Goal: Task Accomplishment & Management: Complete application form

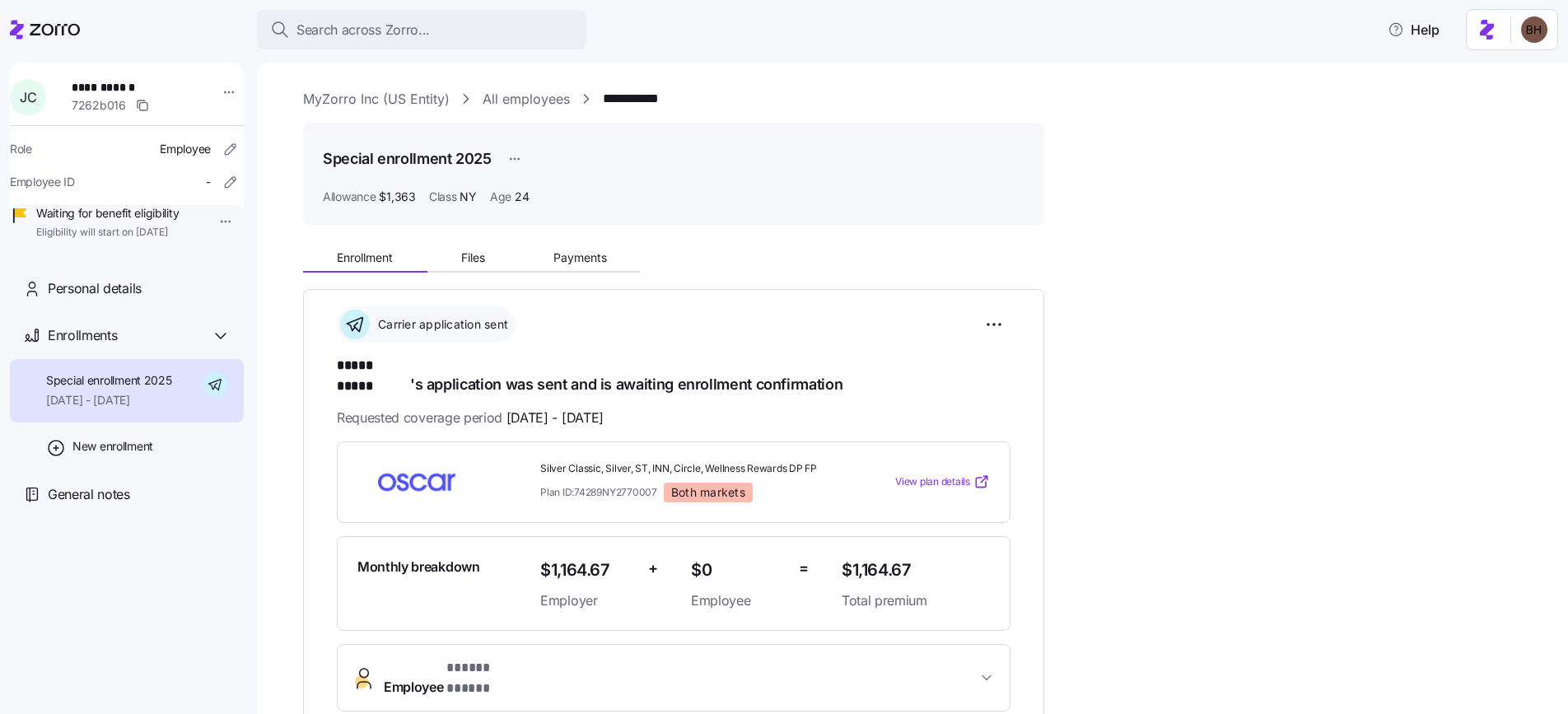
scroll to position [81, 0]
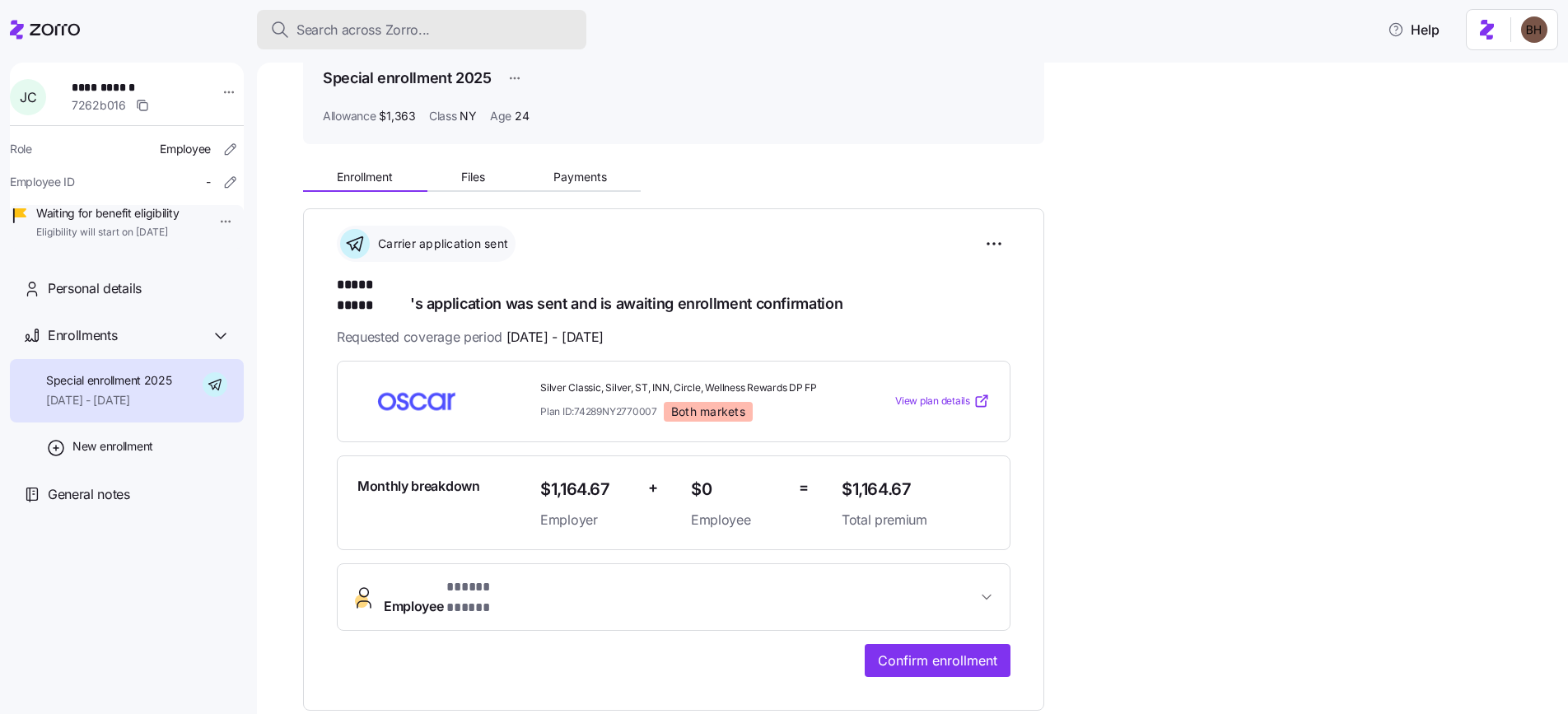
click at [448, 32] on div "Search across Zorro..." at bounding box center [421, 30] width 303 height 21
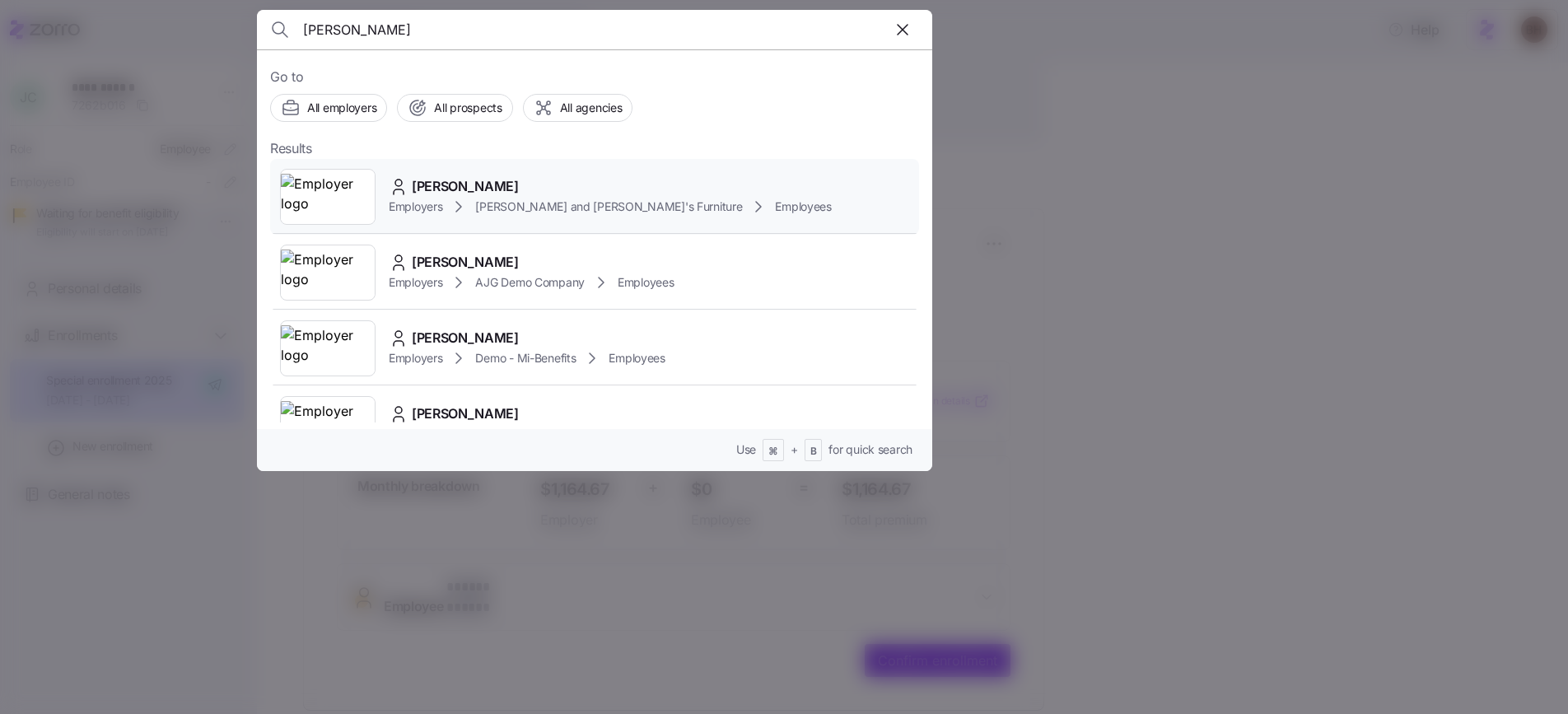
type input "ben baron"
click at [460, 182] on span "BENJAMIN BARTON" at bounding box center [465, 186] width 107 height 21
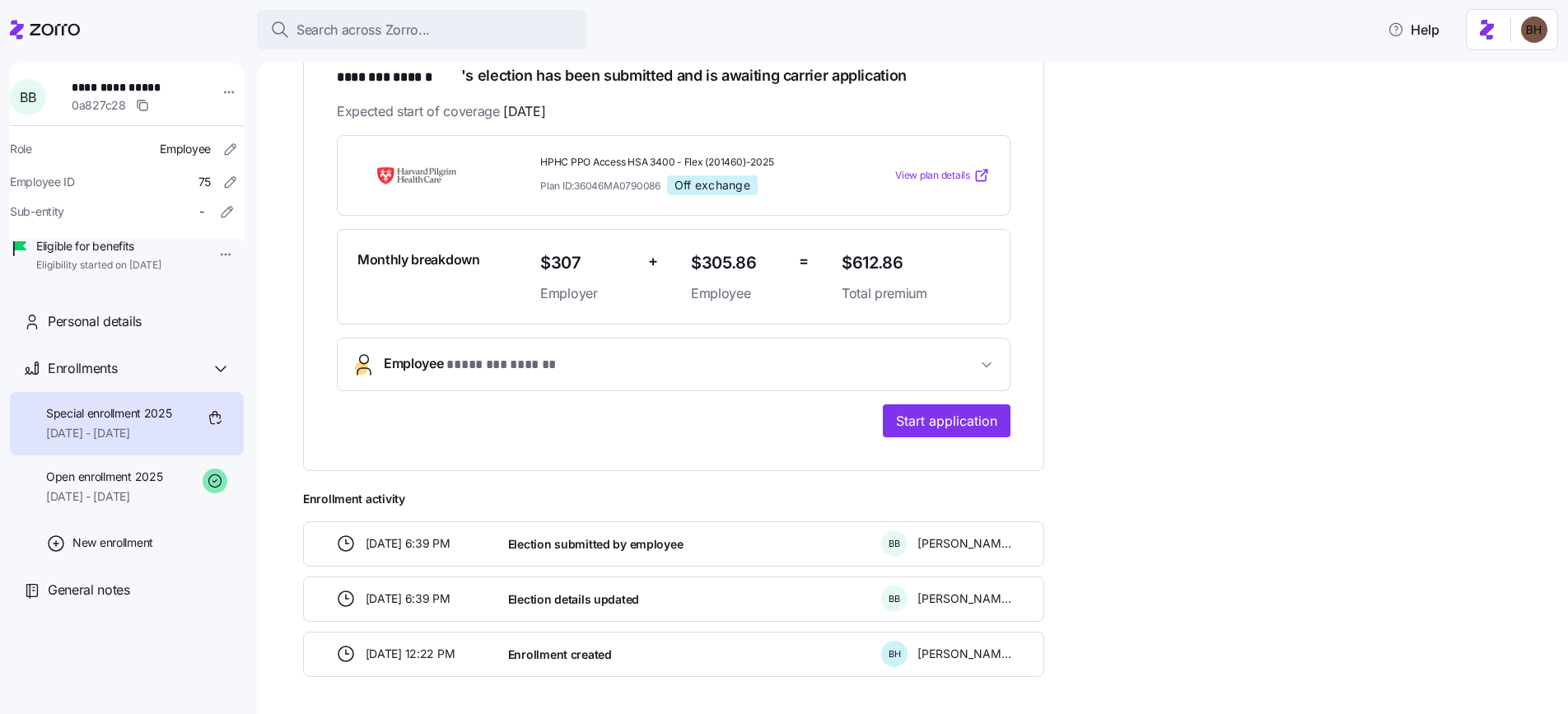
scroll to position [291, 0]
drag, startPoint x: 539, startPoint y: 158, endPoint x: 655, endPoint y: 194, distance: 121.5
click at [655, 194] on div "HPHC PPO Access HSA 3400 - Flex (201460)-2025 Plan ID: 36046MA0790086 Off excha…" at bounding box center [673, 176] width 674 height 81
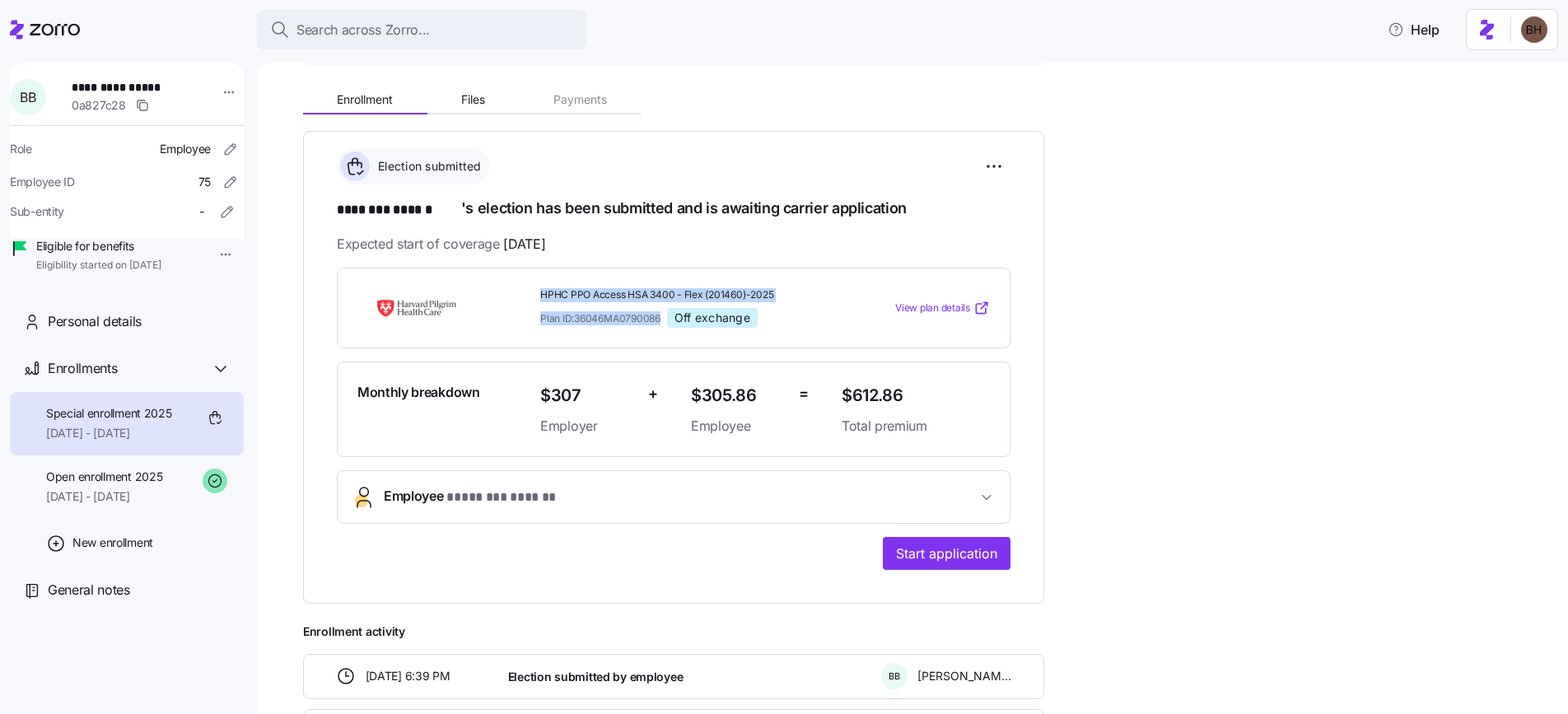
scroll to position [162, 0]
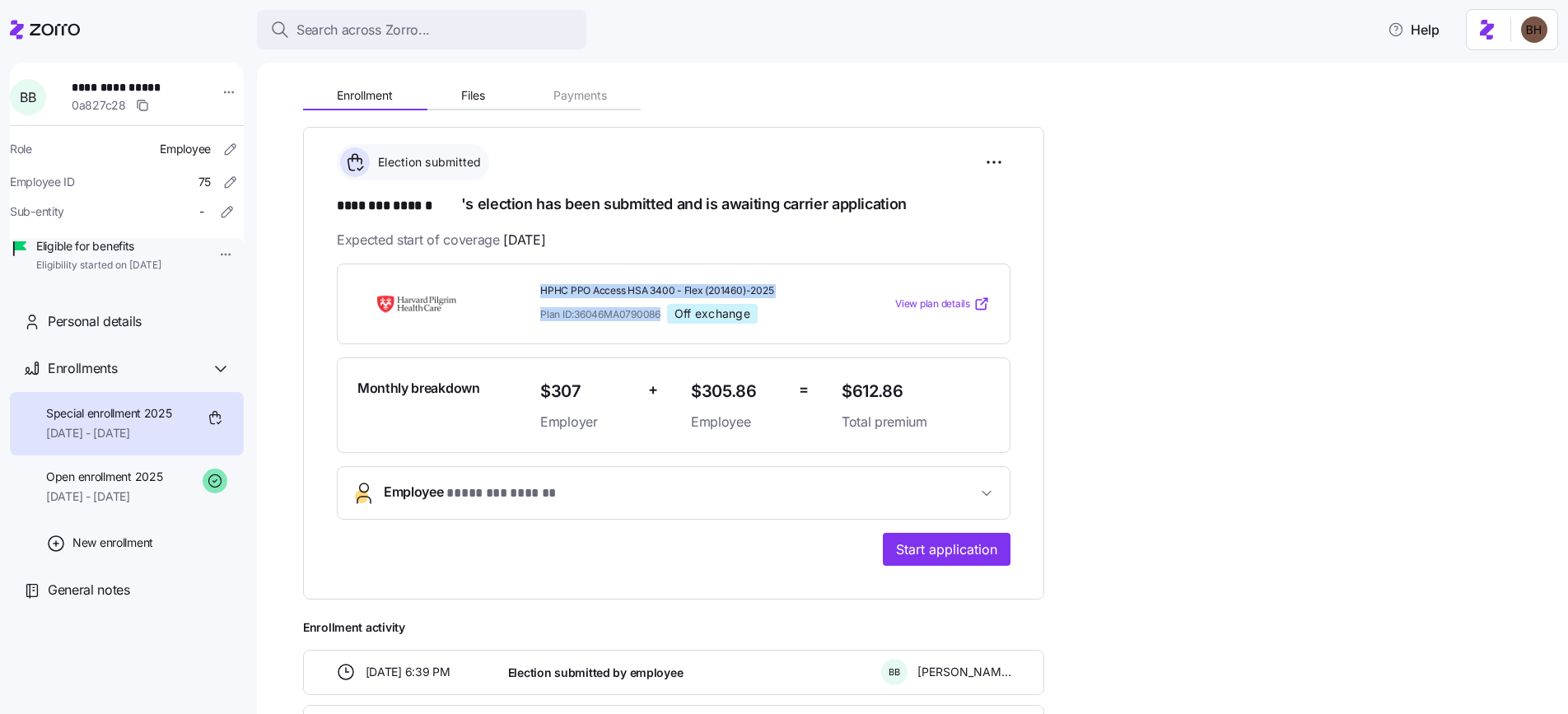
click at [987, 495] on icon "button" at bounding box center [987, 494] width 17 height 17
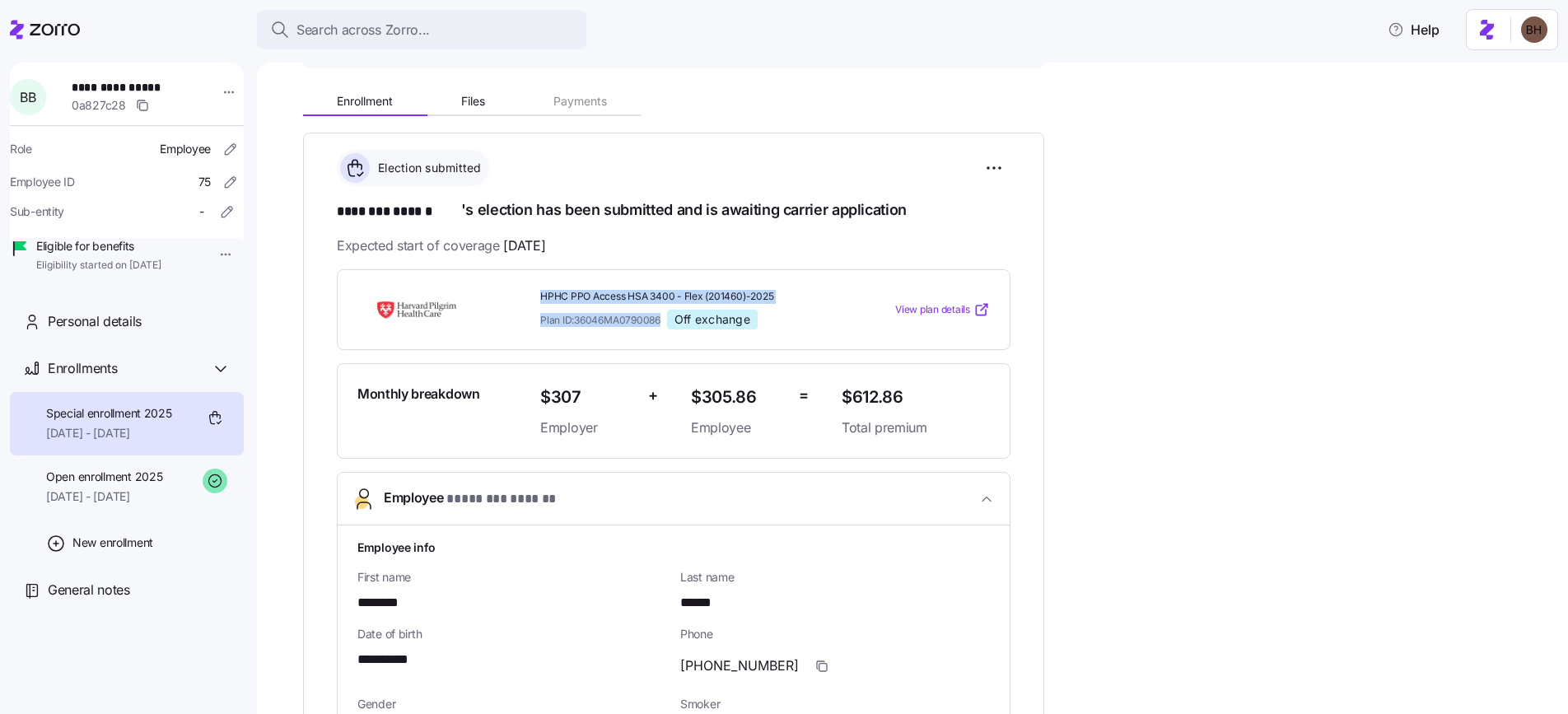
scroll to position [128, 0]
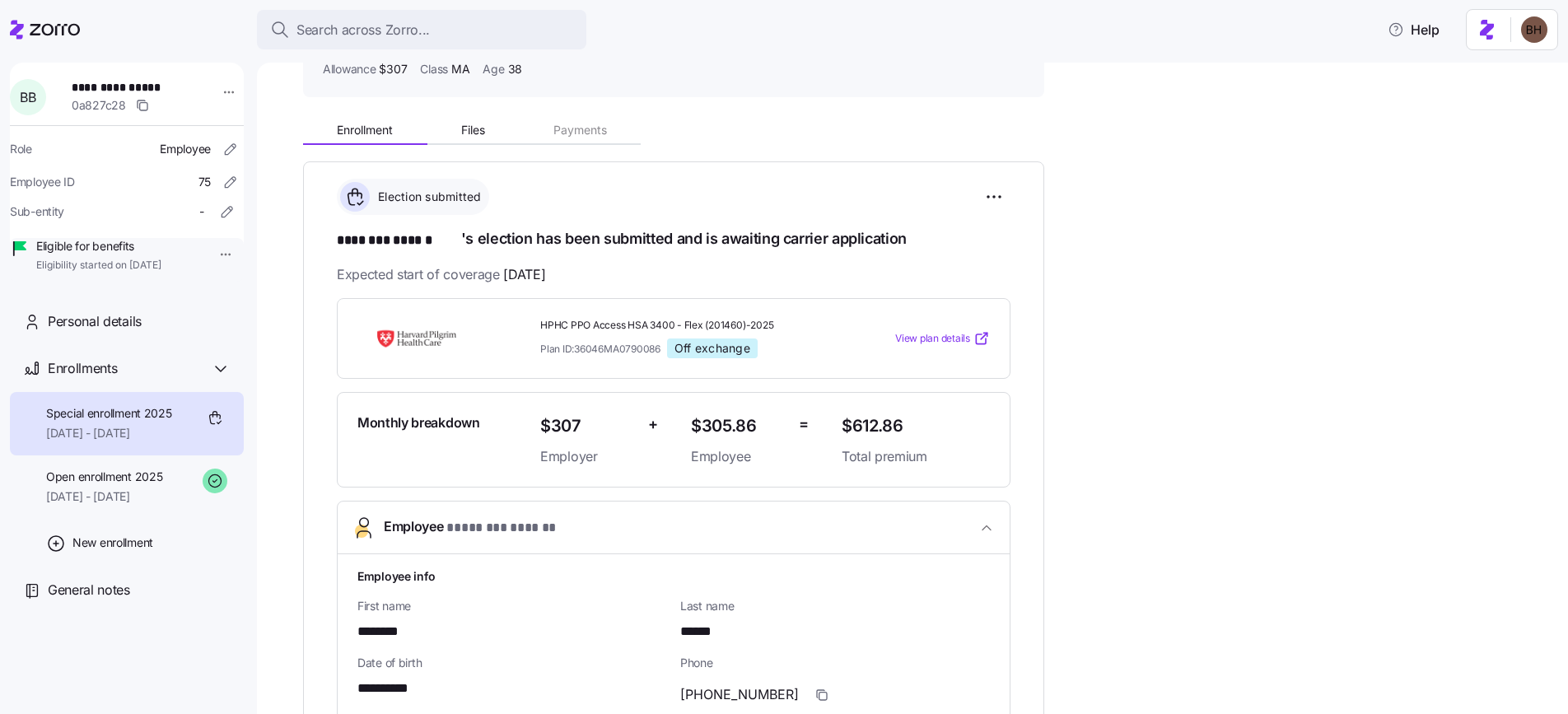
click at [722, 349] on span "Off exchange" at bounding box center [712, 348] width 76 height 15
drag, startPoint x: 664, startPoint y: 349, endPoint x: 538, endPoint y: 323, distance: 128.7
click at [538, 323] on div "HPHC PPO Access HSA 3400 - Flex (201460)-2025 Plan ID: 36046MA0790086 Off excha…" at bounding box center [684, 339] width 302 height 53
copy div "HPHC PPO Access HSA 3400 - Flex (201460)-2025 Plan ID: 36046MA0790086"
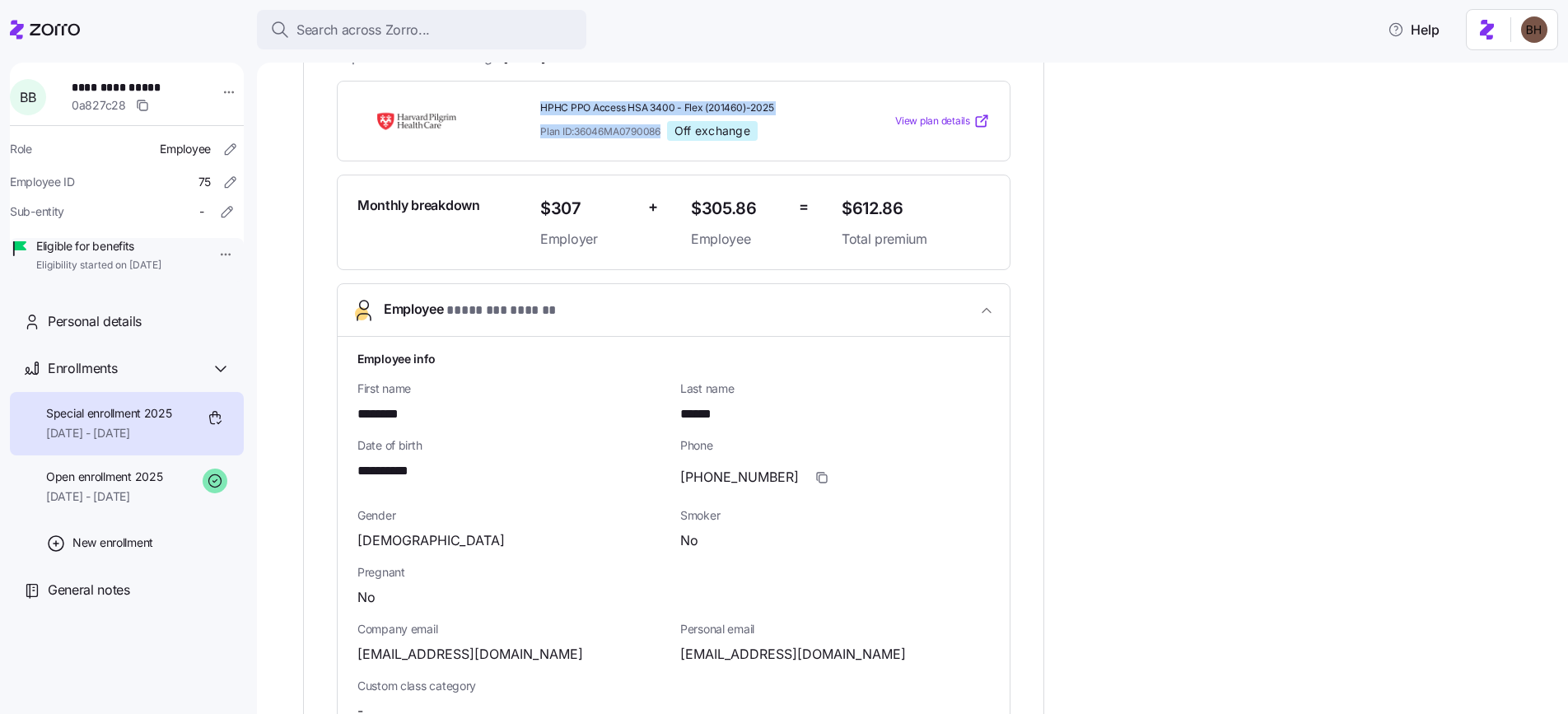
scroll to position [517, 0]
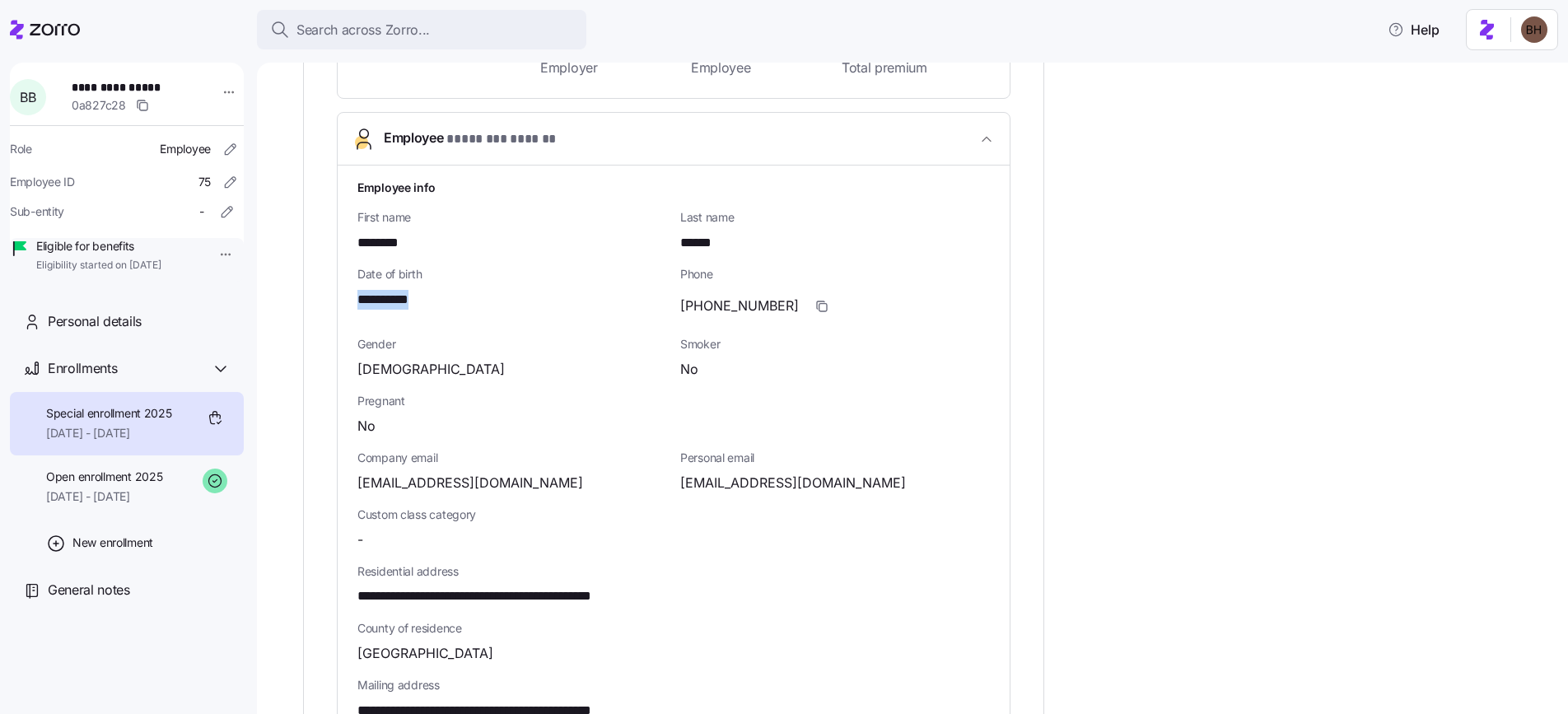
drag, startPoint x: 420, startPoint y: 301, endPoint x: 358, endPoint y: 293, distance: 62.5
click at [358, 293] on div "**********" at bounding box center [512, 300] width 310 height 21
copy span "**********"
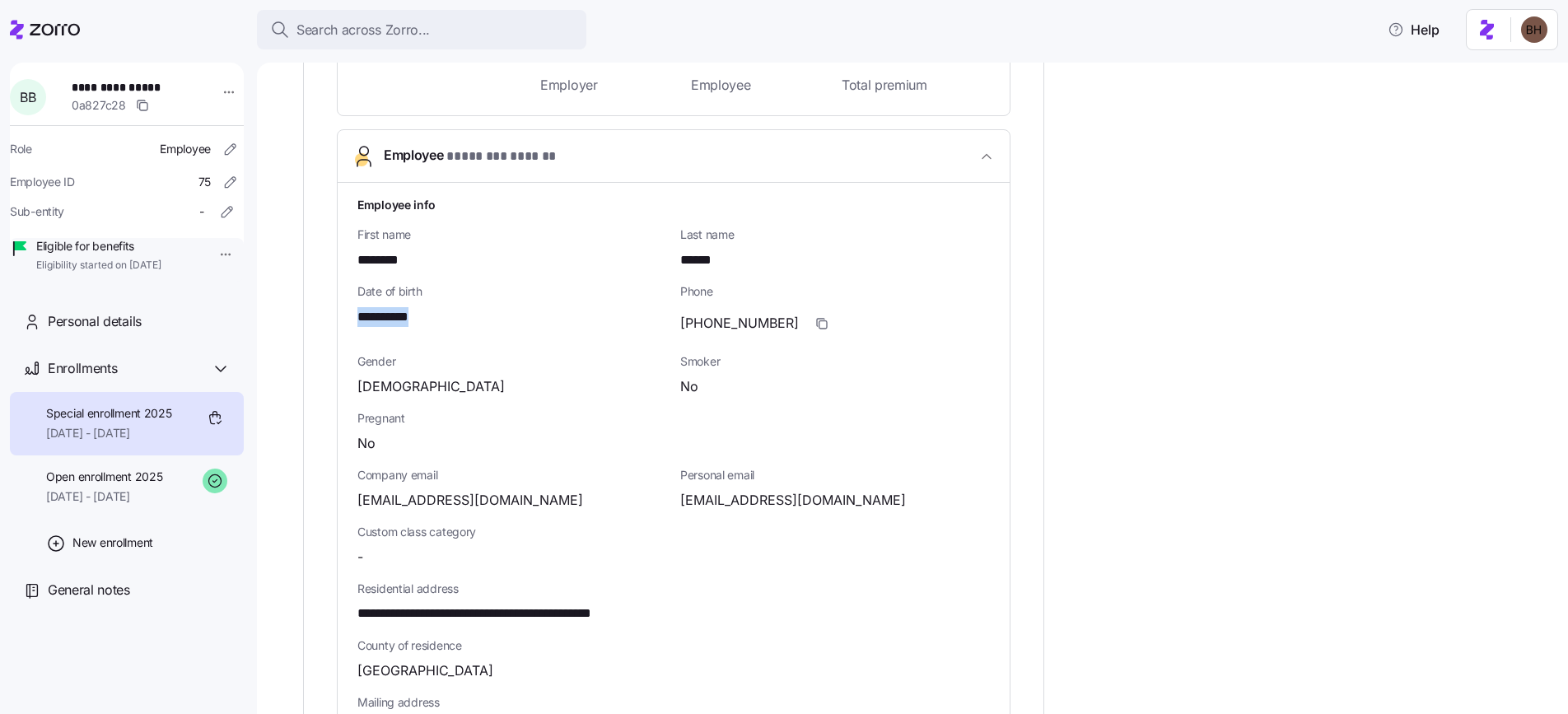
scroll to position [463, 0]
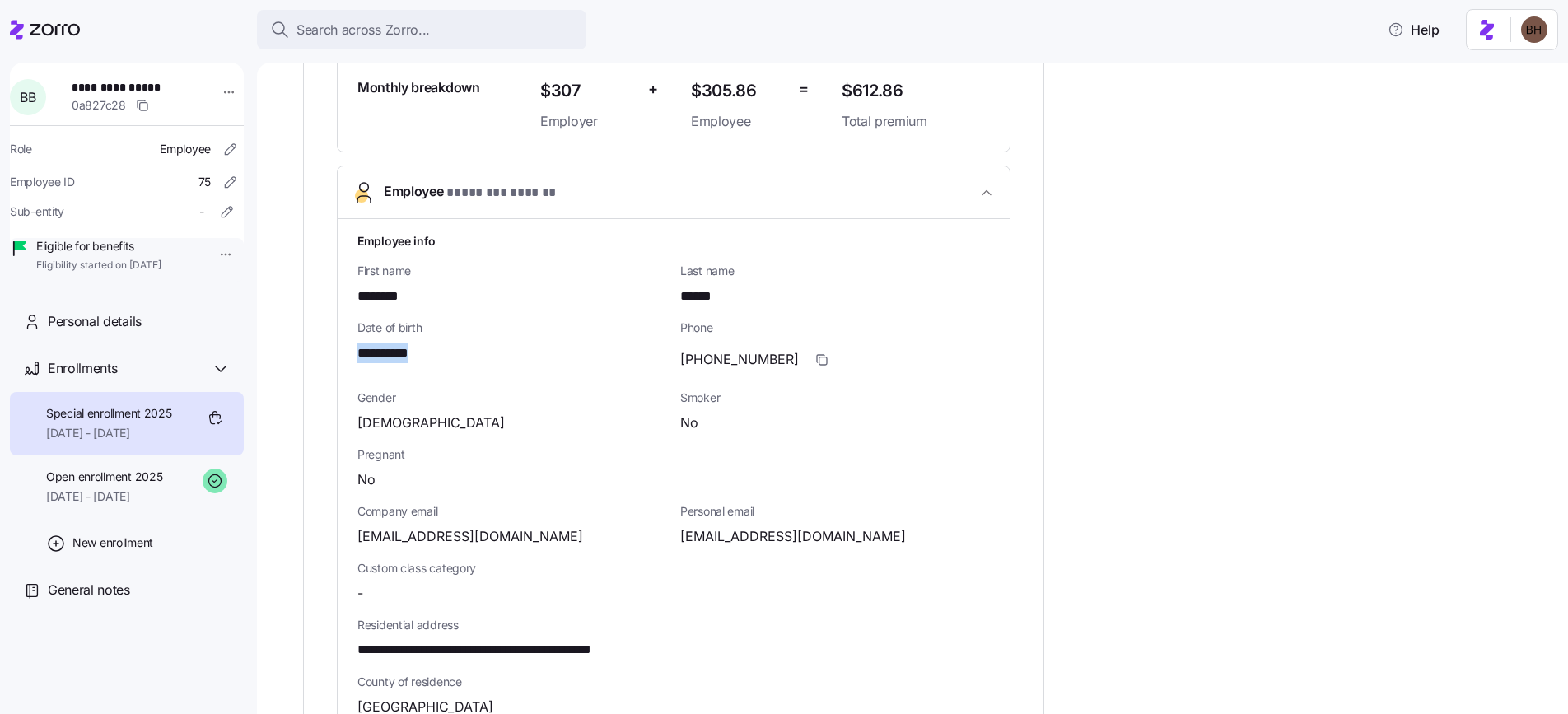
click at [989, 185] on icon "button" at bounding box center [987, 193] width 17 height 17
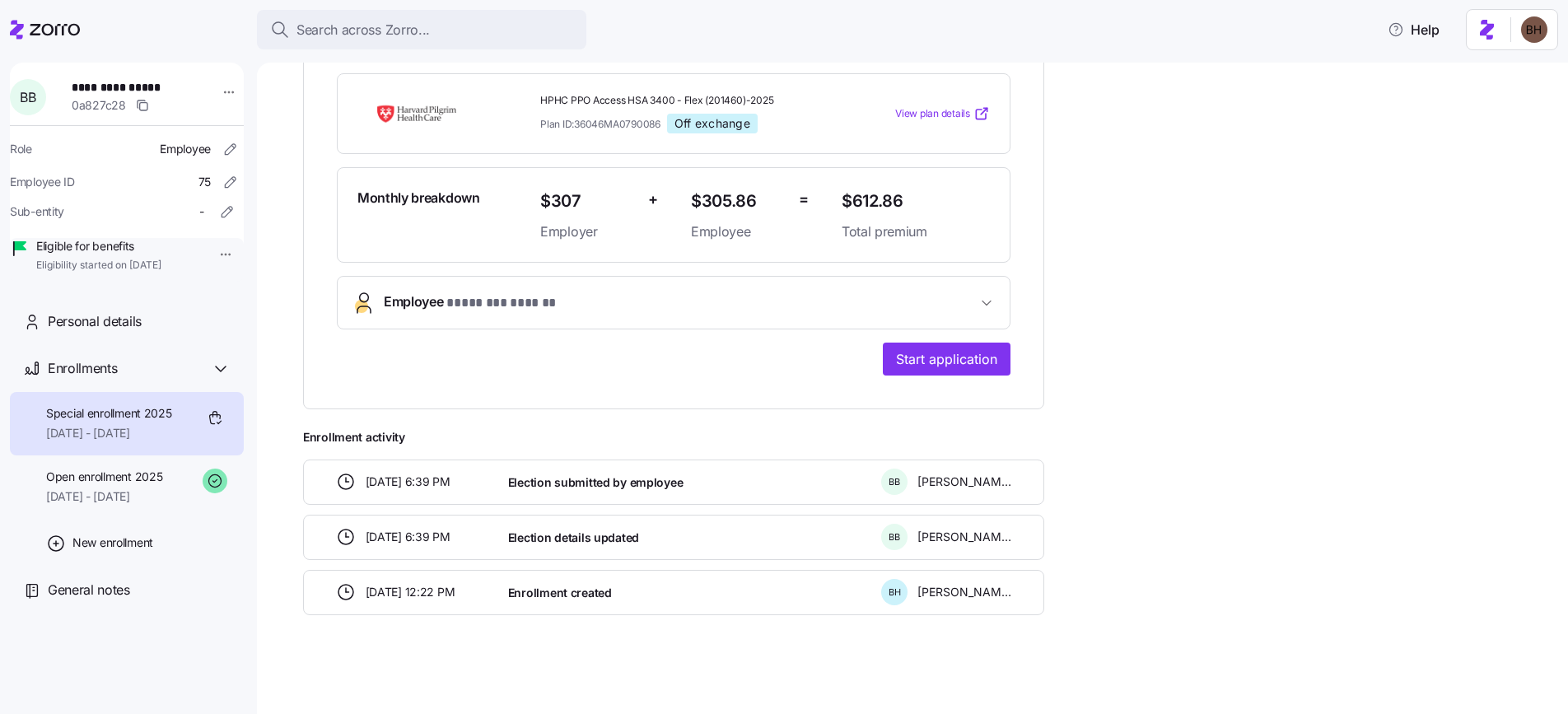
scroll to position [351, 0]
click at [327, 33] on span "Search across Zorro..." at bounding box center [363, 30] width 134 height 21
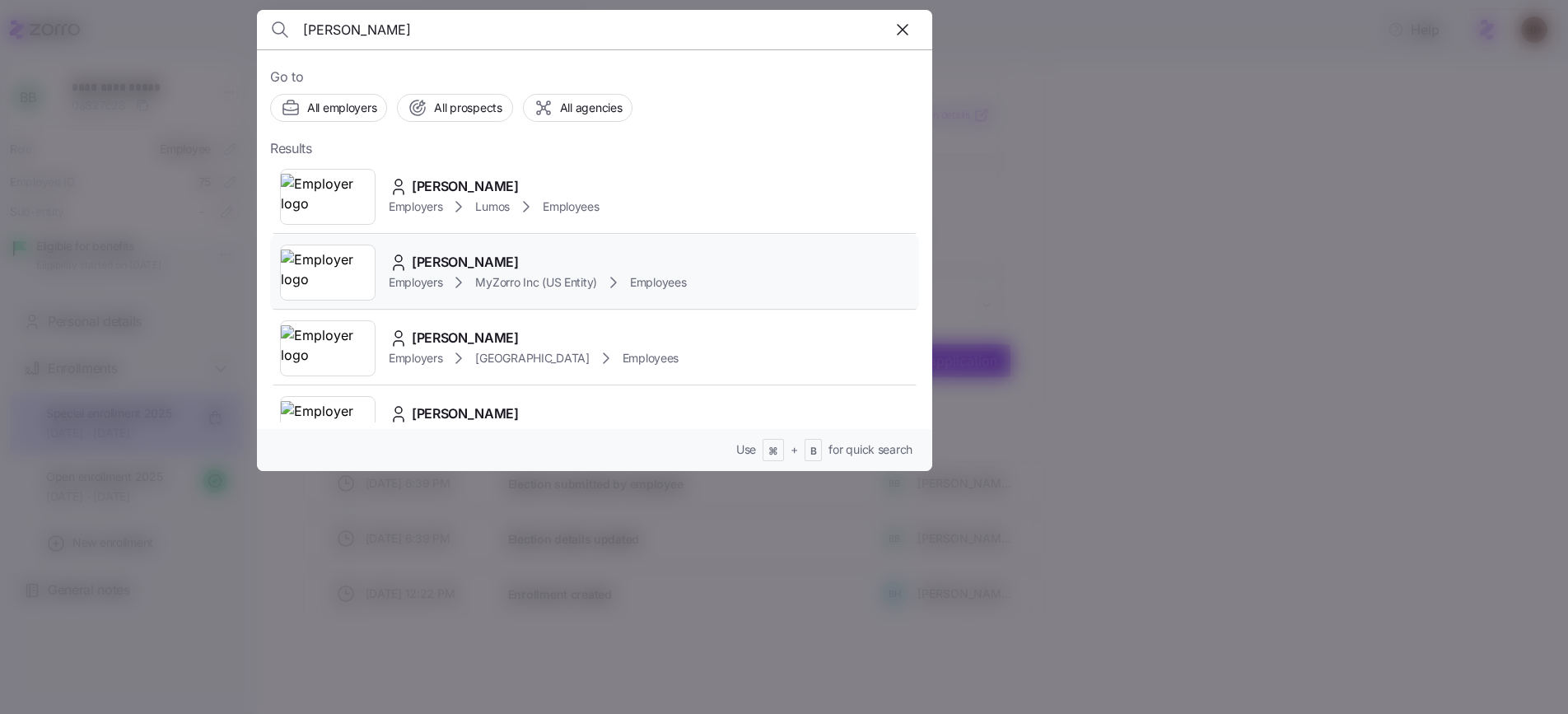
type input "bradley howell"
click at [484, 252] on span "Bradley Howell" at bounding box center [465, 262] width 107 height 21
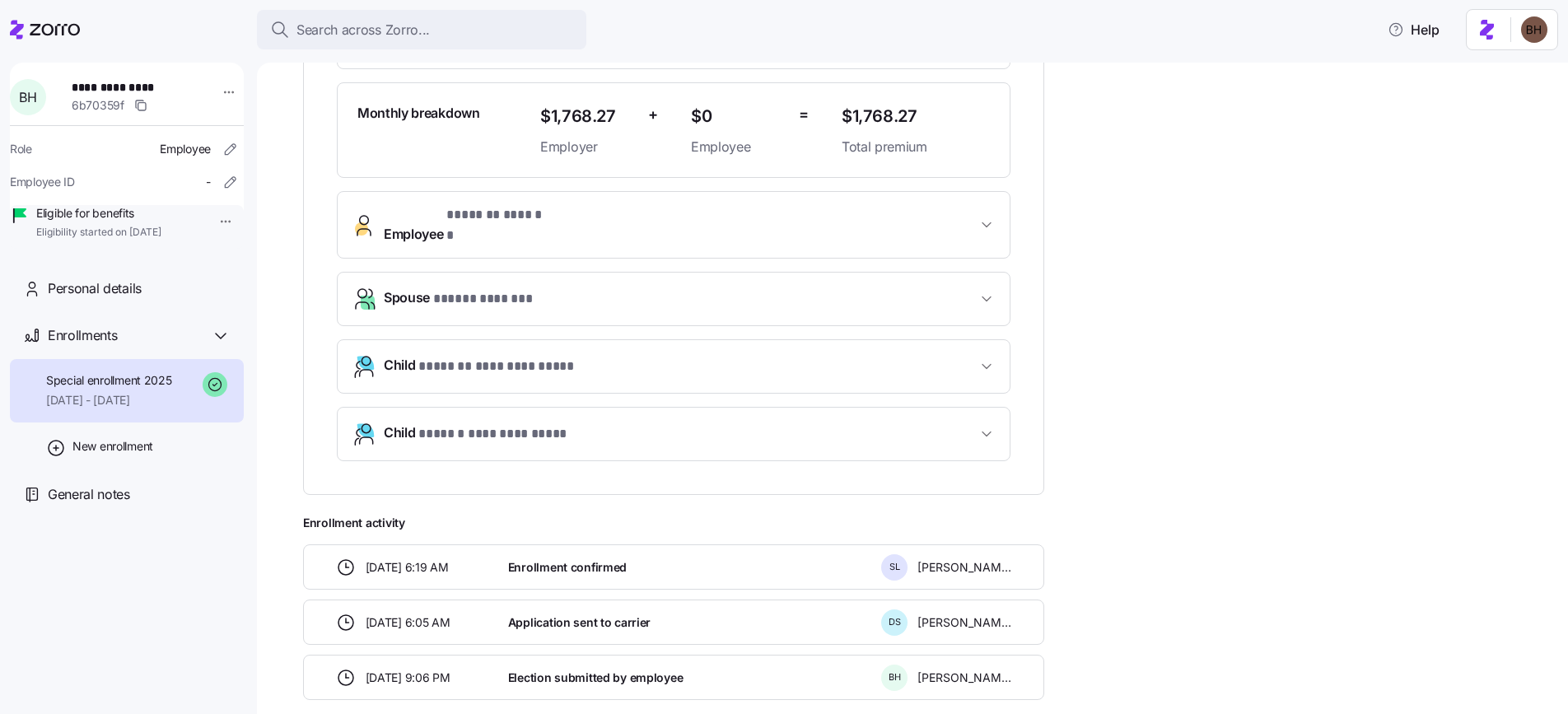
scroll to position [222, 0]
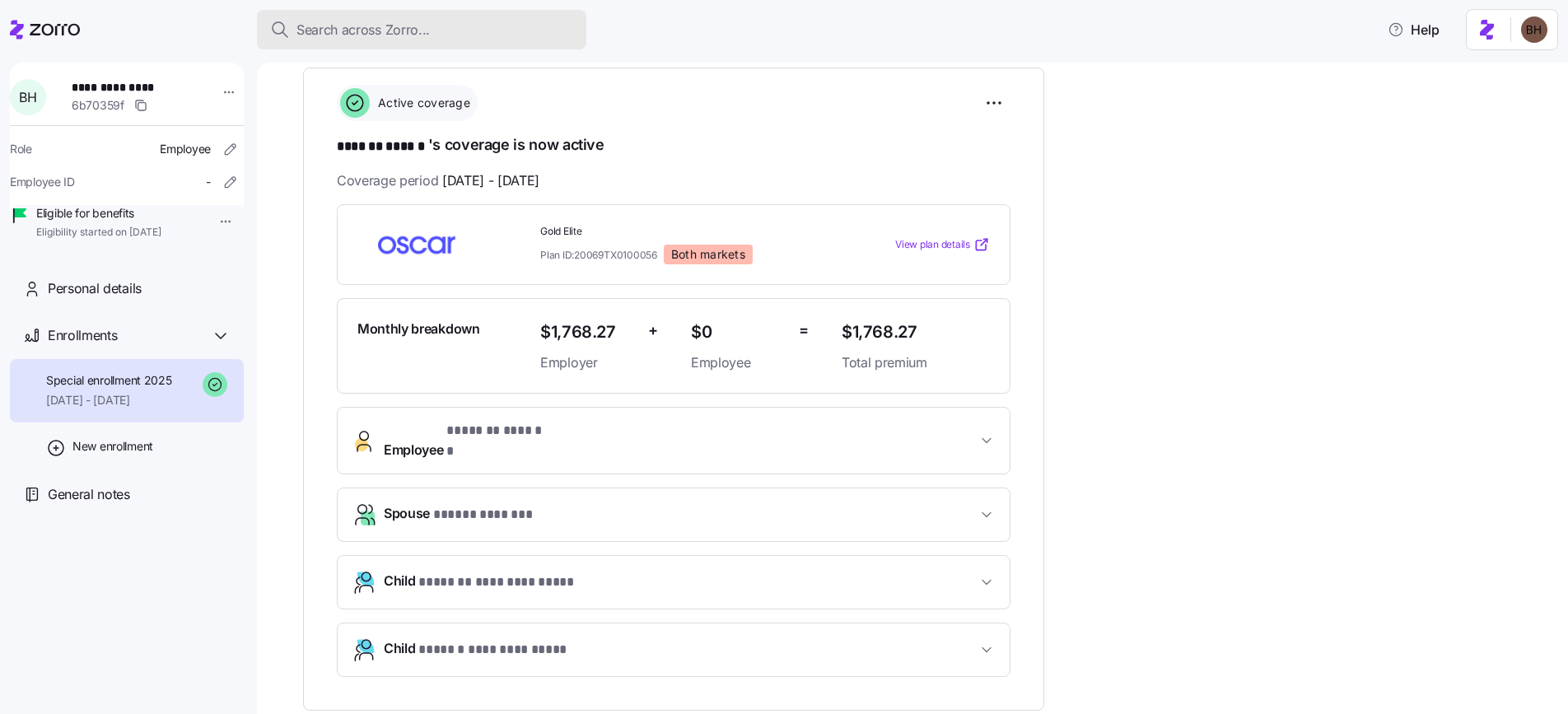
click at [387, 20] on span "Search across Zorro..." at bounding box center [363, 30] width 134 height 21
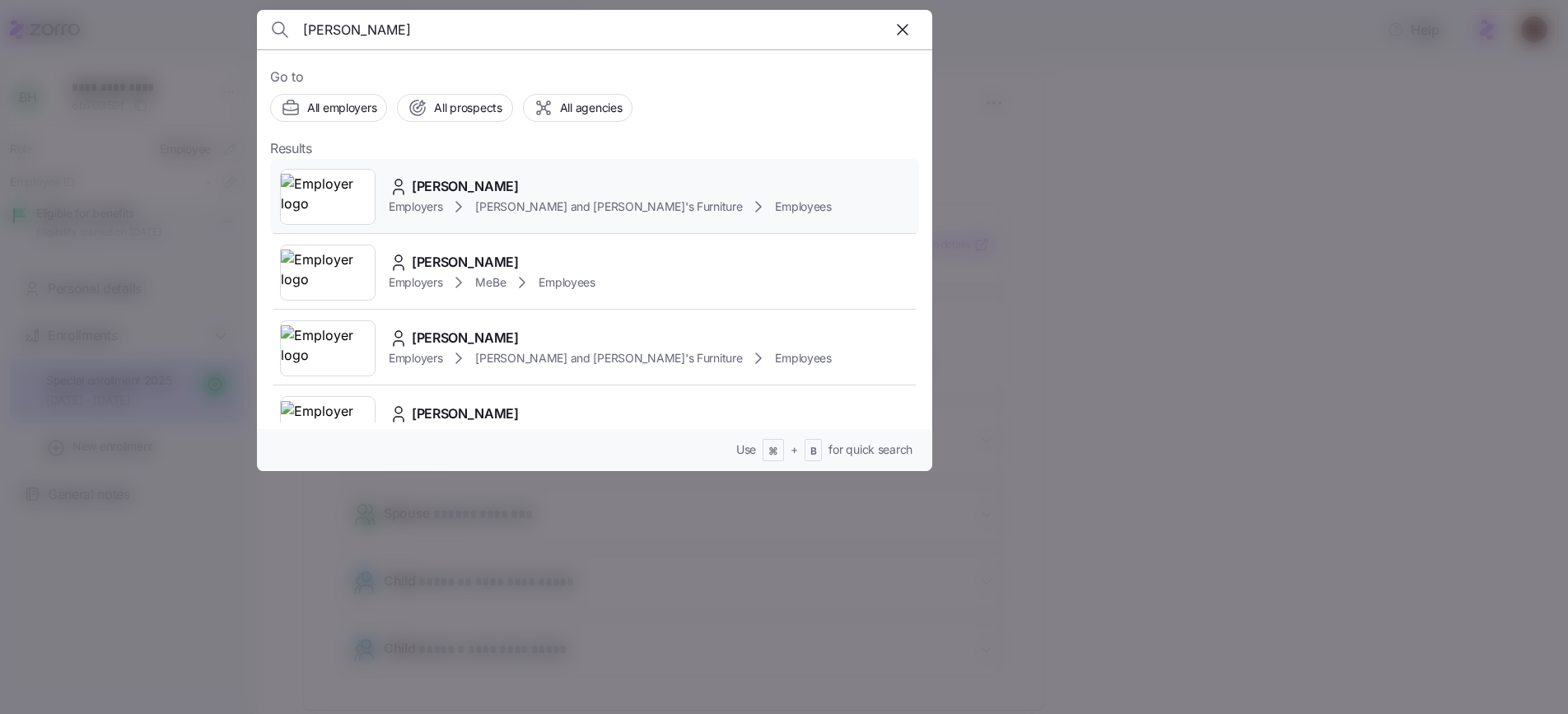
type input "benjamin barton"
click at [507, 179] on span "BENJAMIN BARTON" at bounding box center [465, 186] width 107 height 21
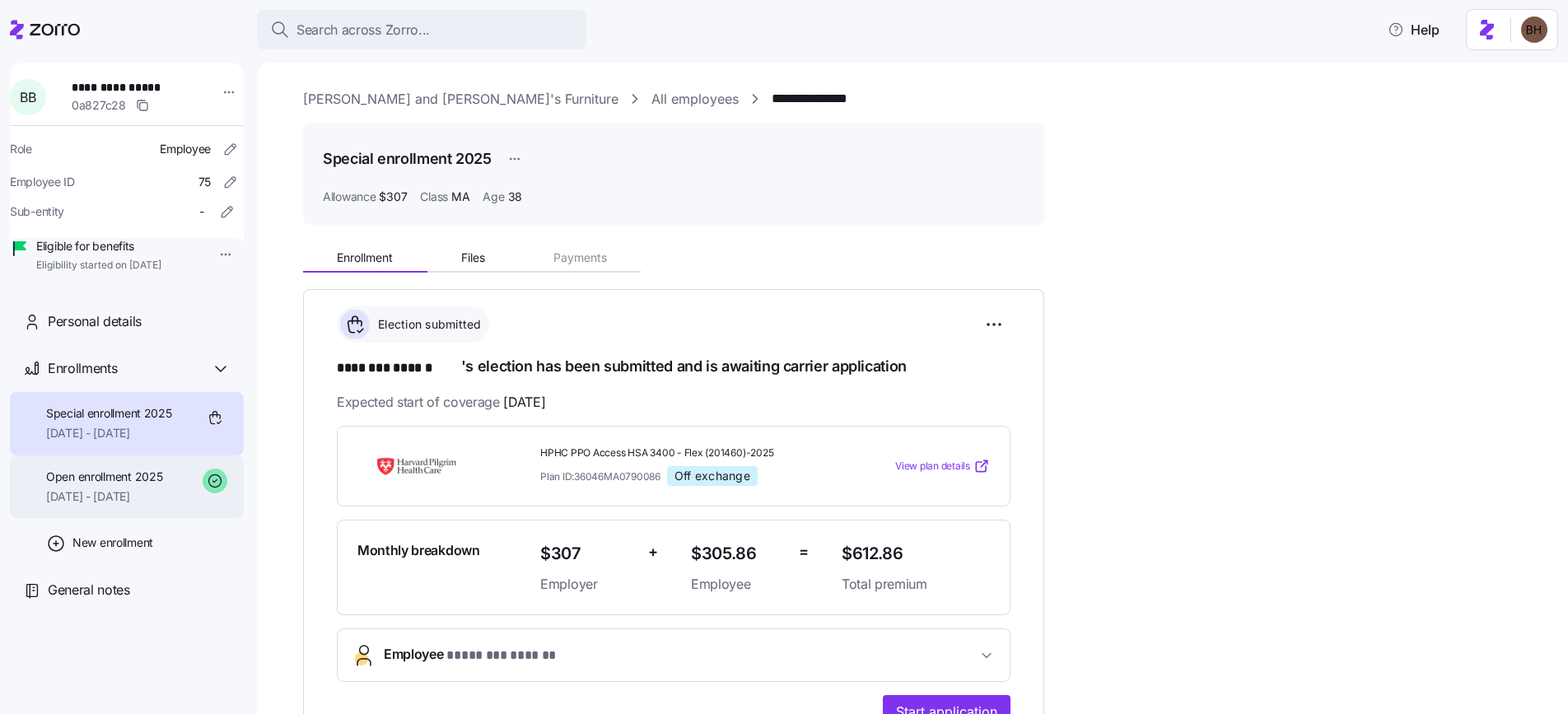
click at [83, 506] on div "Open enrollment 2025 08/01/2025 - 12/31/2025" at bounding box center [105, 487] width 116 height 37
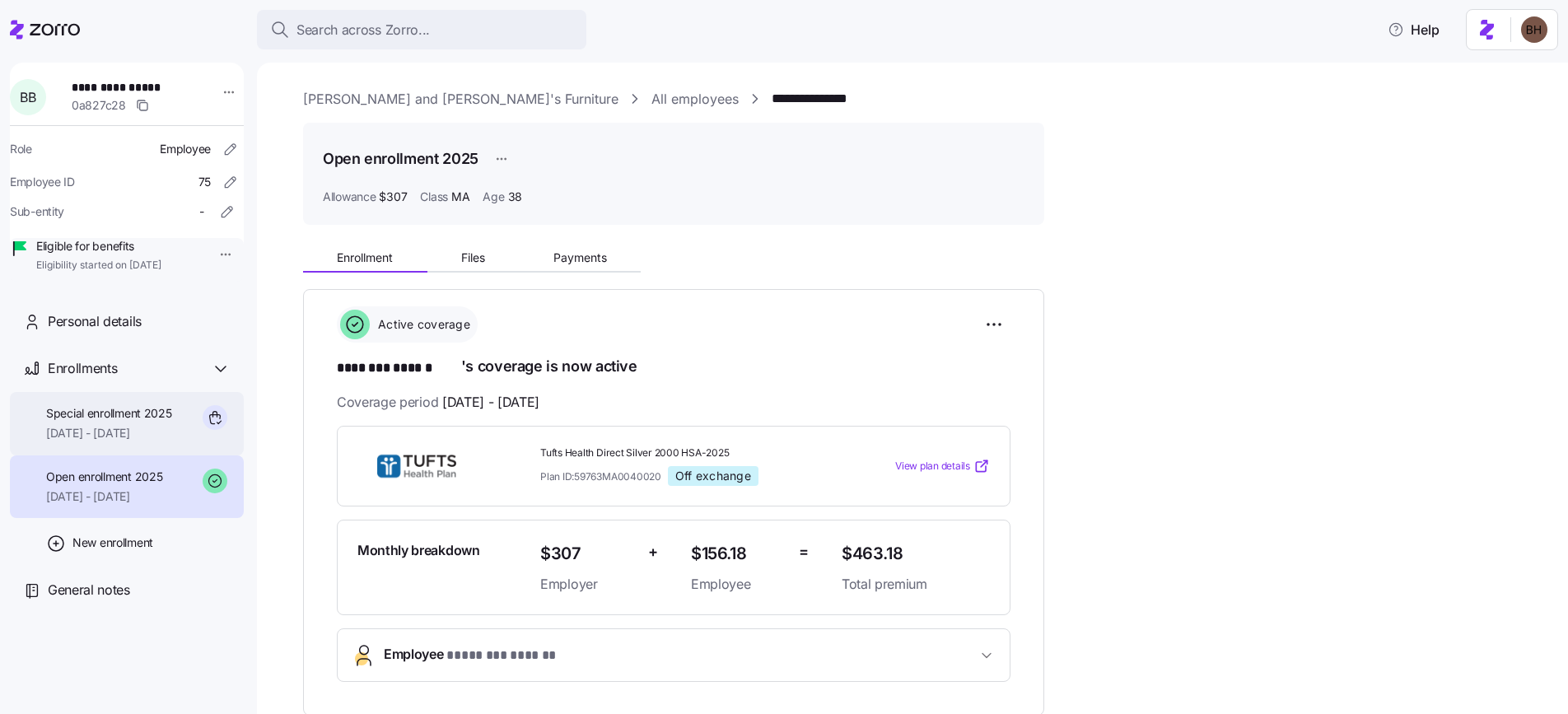
click at [118, 441] on span "09/01/2025 - 12/31/2025" at bounding box center [110, 434] width 126 height 17
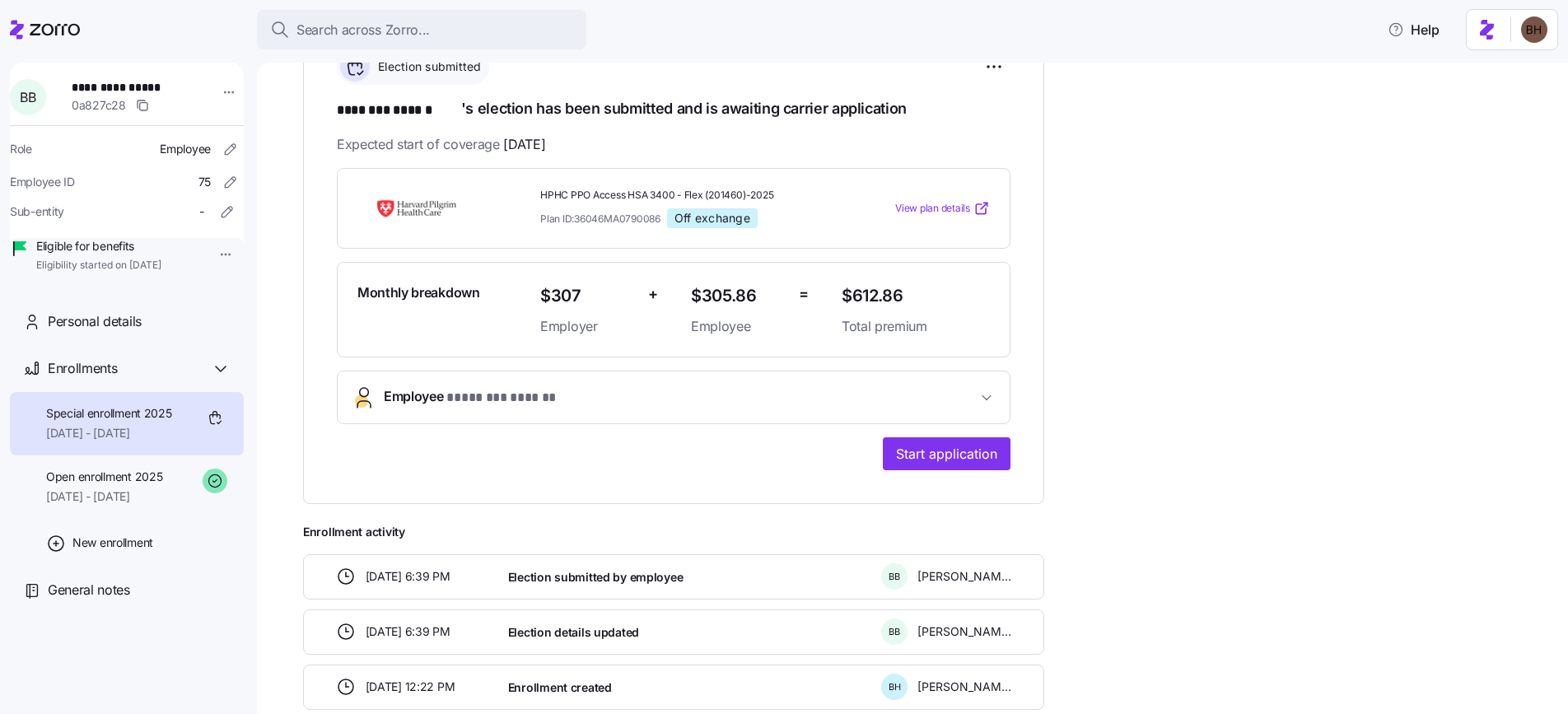
scroll to position [259, 0]
click at [911, 448] on span "Start application" at bounding box center [947, 452] width 101 height 20
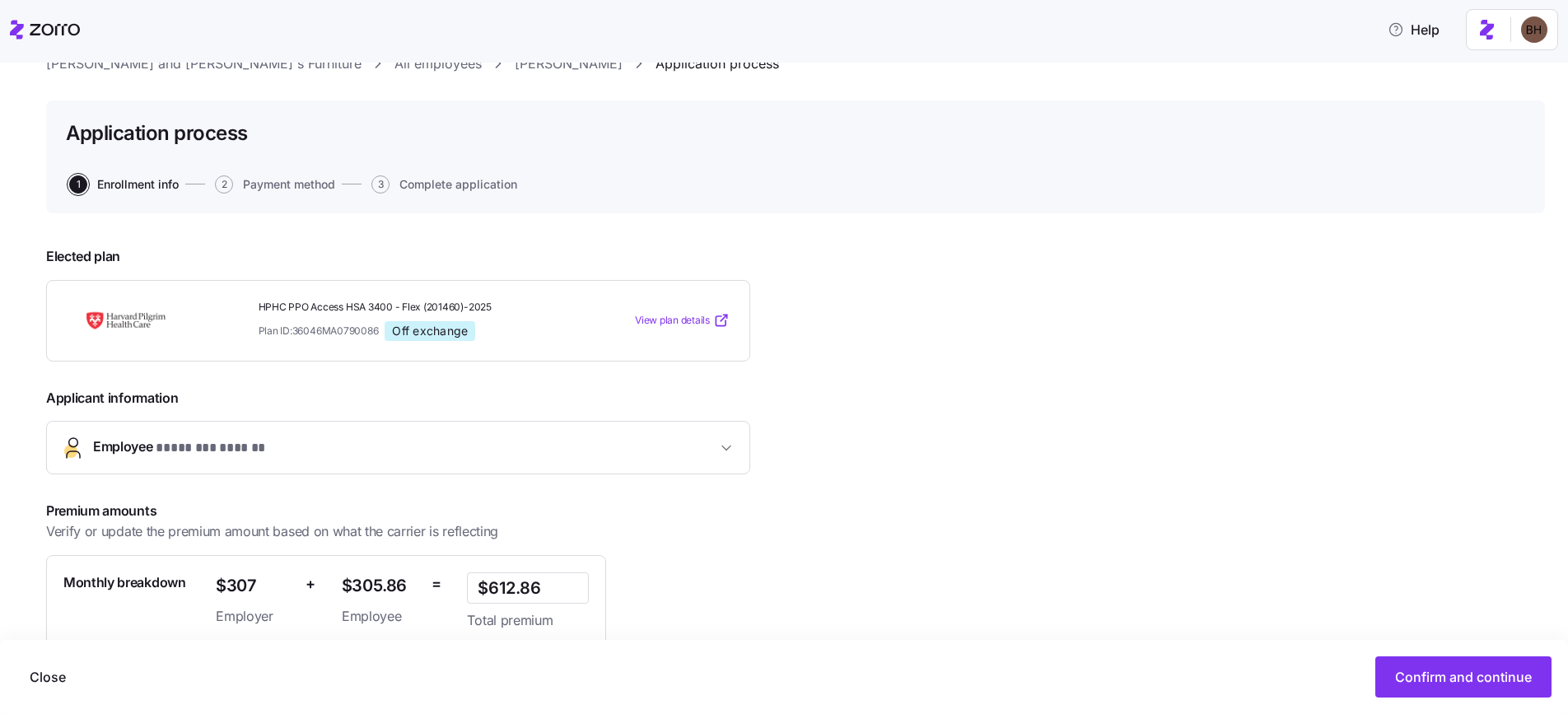
scroll to position [211, 0]
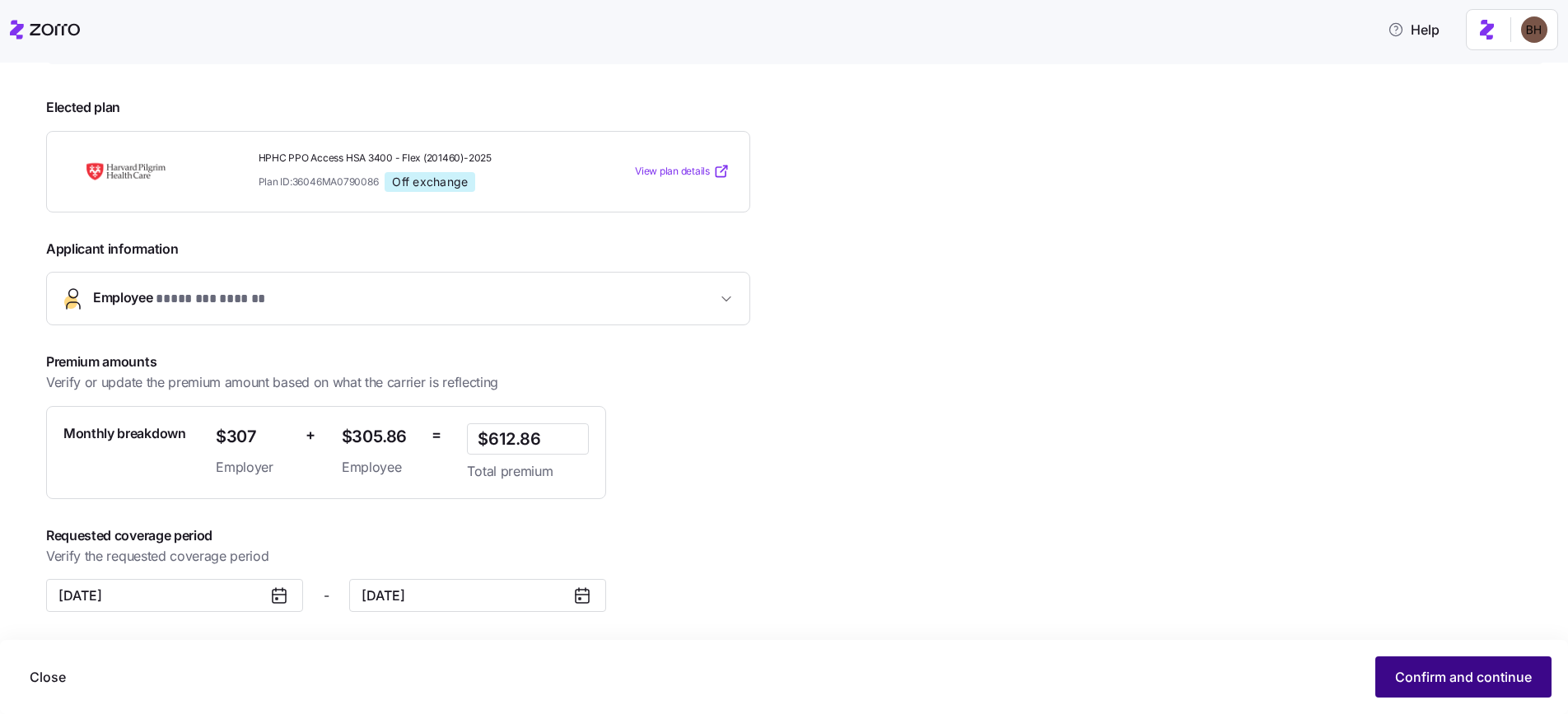
click at [1423, 682] on span "Confirm and continue" at bounding box center [1463, 677] width 137 height 20
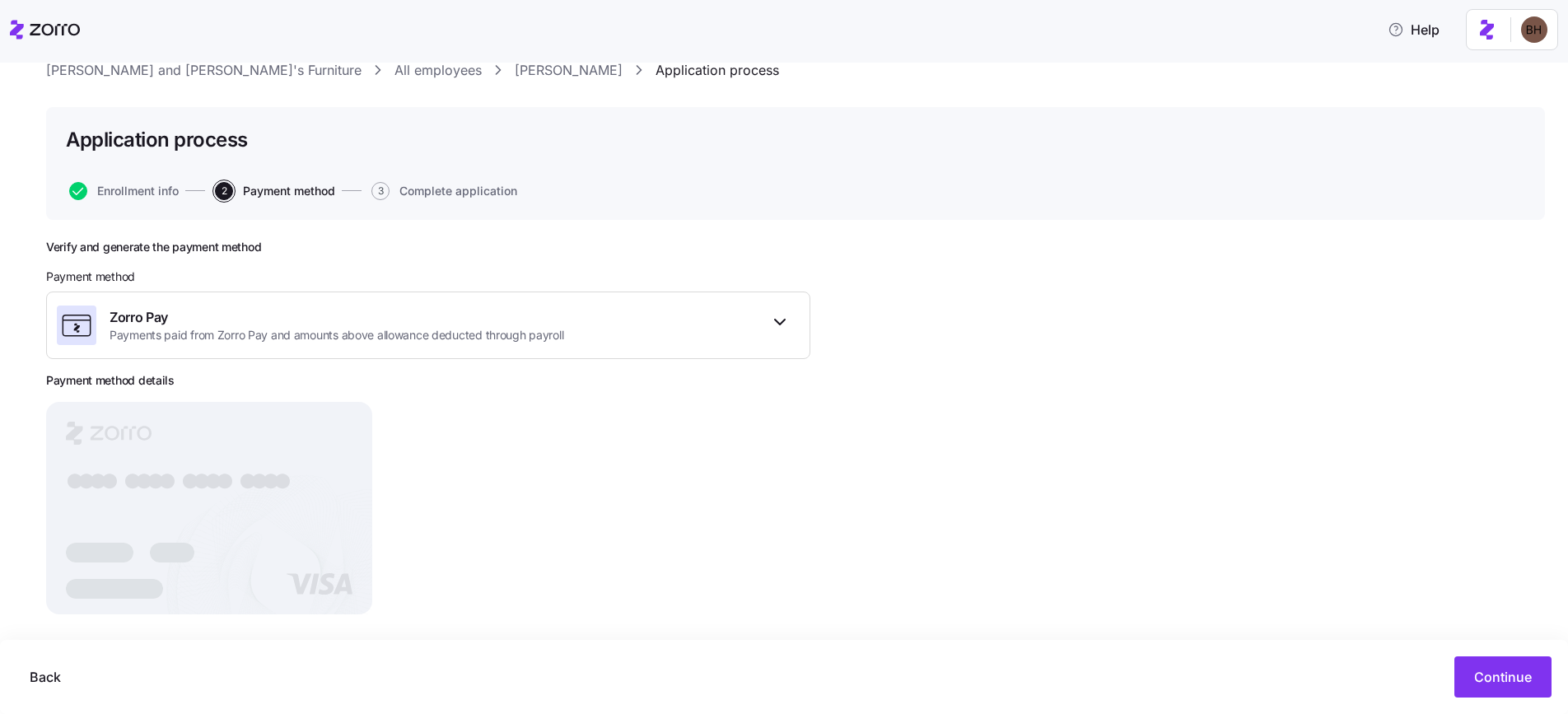
scroll to position [71, 0]
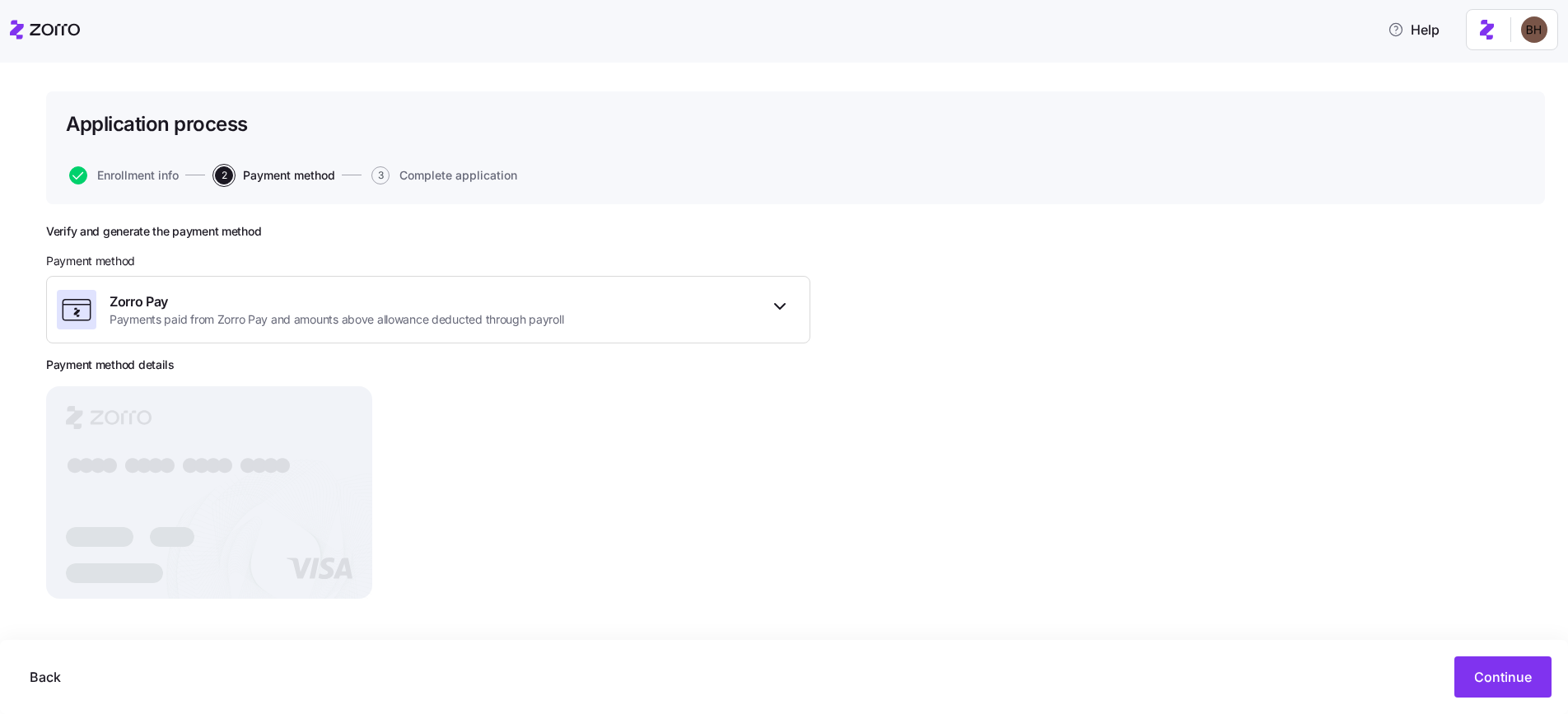
click at [297, 431] on rect at bounding box center [209, 493] width 327 height 213
click at [1526, 677] on span "Continue" at bounding box center [1502, 677] width 57 height 20
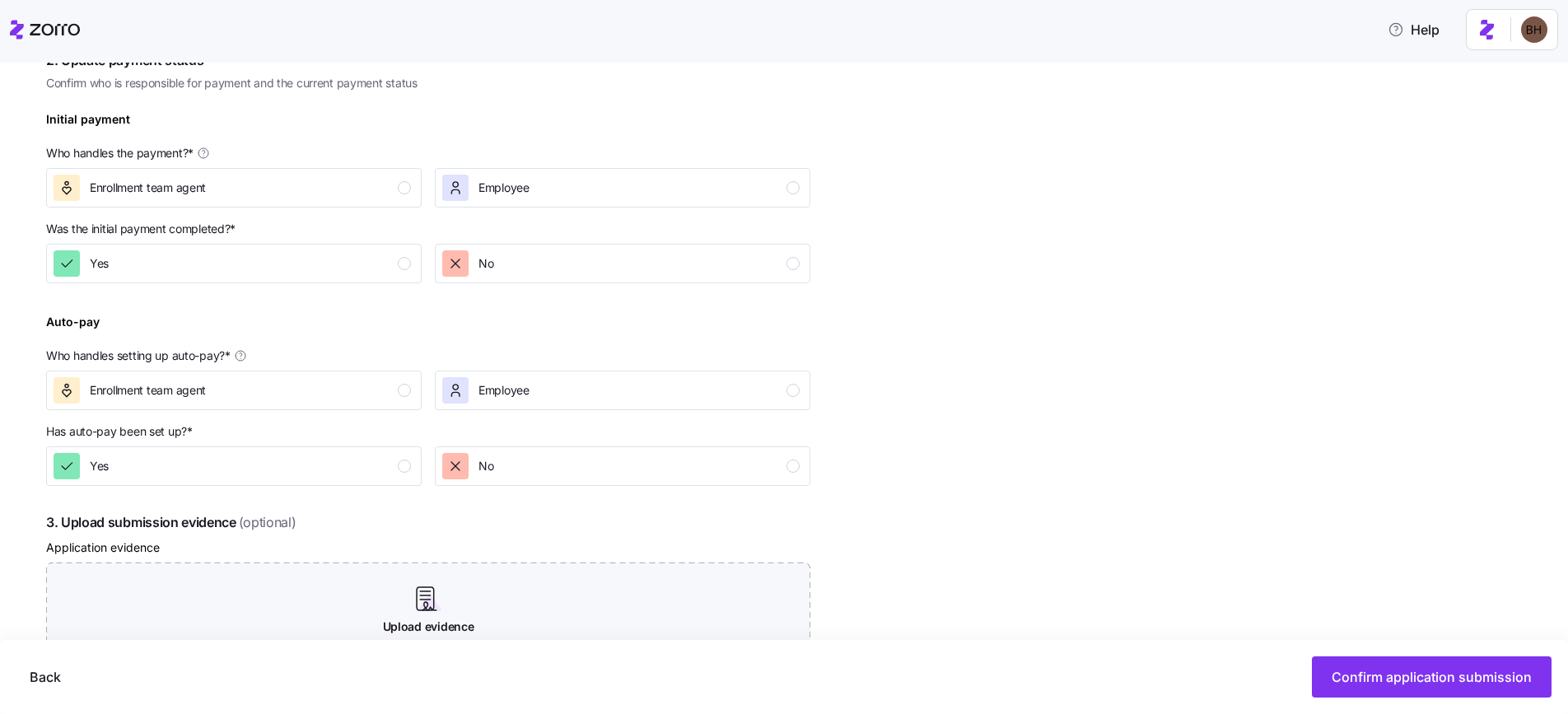
scroll to position [562, 0]
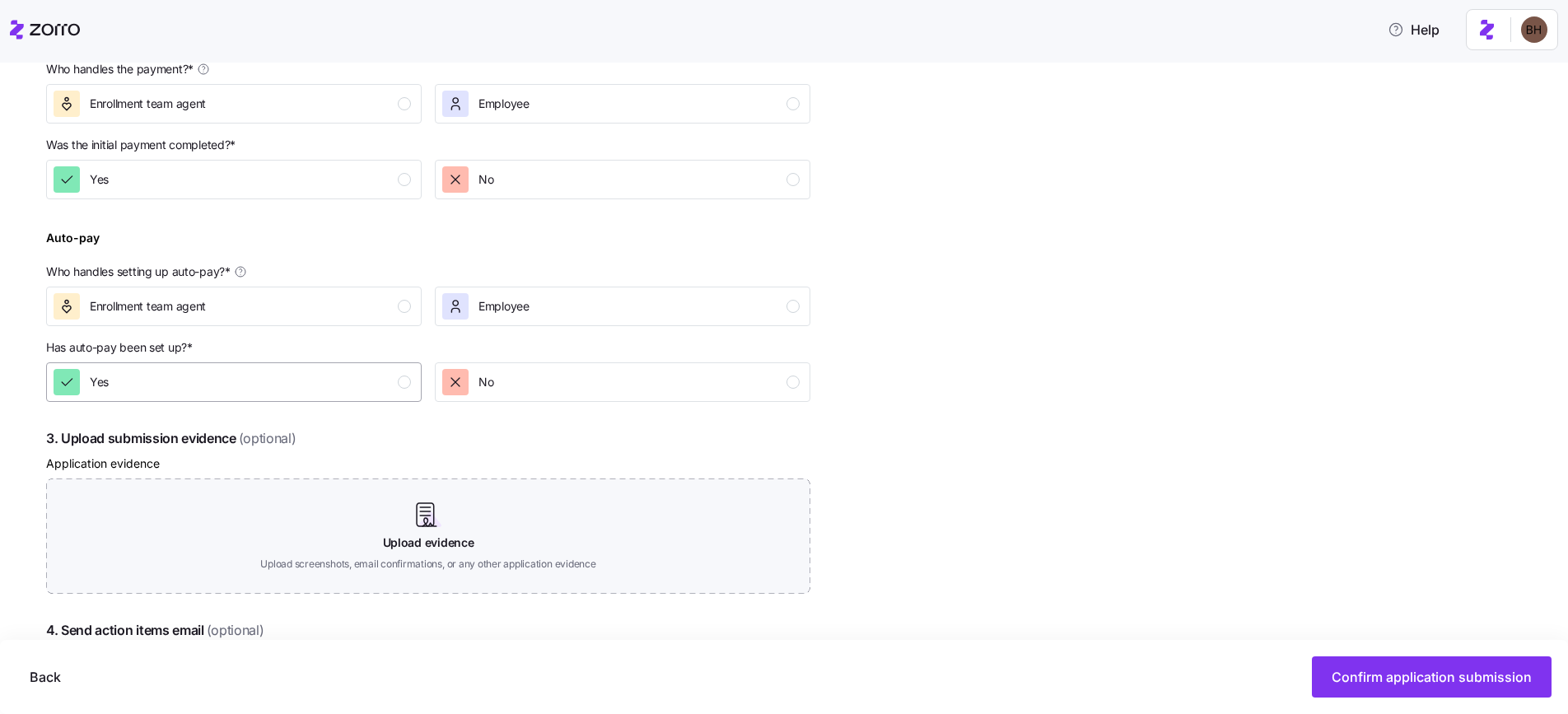
click at [386, 383] on div "Yes" at bounding box center [232, 382] width 357 height 27
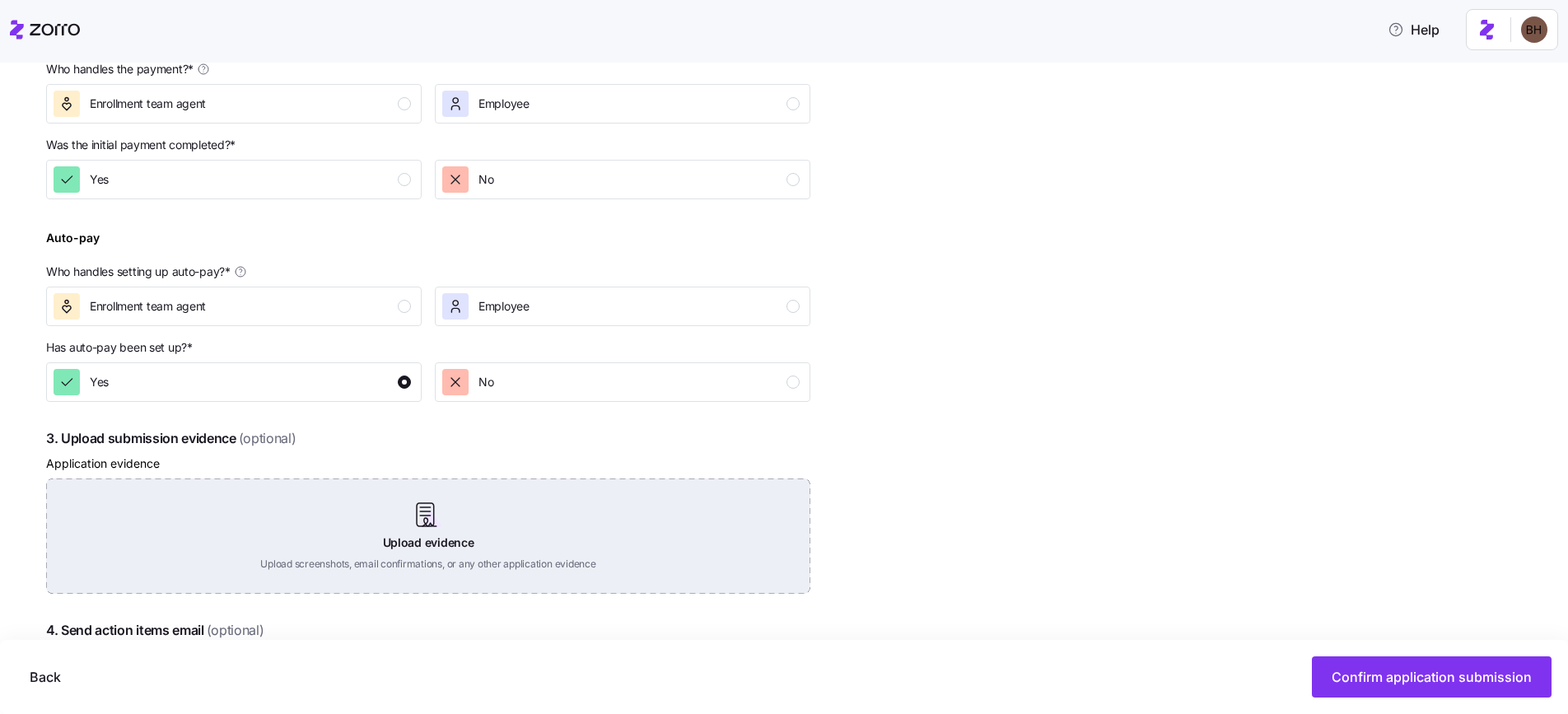
click at [435, 534] on div "Upload evidence Upload screenshots, email confirmations, or any other applicati…" at bounding box center [429, 536] width 764 height 116
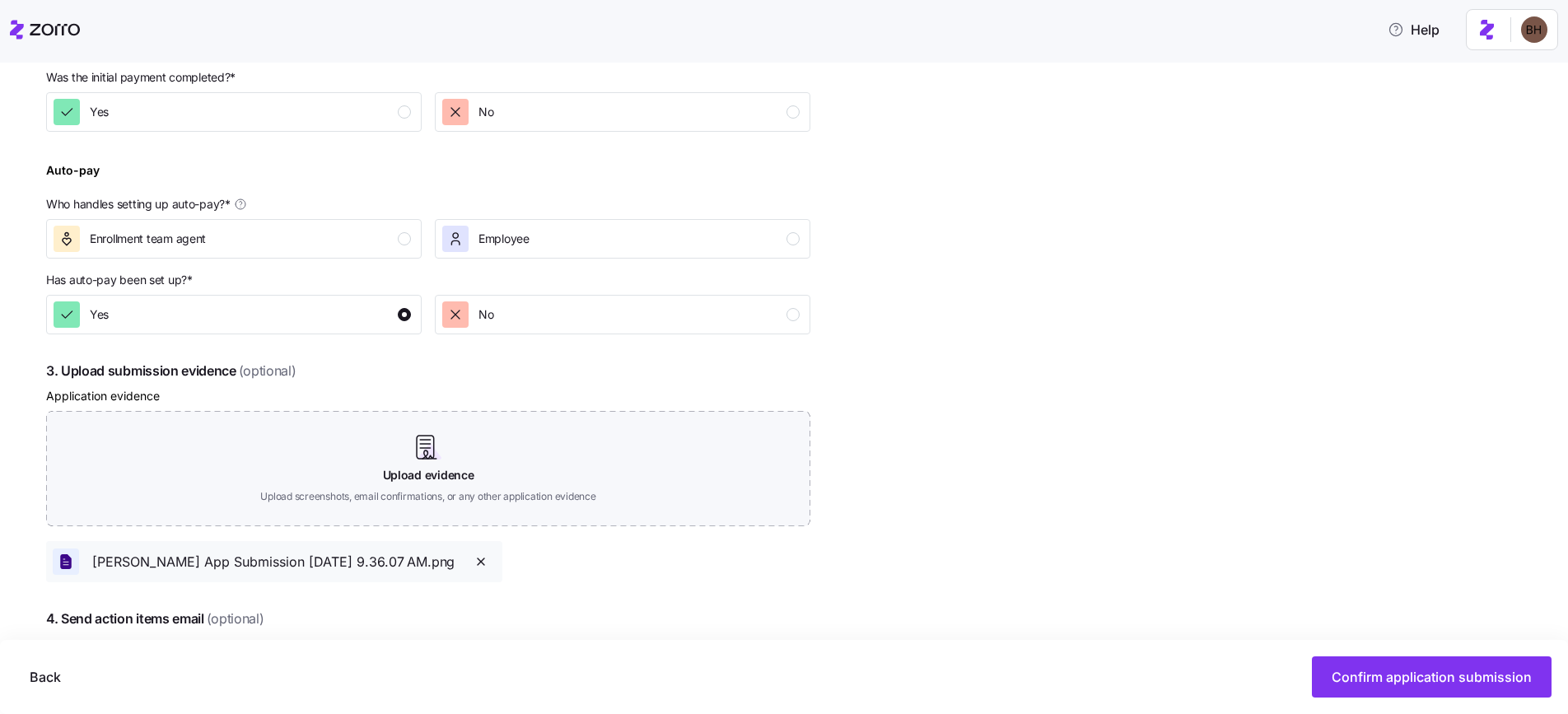
scroll to position [785, 0]
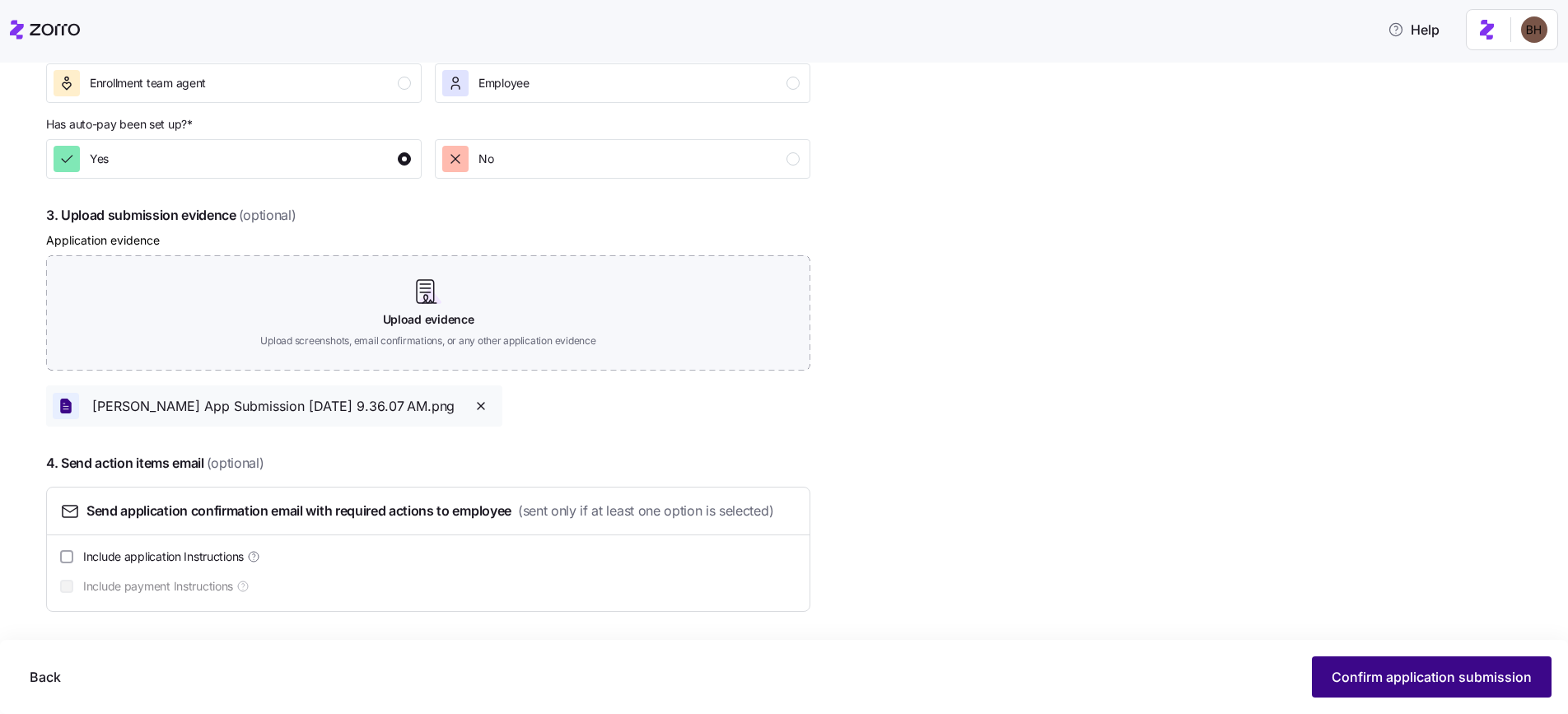
click at [1415, 694] on button "Confirm application submission" at bounding box center [1432, 677] width 239 height 42
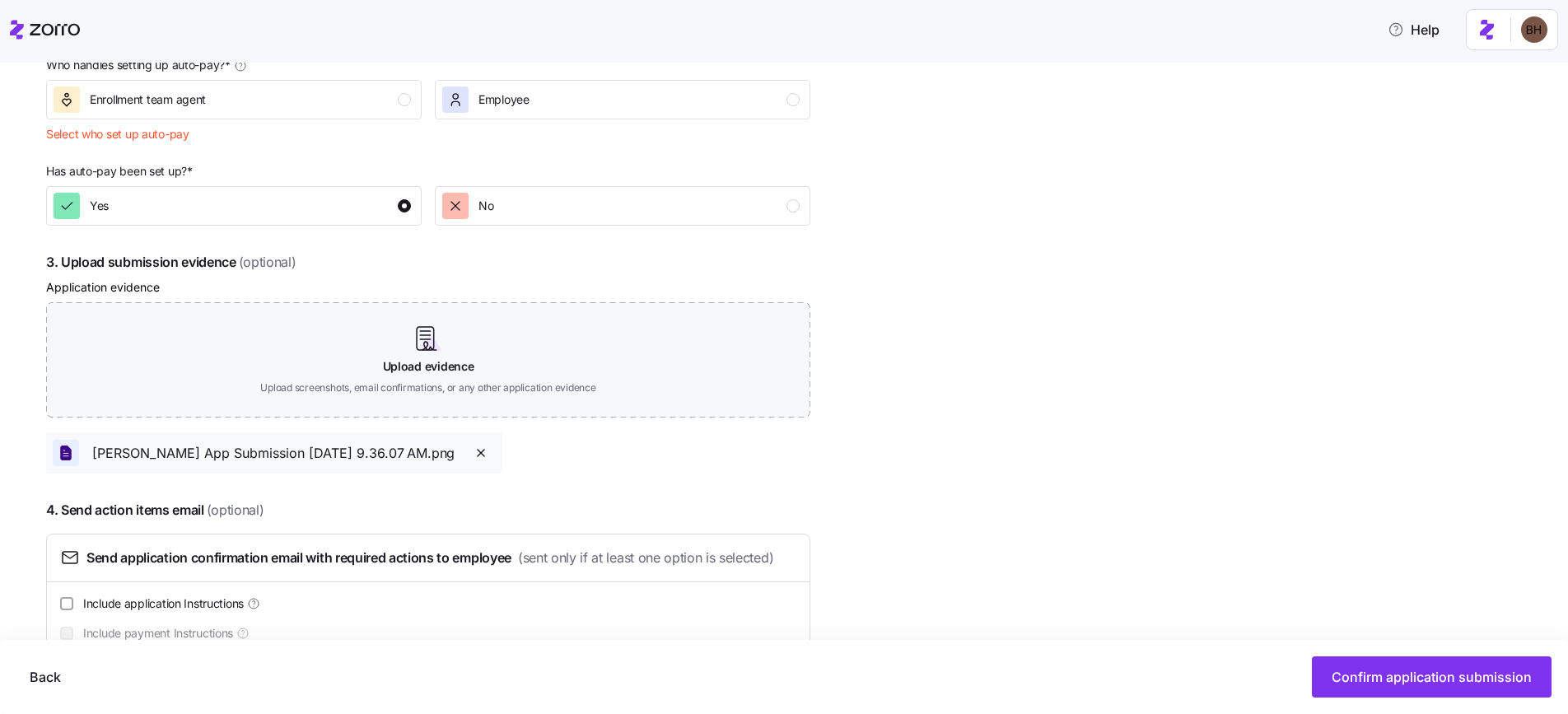
scroll to position [586, 0]
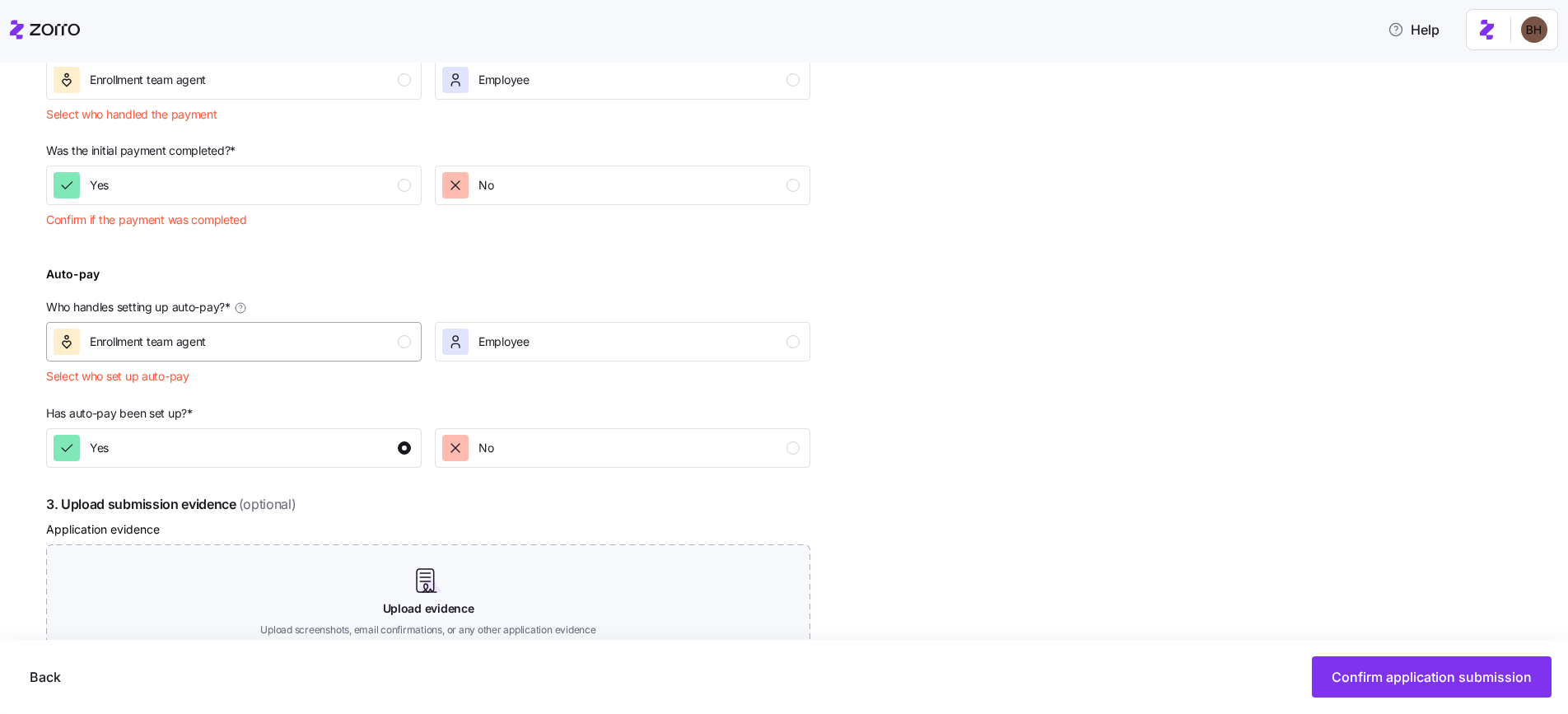
click at [369, 347] on div "Enrollment team agent" at bounding box center [232, 342] width 357 height 27
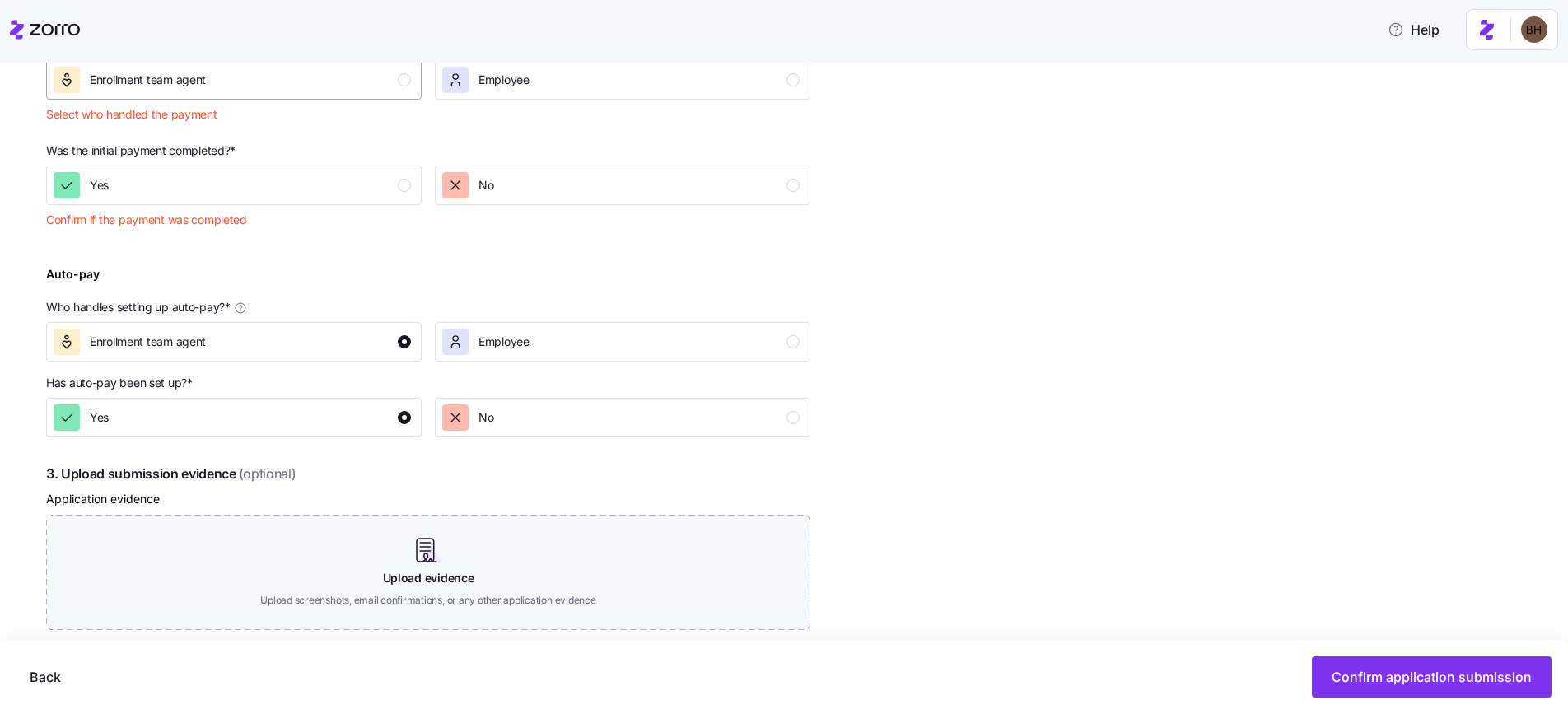
click at [366, 74] on div "Enrollment team agent" at bounding box center [232, 80] width 357 height 27
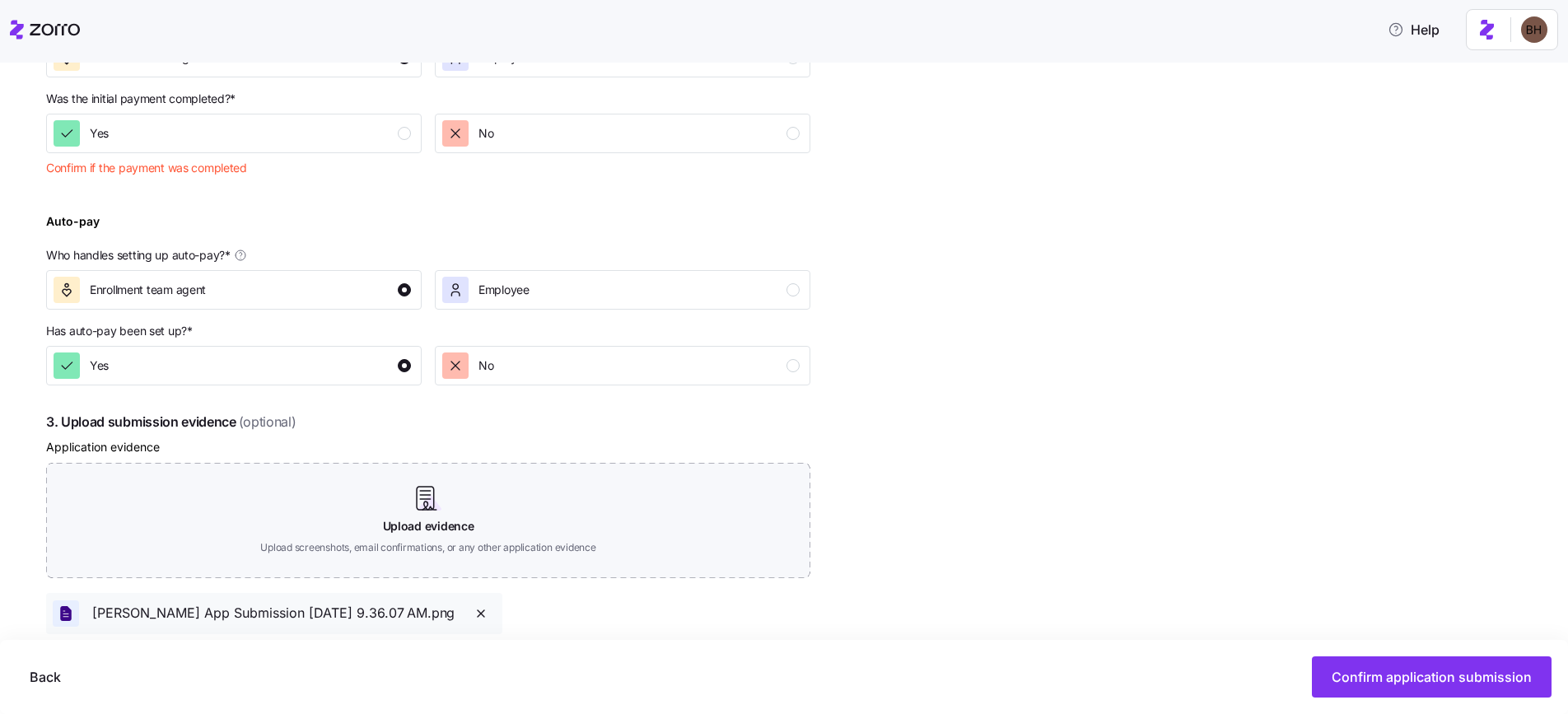
scroll to position [623, 0]
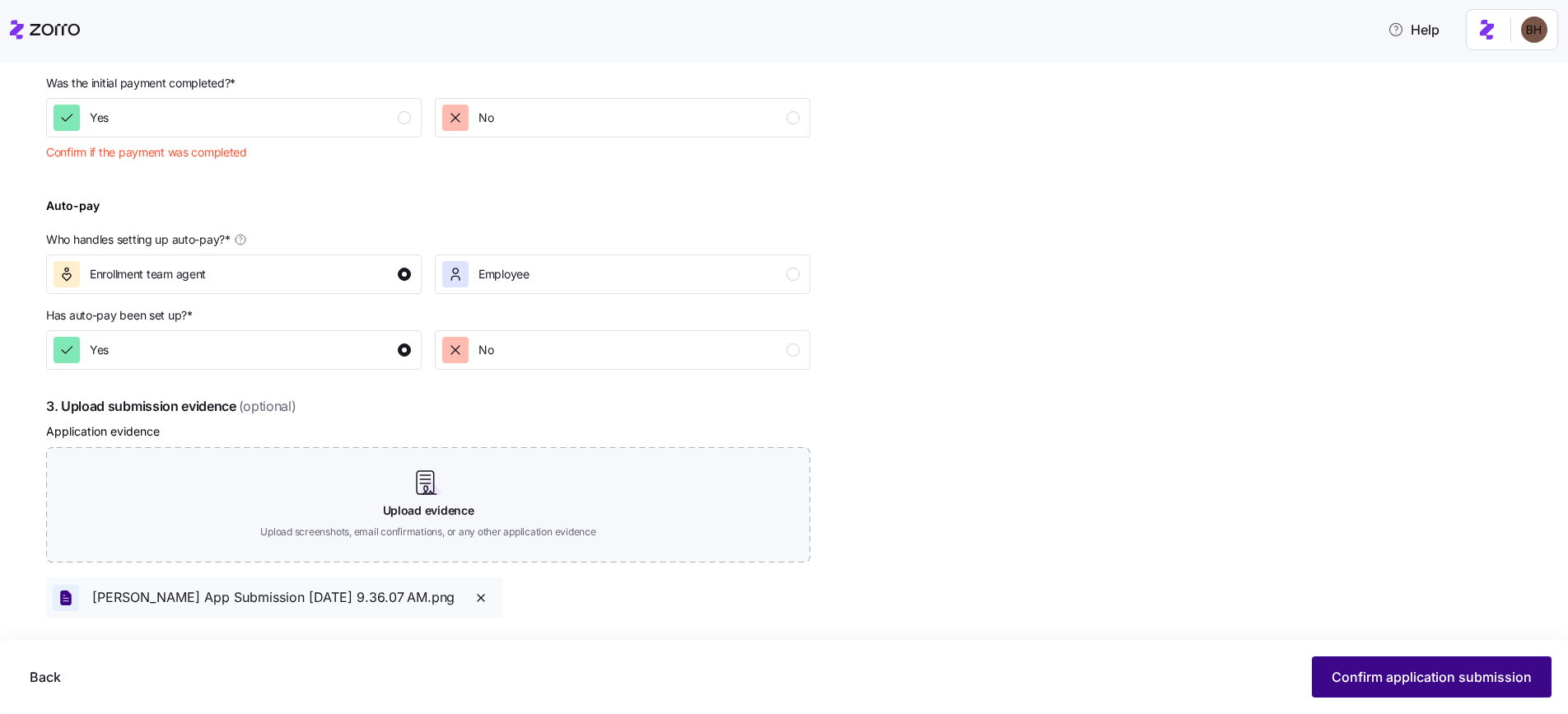
click at [1346, 683] on span "Confirm application submission" at bounding box center [1432, 677] width 200 height 20
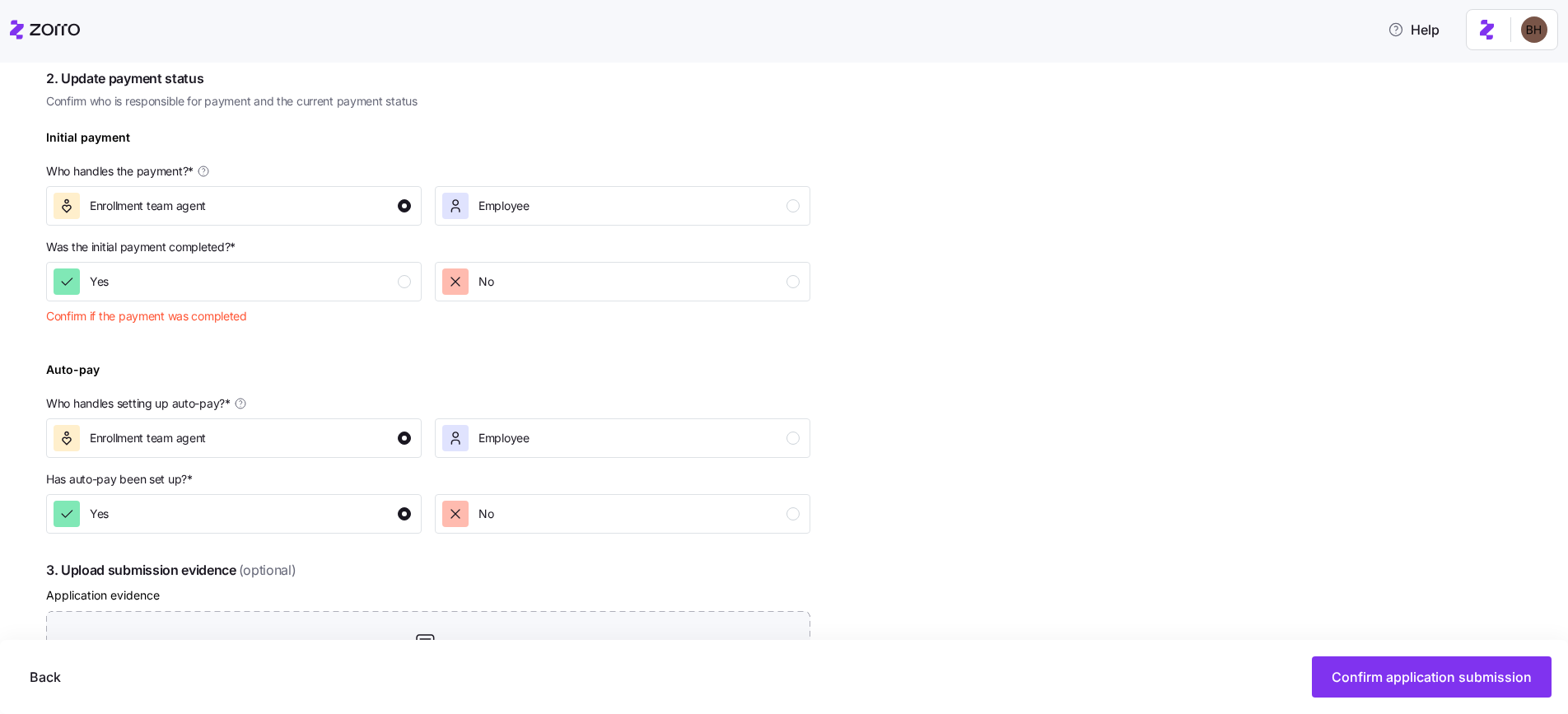
scroll to position [516, 0]
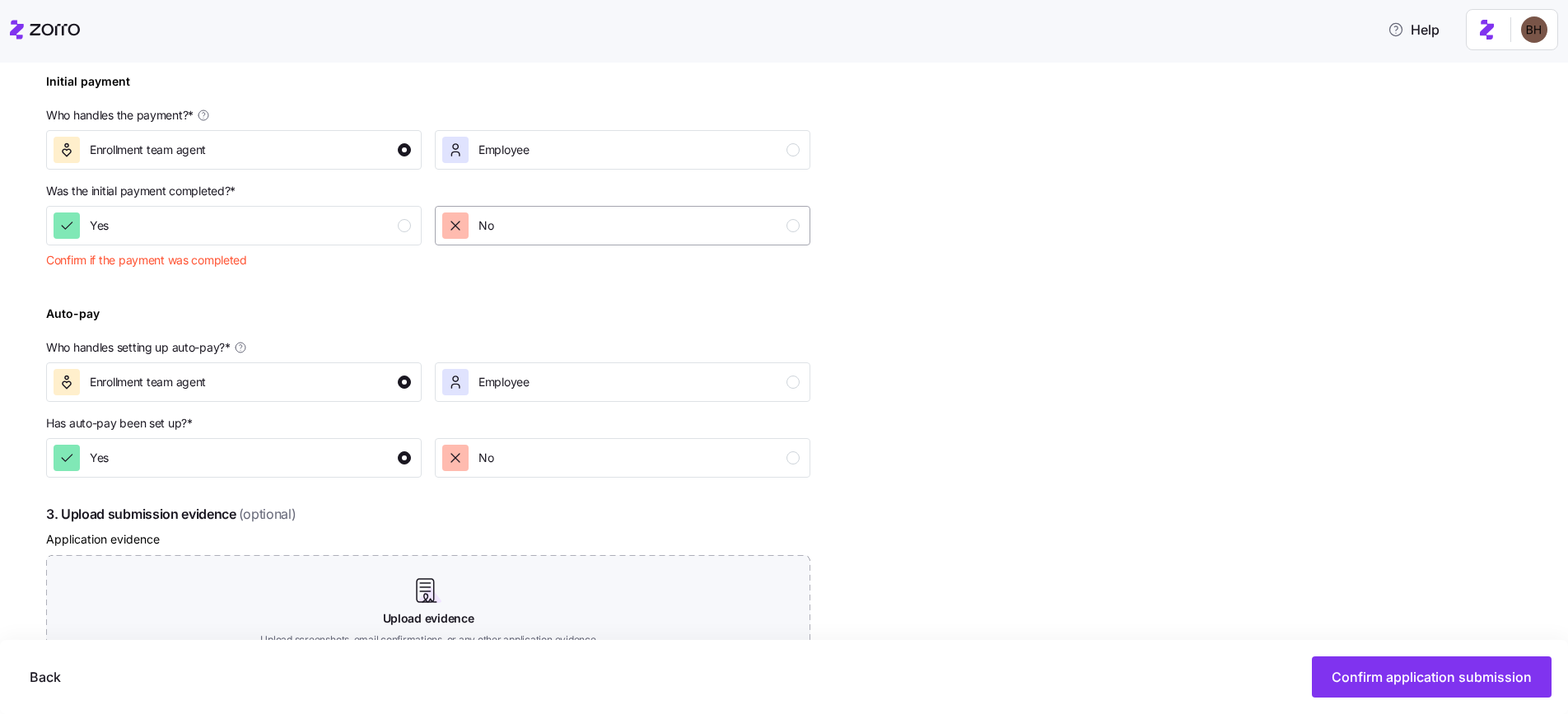
click at [573, 223] on div "No" at bounding box center [621, 226] width 357 height 27
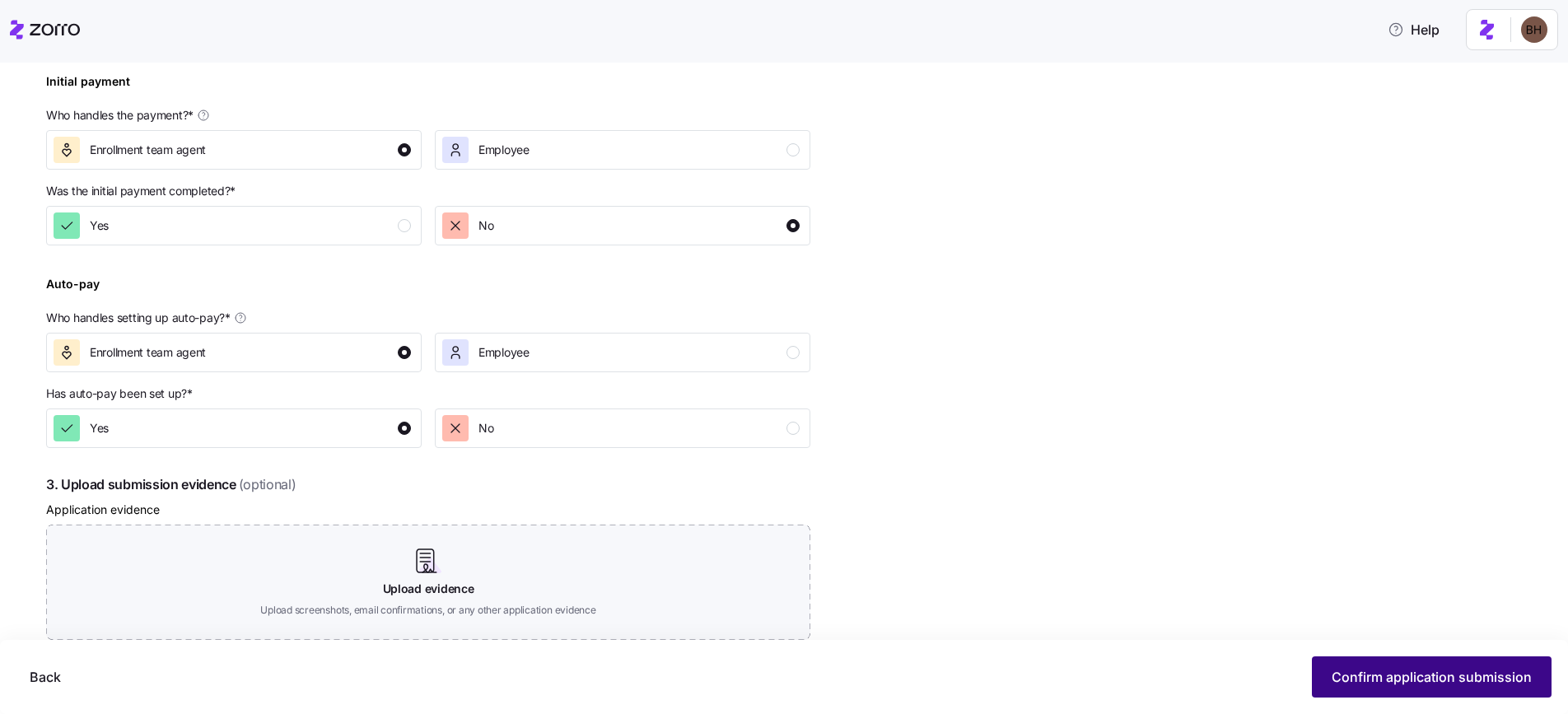
click at [1368, 670] on span "Confirm application submission" at bounding box center [1432, 677] width 200 height 20
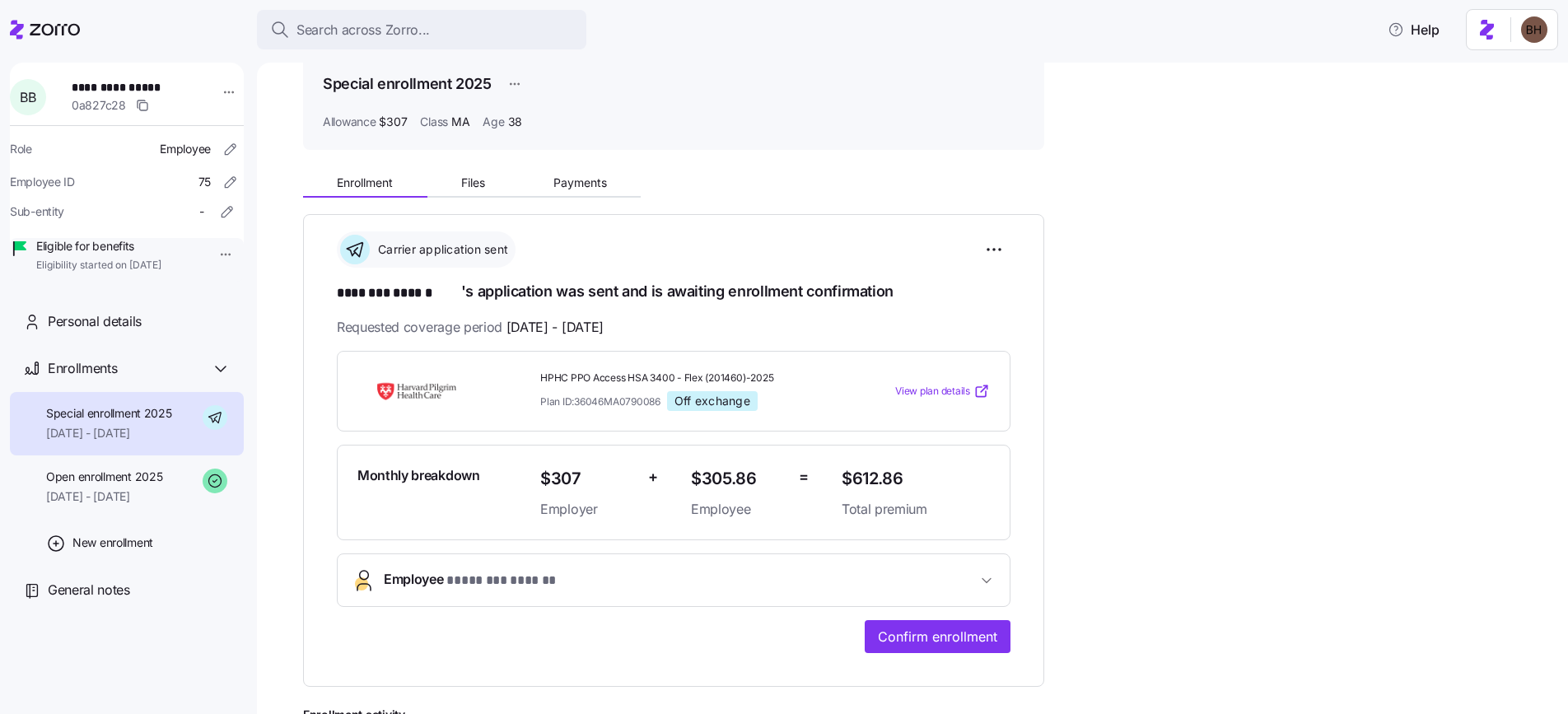
scroll to position [104, 0]
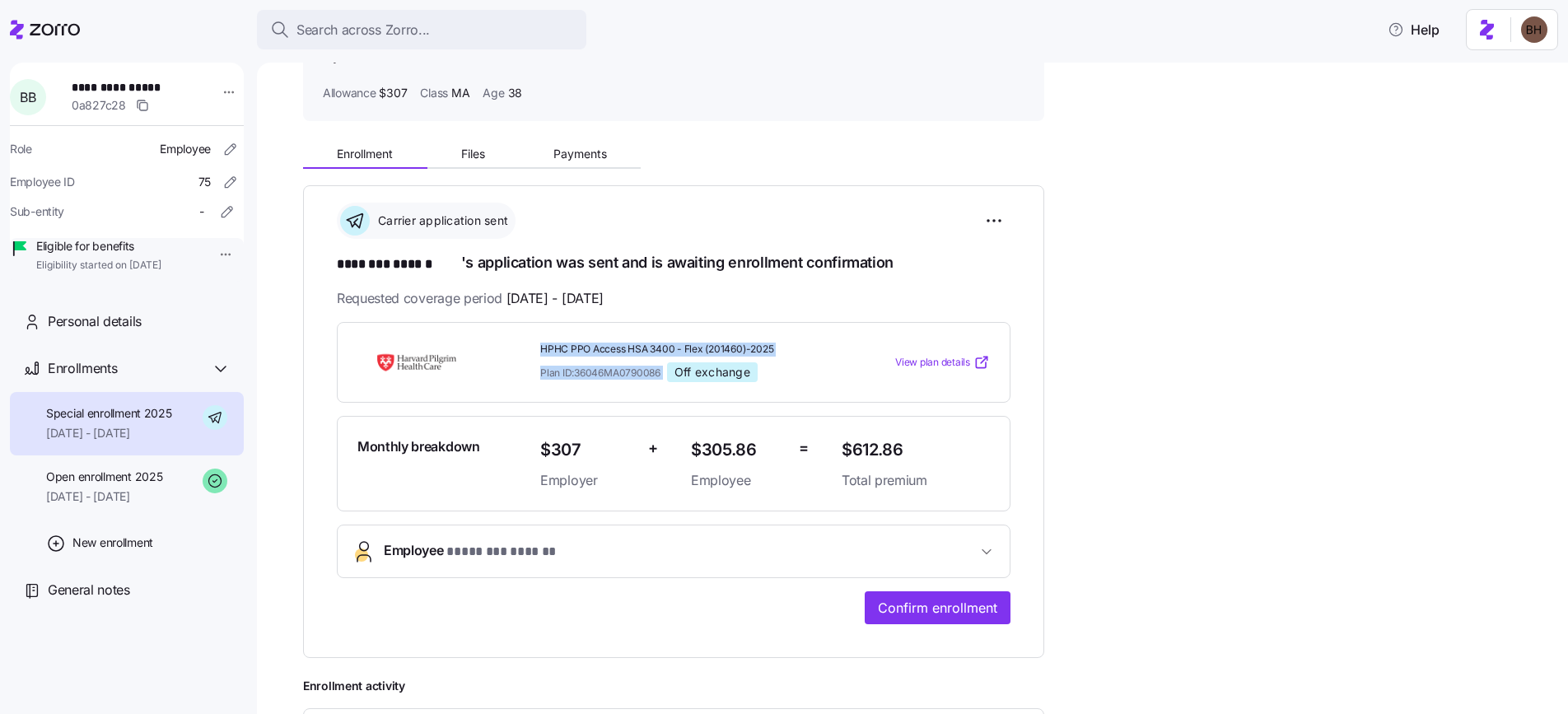
drag, startPoint x: 538, startPoint y: 349, endPoint x: 666, endPoint y: 372, distance: 130.0
click at [666, 372] on div "HPHC PPO Access HSA 3400 - Flex (201460)-2025 Plan ID: 36046MA0790086 Off excha…" at bounding box center [684, 362] width 302 height 53
copy div "HPHC PPO Access HSA 3400 - Flex (201460)-2025 Plan ID: 36046MA0790086"
drag, startPoint x: 851, startPoint y: 447, endPoint x: 907, endPoint y: 447, distance: 56.0
click at [907, 447] on span "$612.86" at bounding box center [916, 450] width 148 height 27
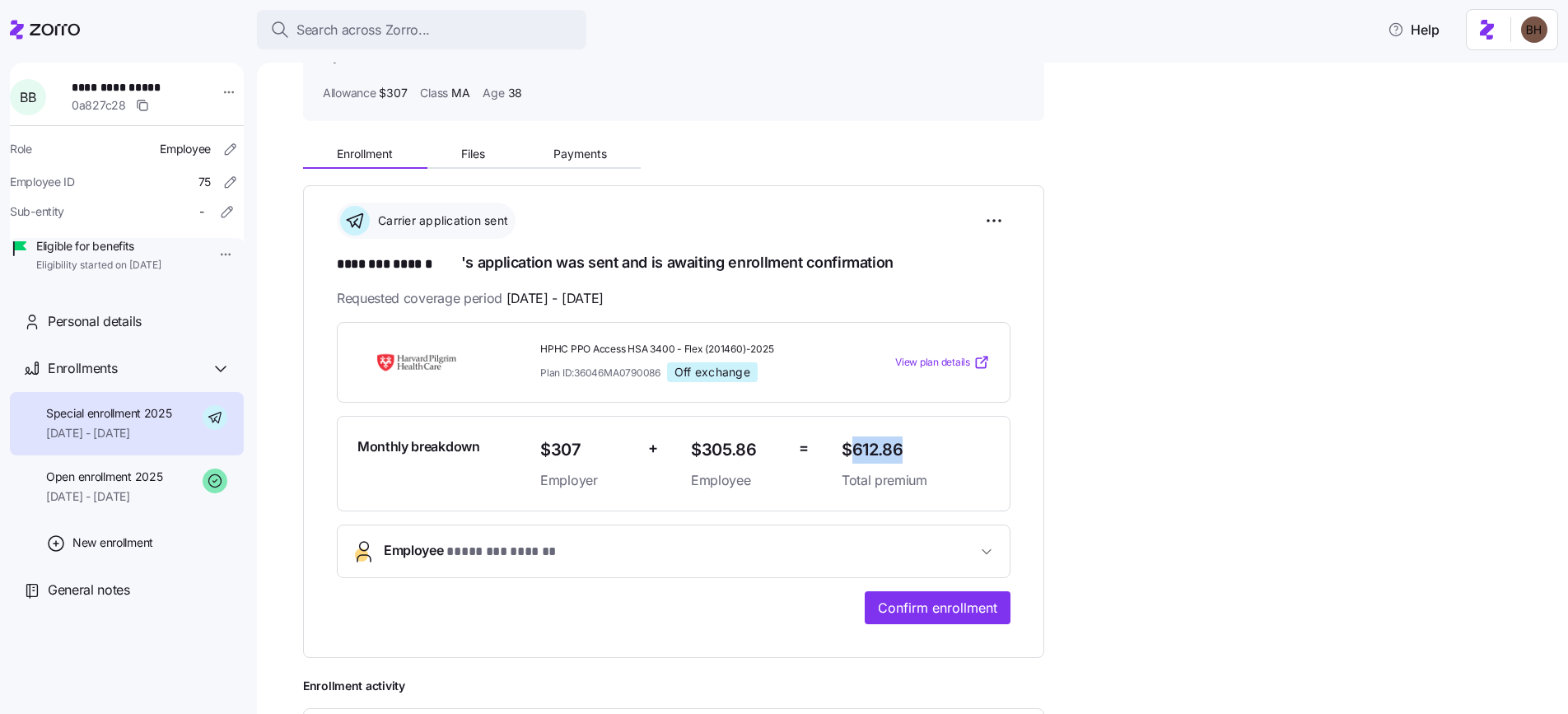
copy span "612.86"
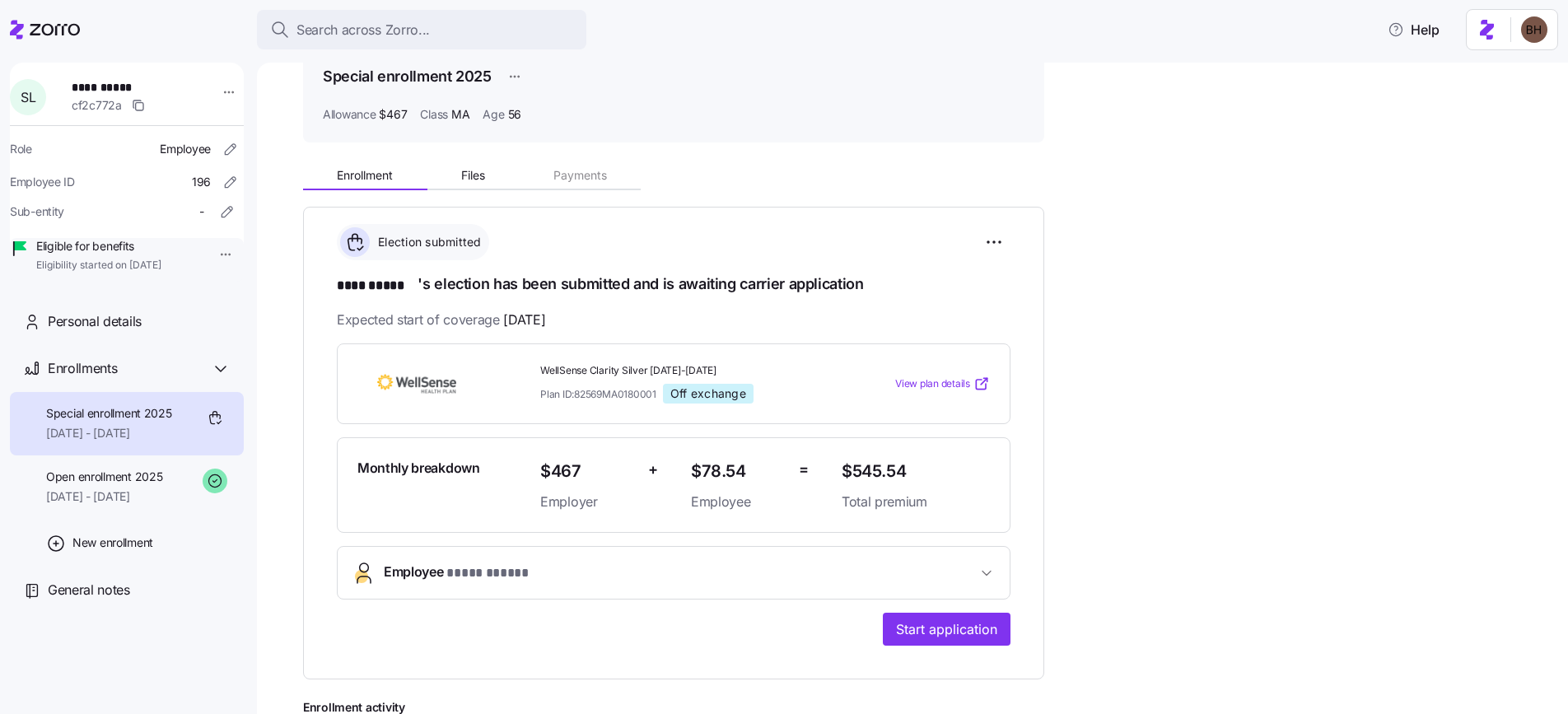
scroll to position [88, 0]
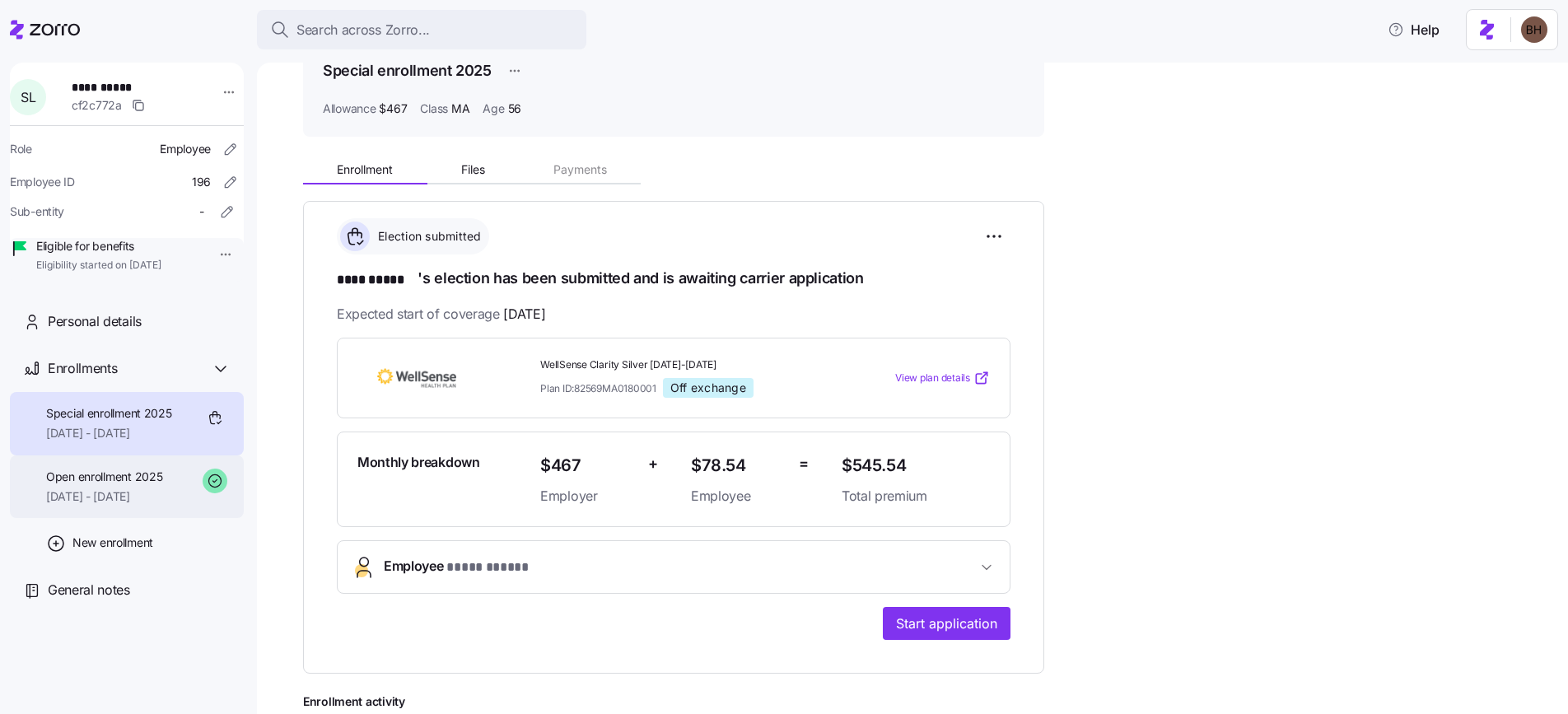
click at [125, 505] on span "08/01/2025 - 12/31/2025" at bounding box center [105, 497] width 116 height 17
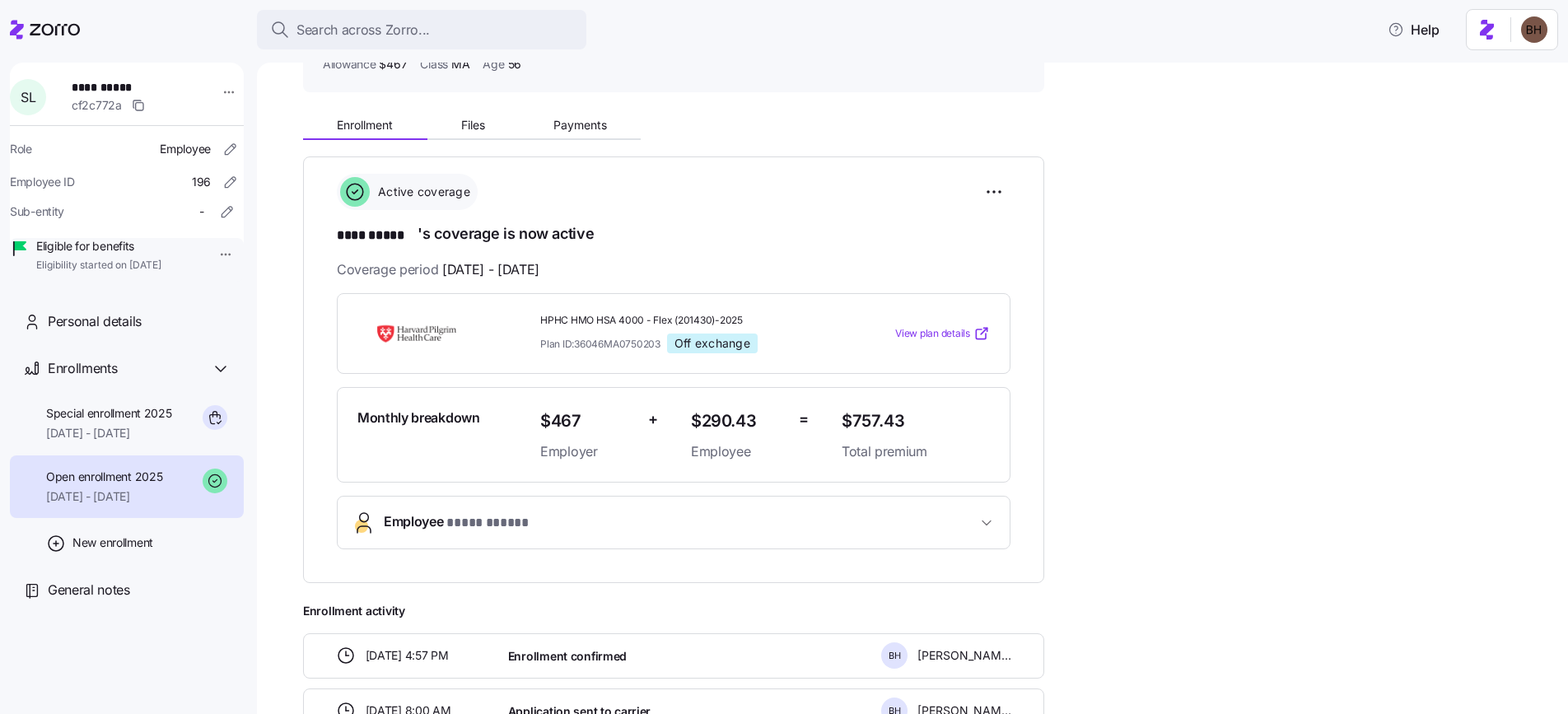
scroll to position [134, 0]
click at [995, 518] on icon "button" at bounding box center [987, 523] width 17 height 17
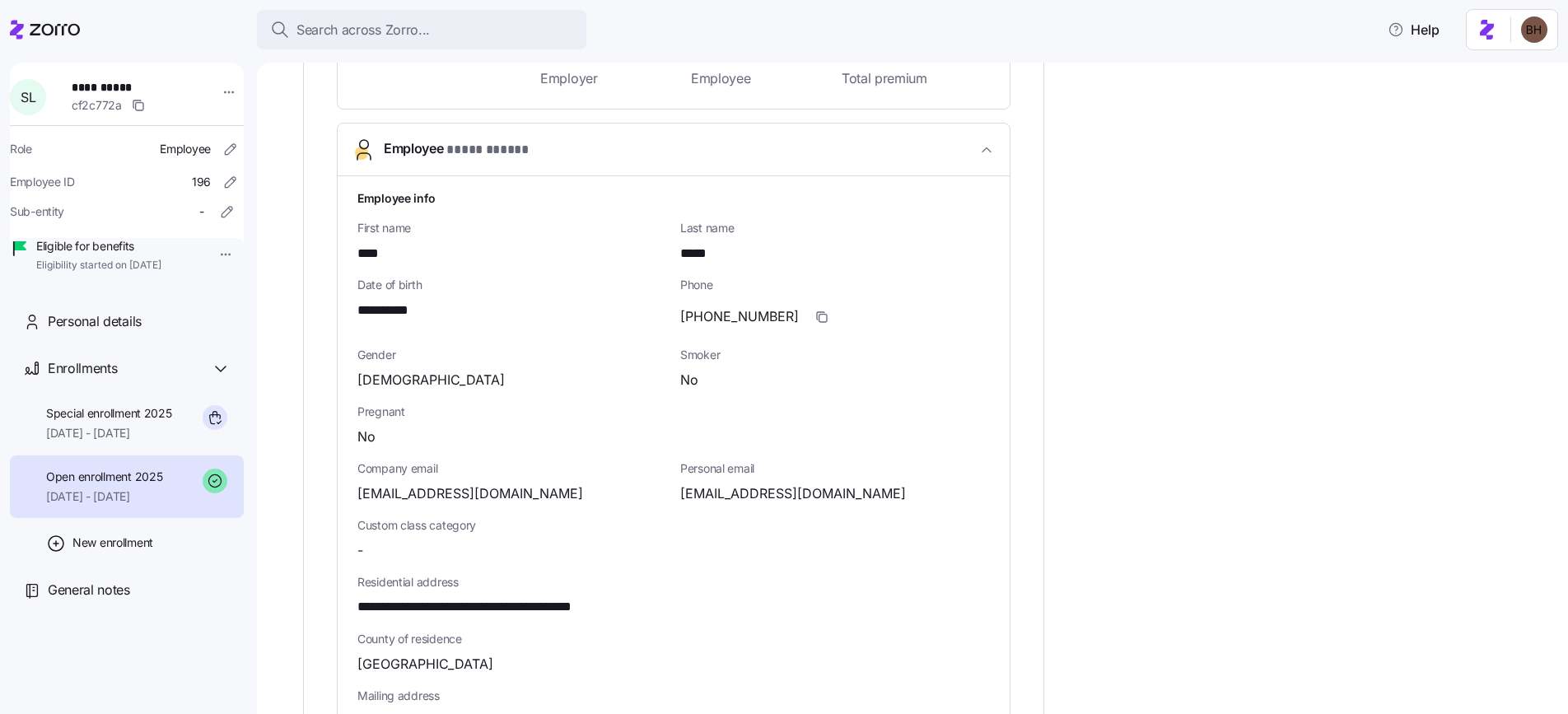
scroll to position [475, 0]
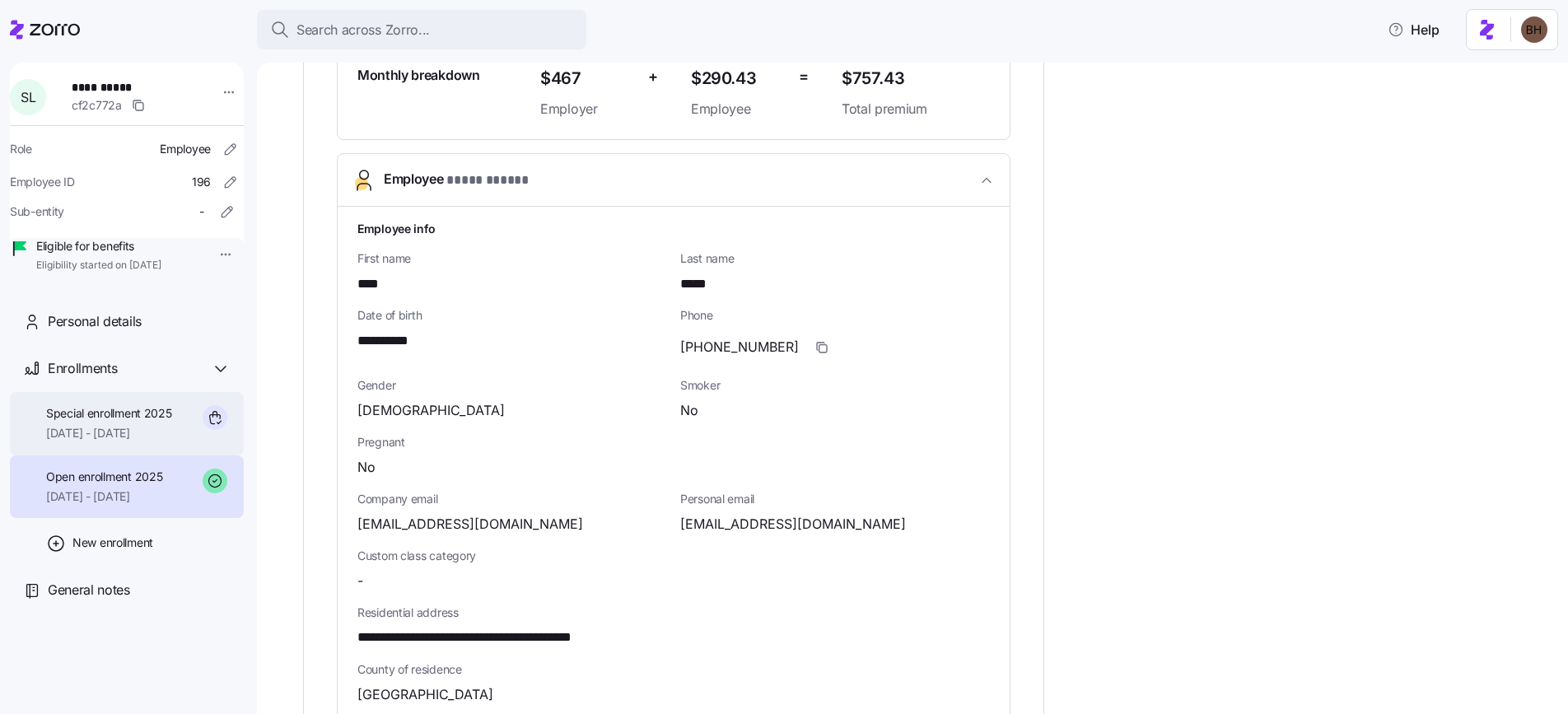
click at [120, 441] on span "[DATE] - [DATE]" at bounding box center [110, 434] width 126 height 17
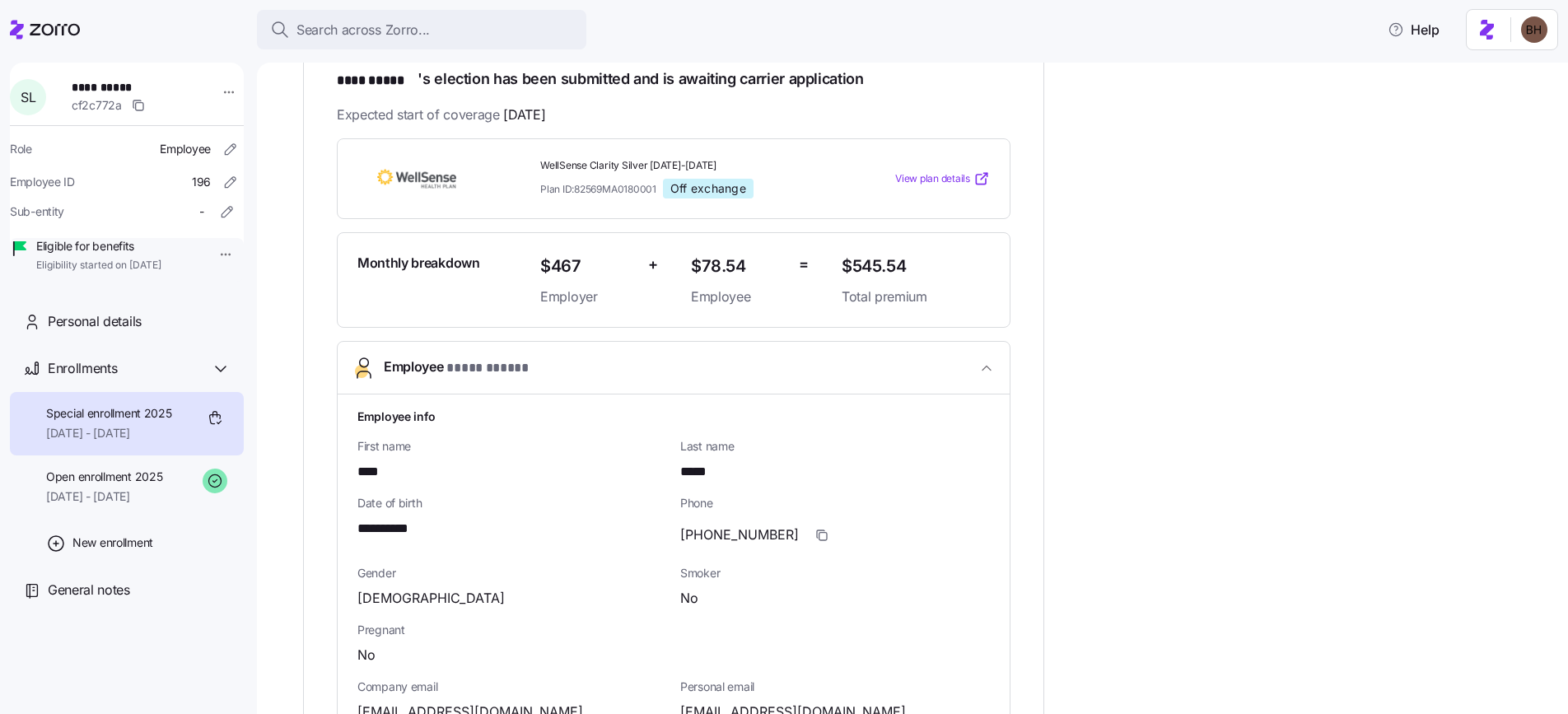
scroll to position [237, 0]
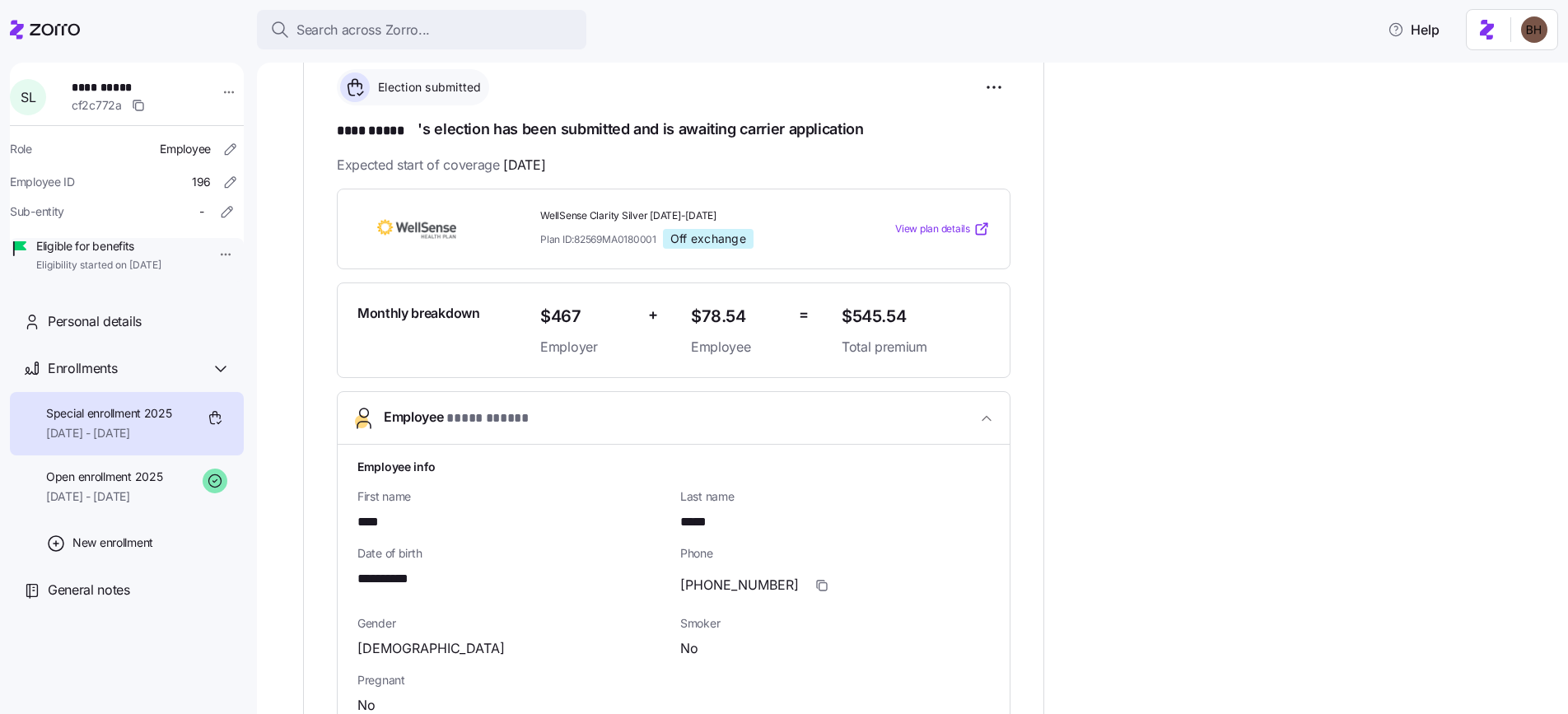
click at [112, 442] on div "Special enrollment 2025 09/01/2025 - 12/31/2025" at bounding box center [110, 424] width 126 height 37
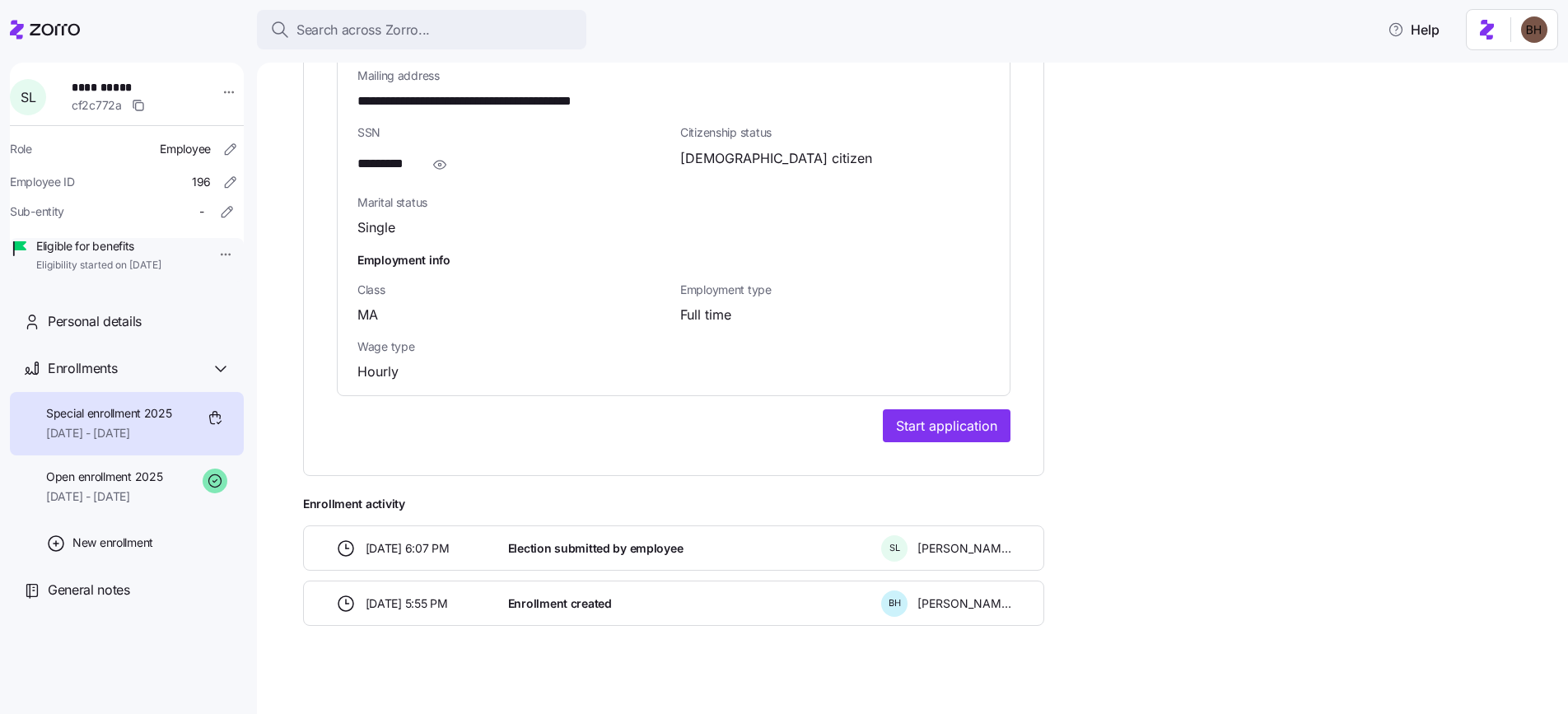
scroll to position [1135, 0]
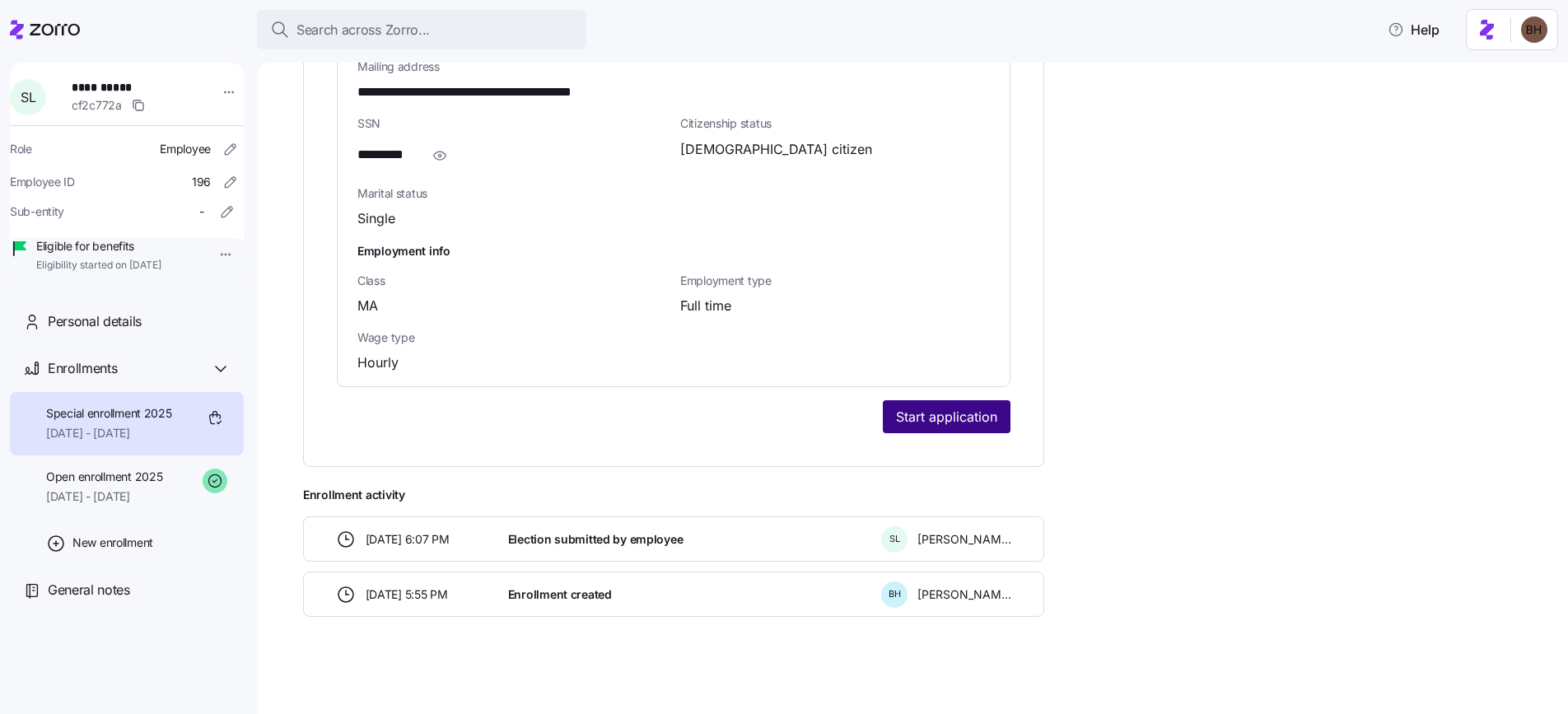
click at [939, 417] on span "Start application" at bounding box center [947, 417] width 101 height 20
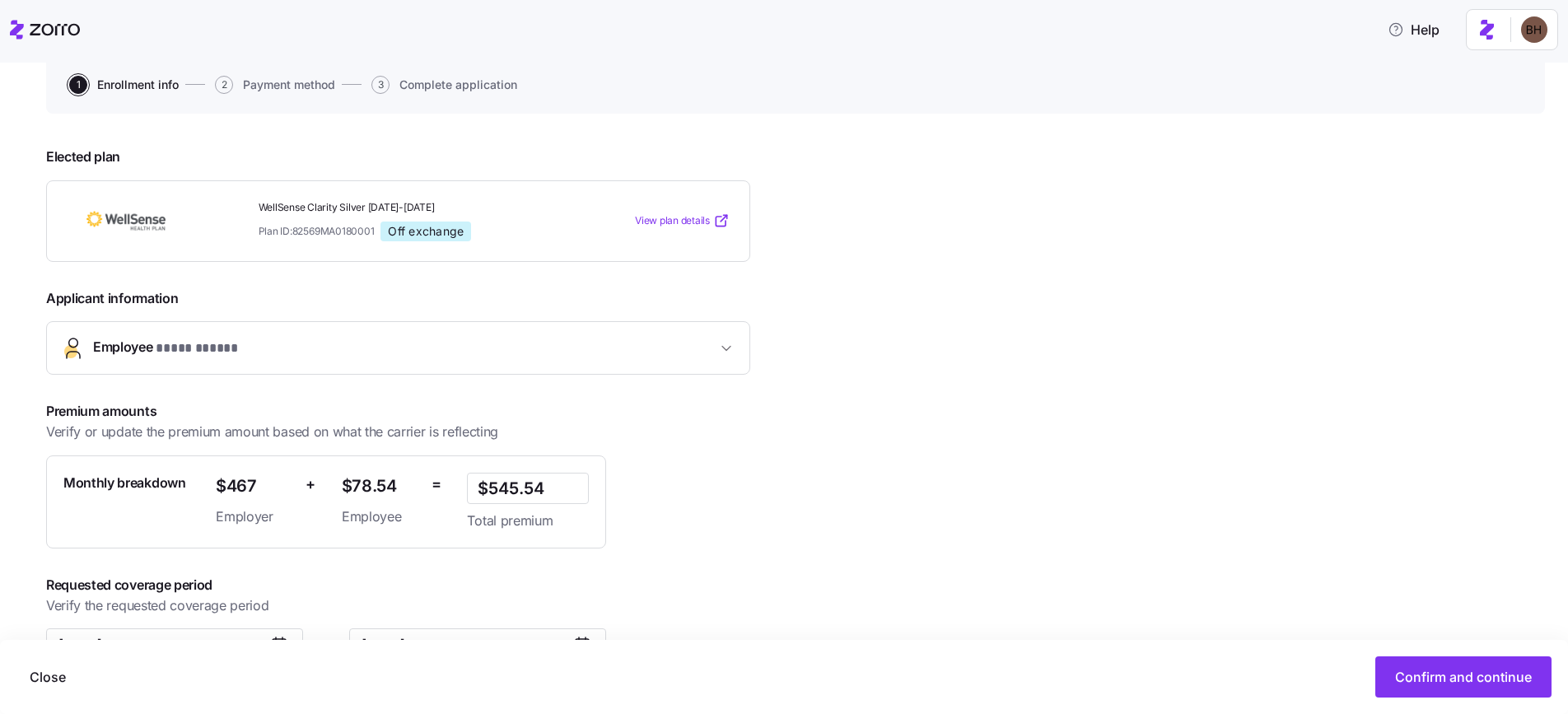
scroll to position [165, 0]
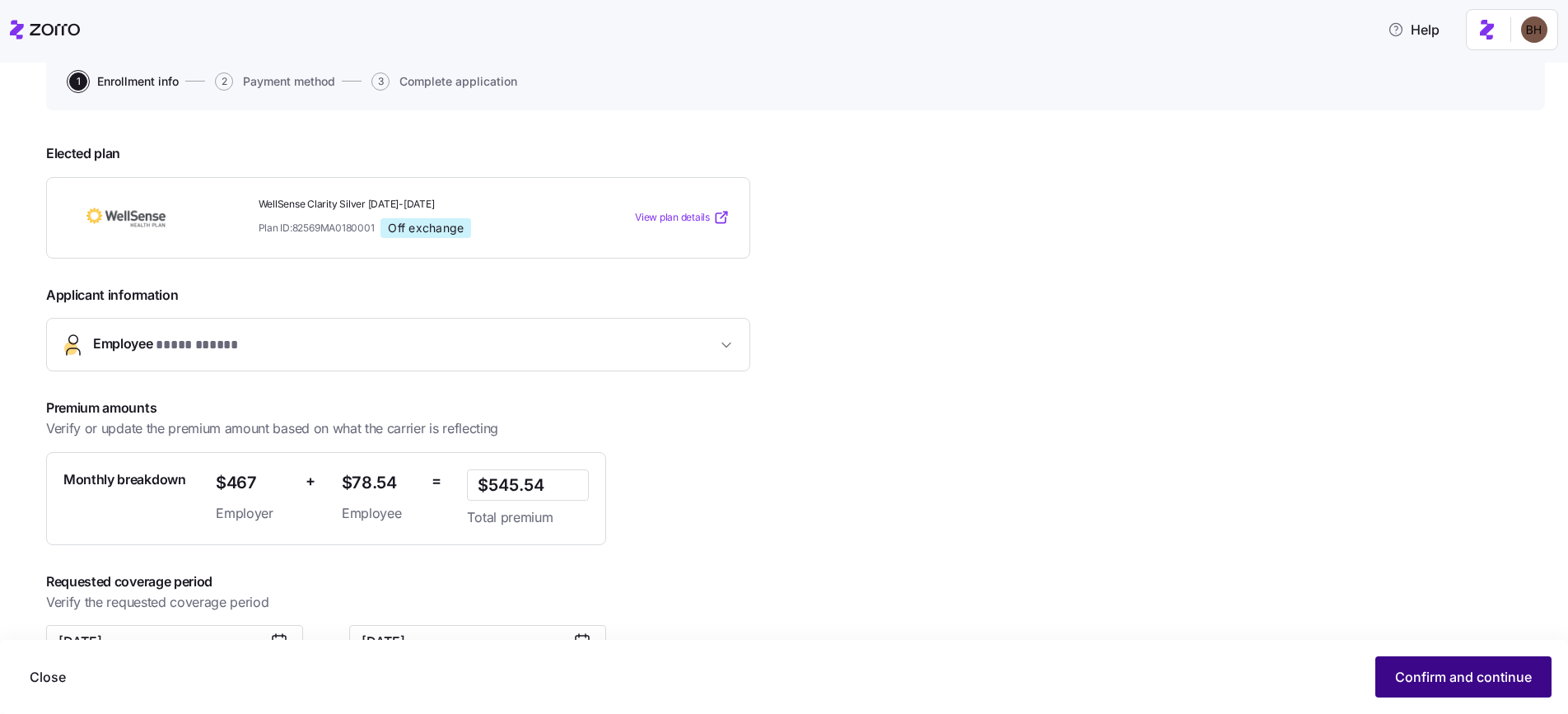
click at [1448, 683] on span "Confirm and continue" at bounding box center [1463, 677] width 137 height 20
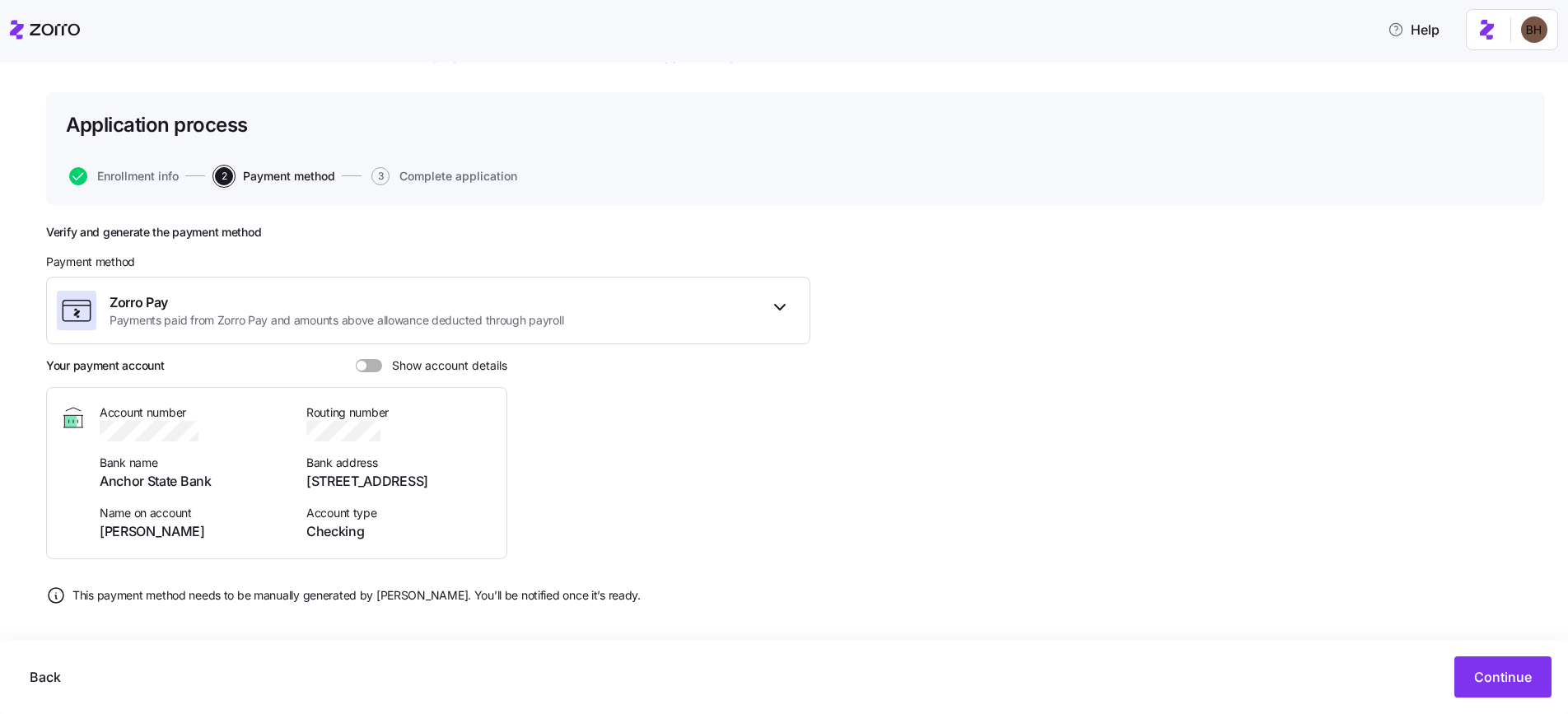
scroll to position [76, 0]
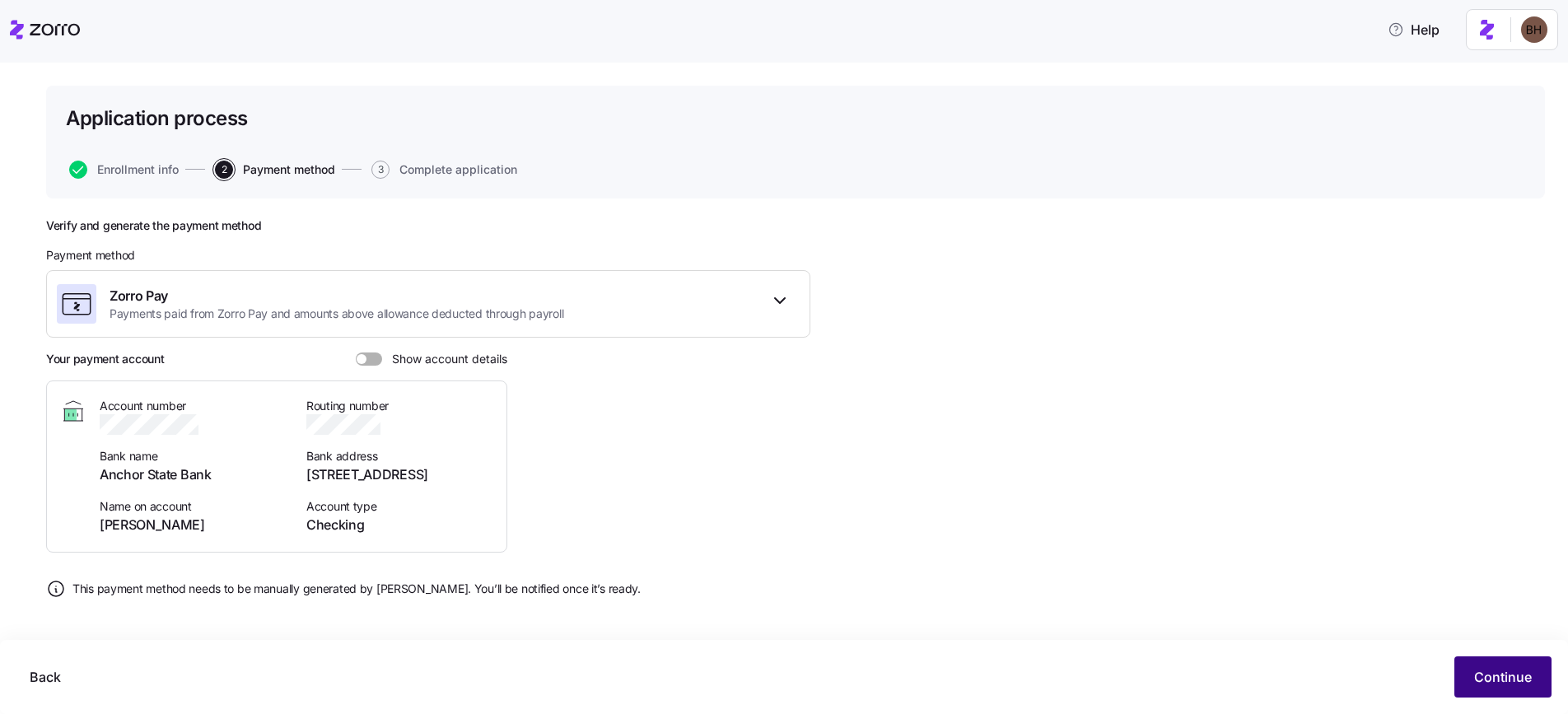
click at [1502, 677] on span "Continue" at bounding box center [1502, 677] width 57 height 20
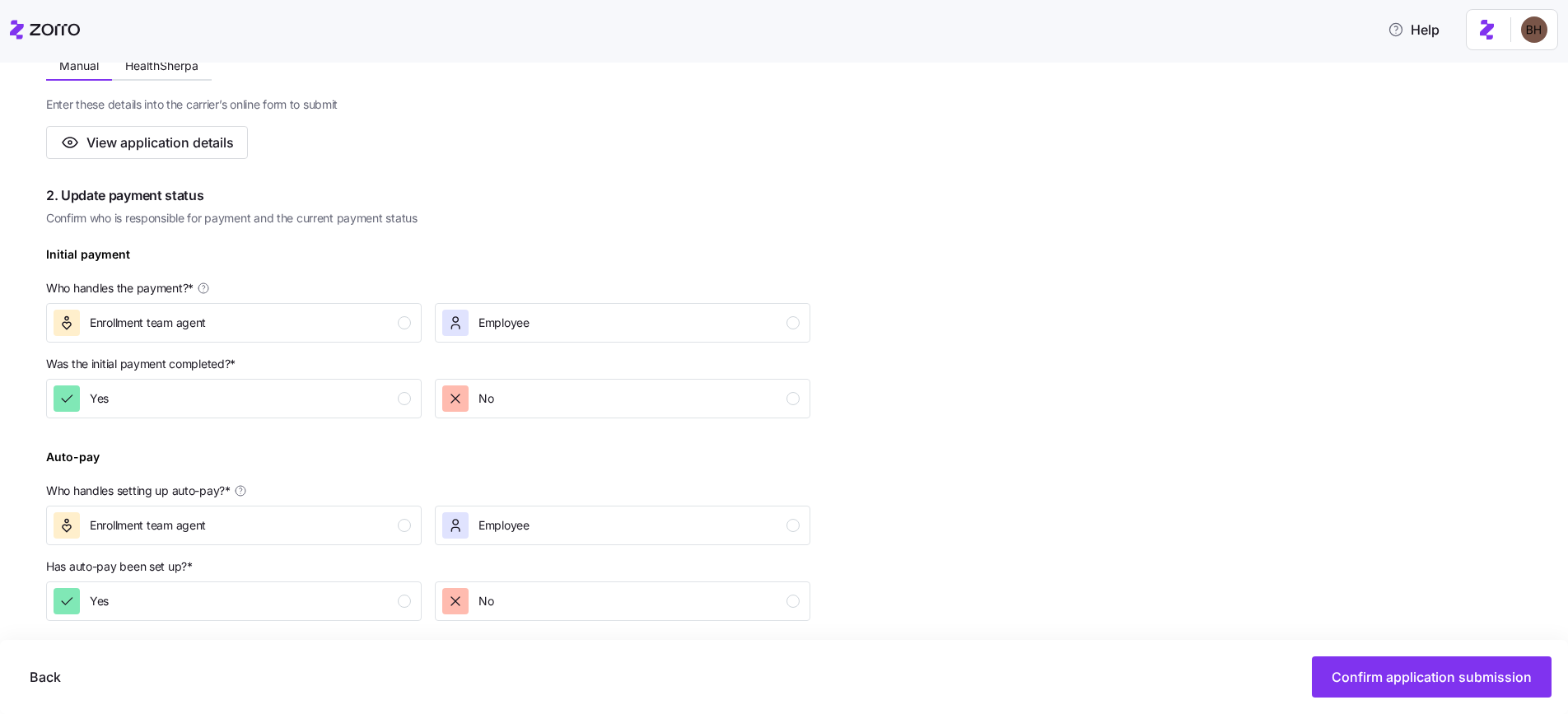
scroll to position [387, 0]
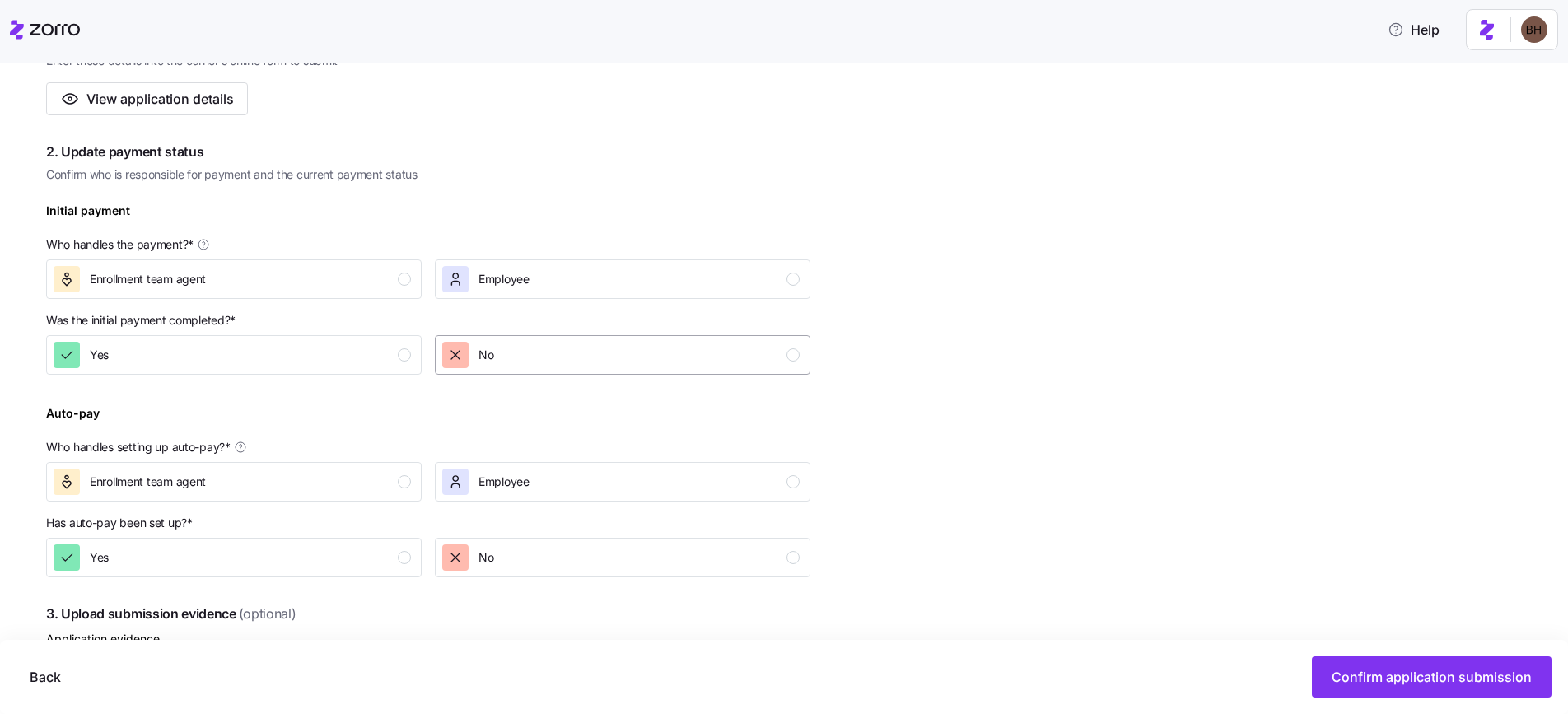
click at [578, 371] on button "No" at bounding box center [622, 355] width 376 height 40
click at [405, 297] on button "Enrollment team agent" at bounding box center [234, 279] width 376 height 40
click at [393, 488] on div "Enrollment team agent" at bounding box center [232, 482] width 357 height 27
click at [376, 549] on div "Yes" at bounding box center [232, 558] width 357 height 27
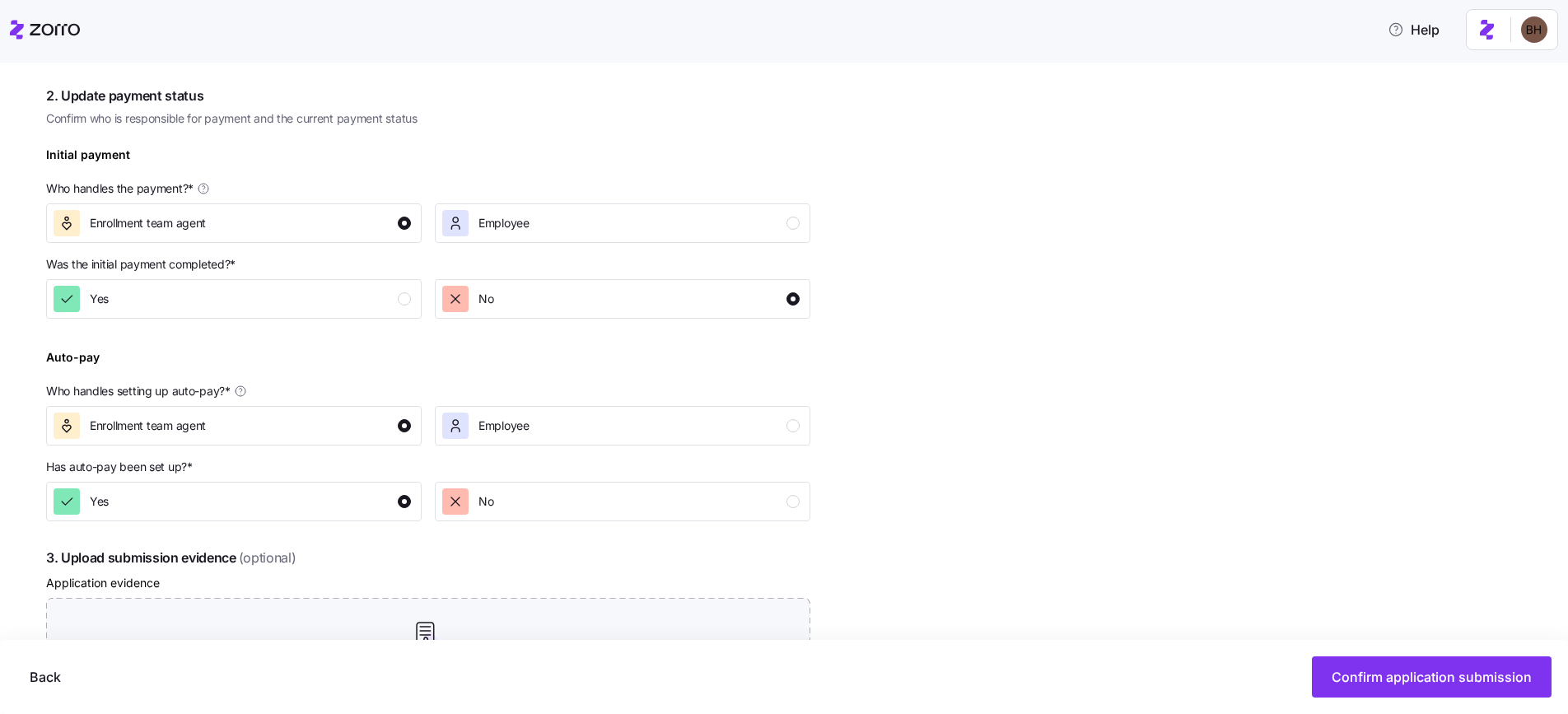
scroll to position [729, 0]
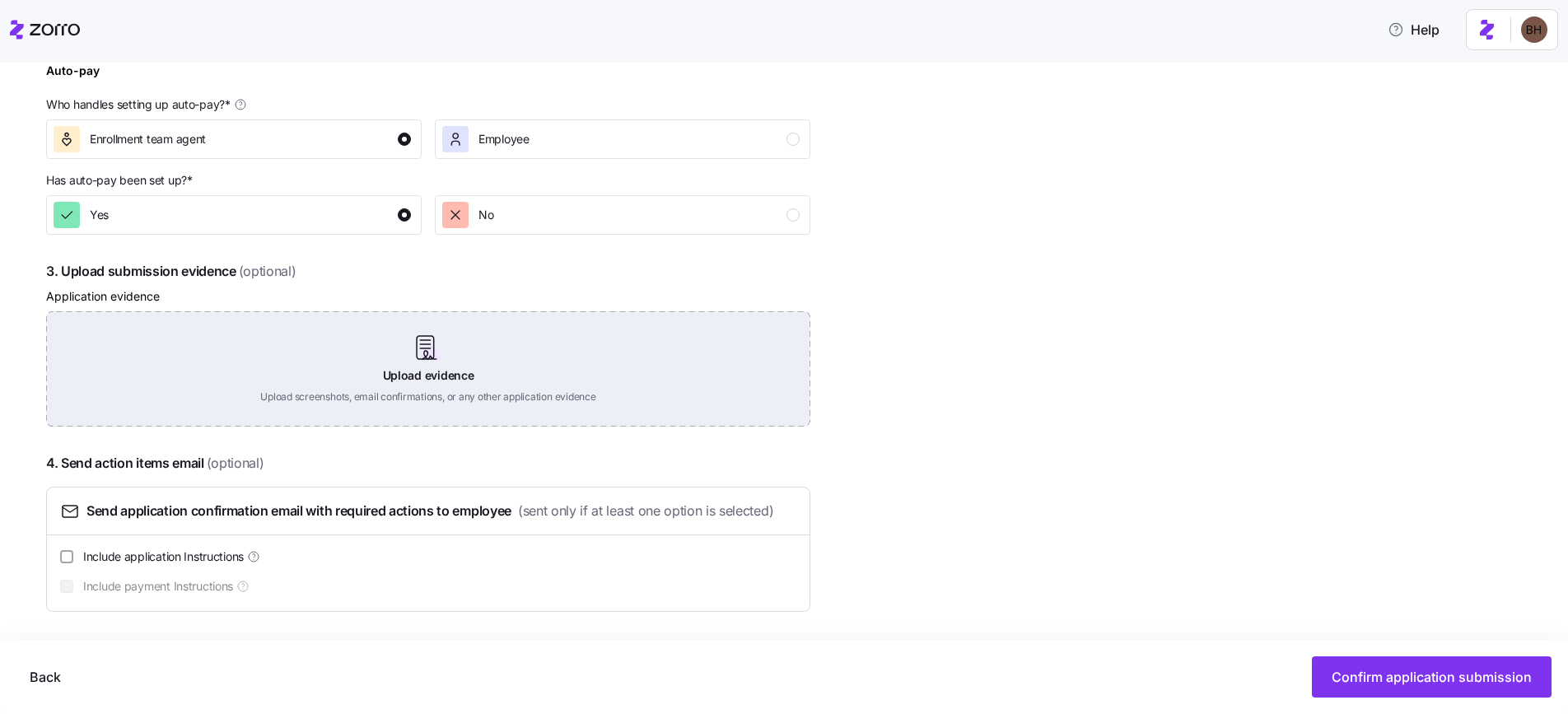
click at [425, 376] on div "Upload evidence Upload screenshots, email confirmations, or any other applicati…" at bounding box center [429, 369] width 764 height 116
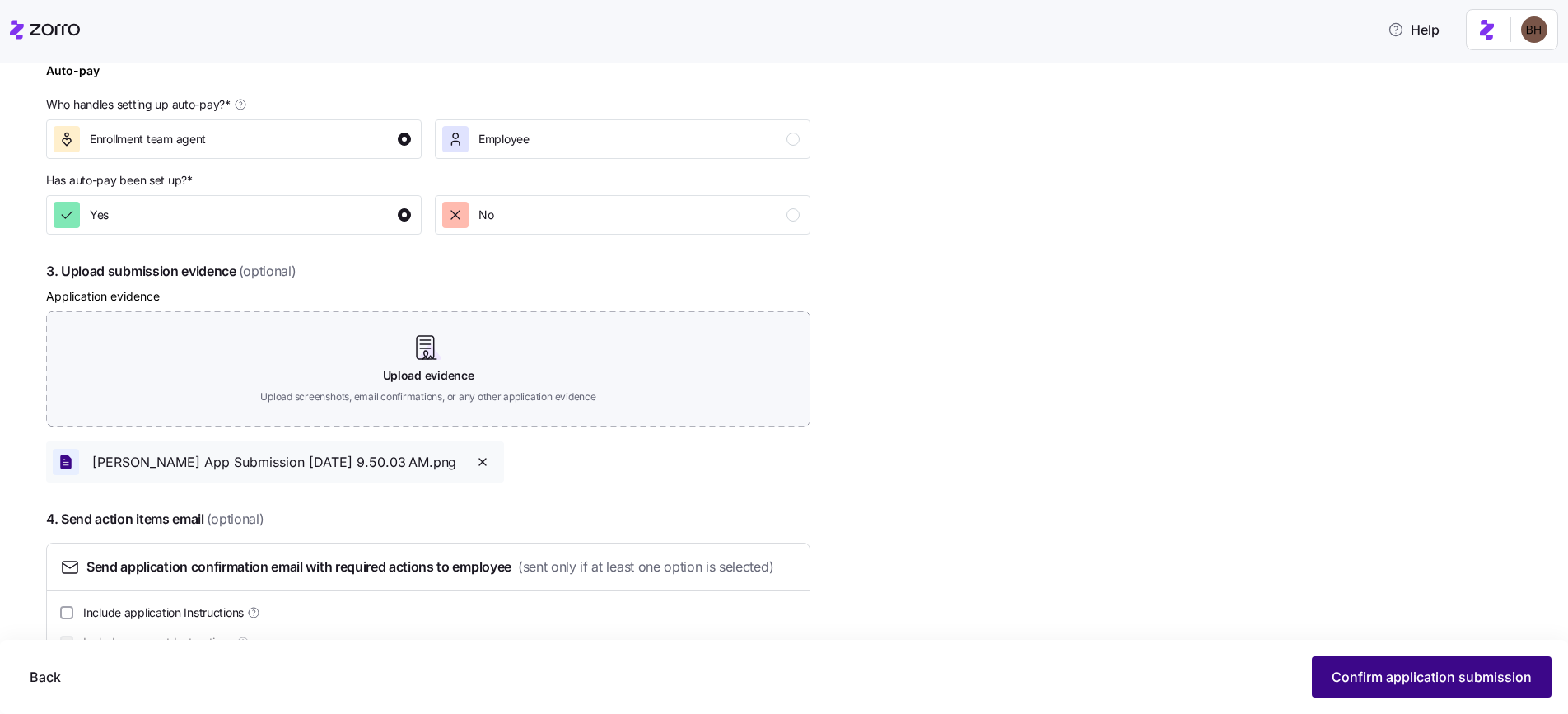
click at [1400, 672] on span "Confirm application submission" at bounding box center [1432, 677] width 200 height 20
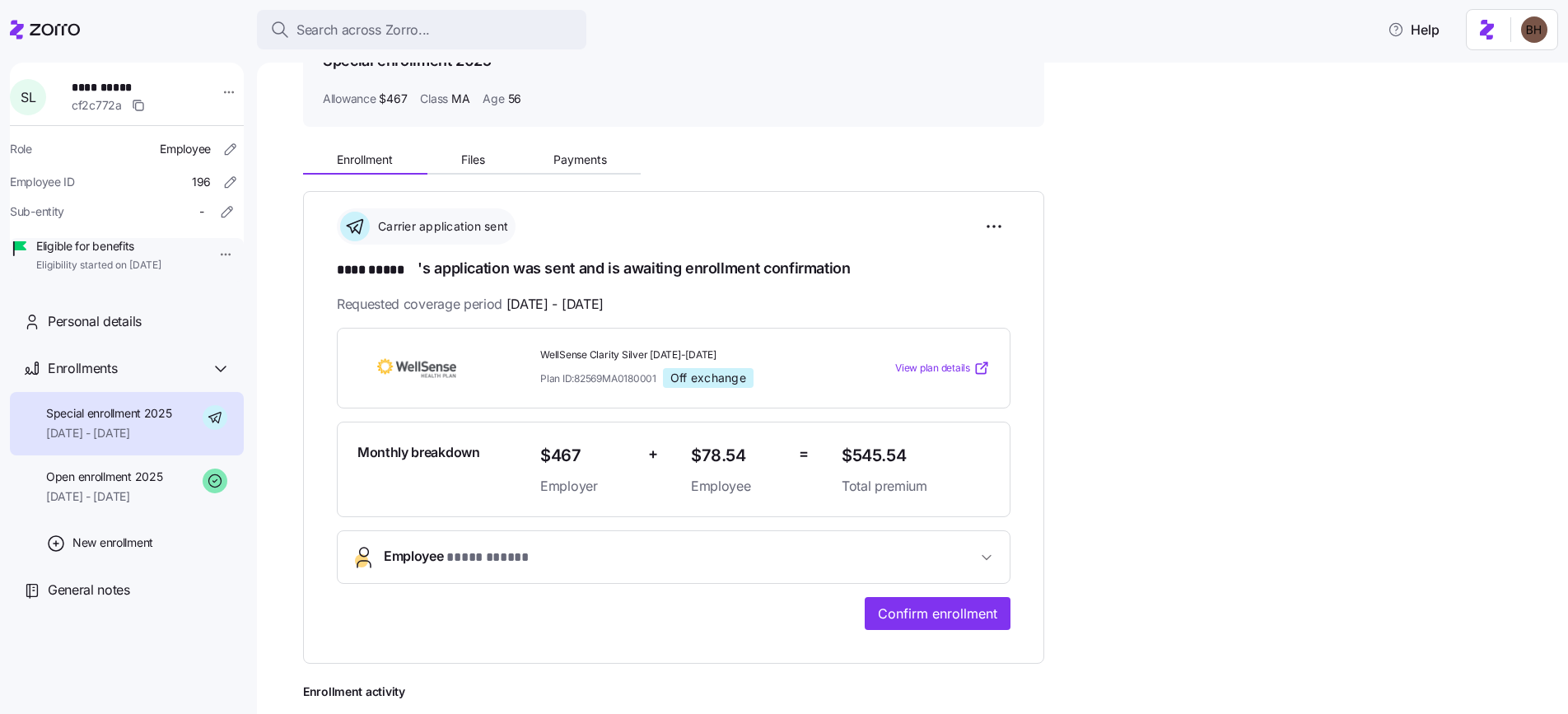
scroll to position [96, 0]
click at [576, 158] on span "Payments" at bounding box center [580, 161] width 53 height 12
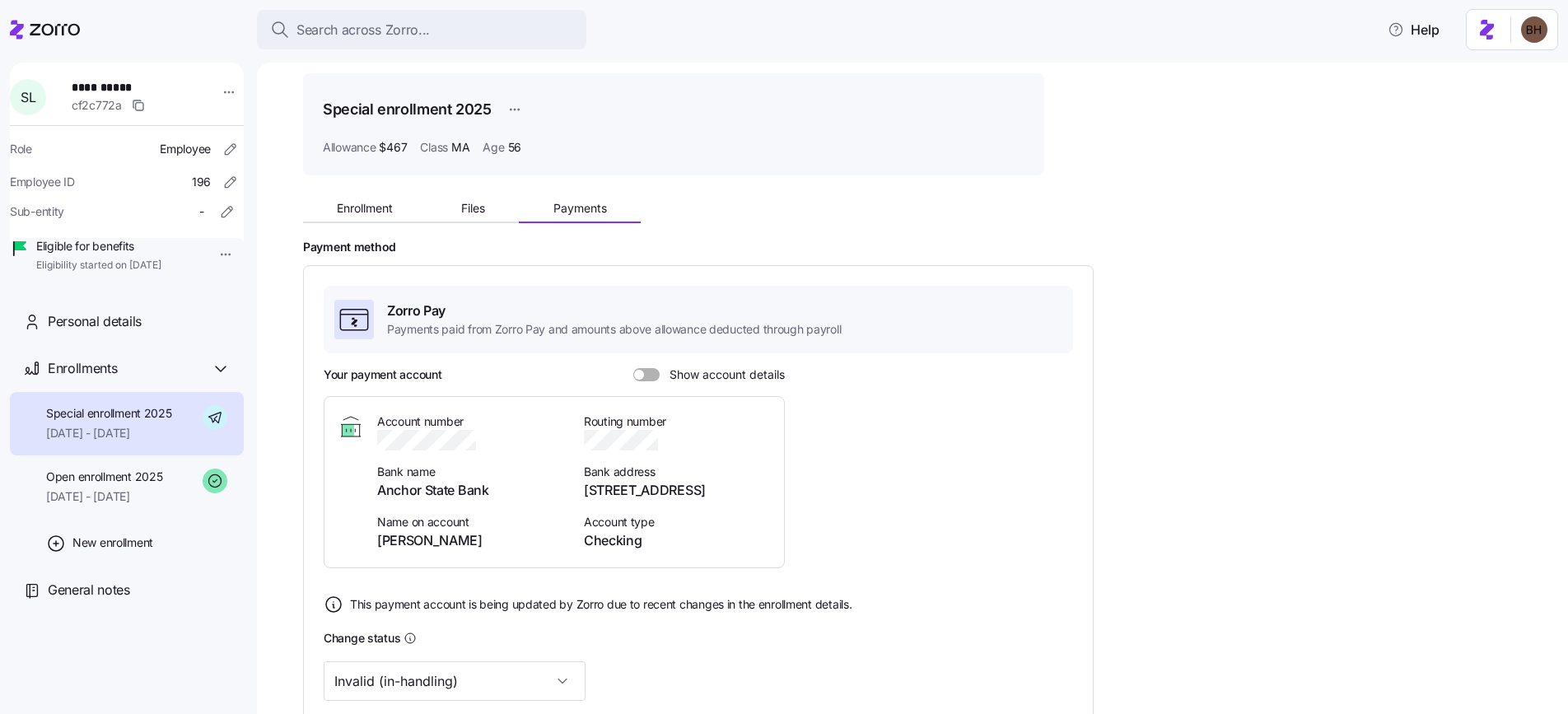
scroll to position [77, 0]
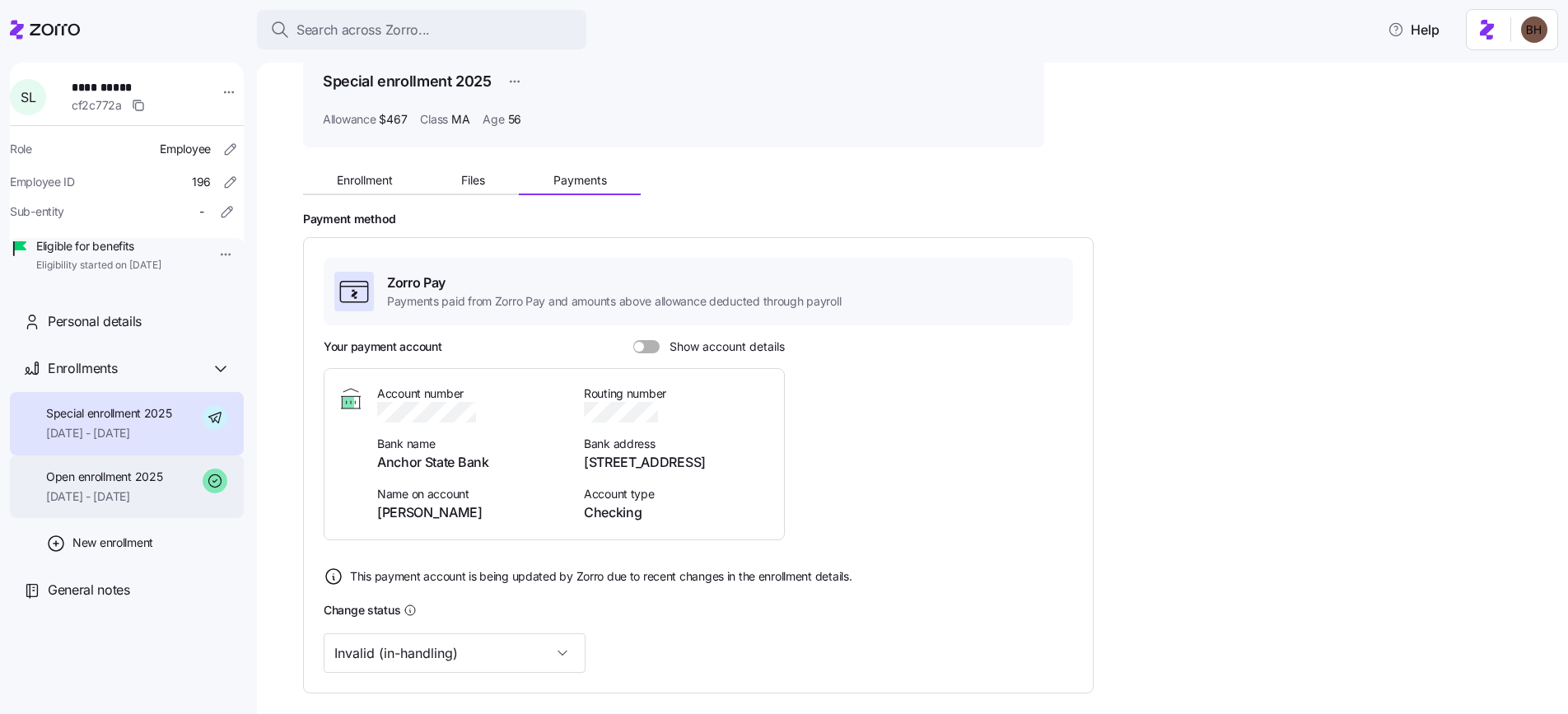
click at [100, 485] on span "Open enrollment 2025" at bounding box center [105, 477] width 116 height 17
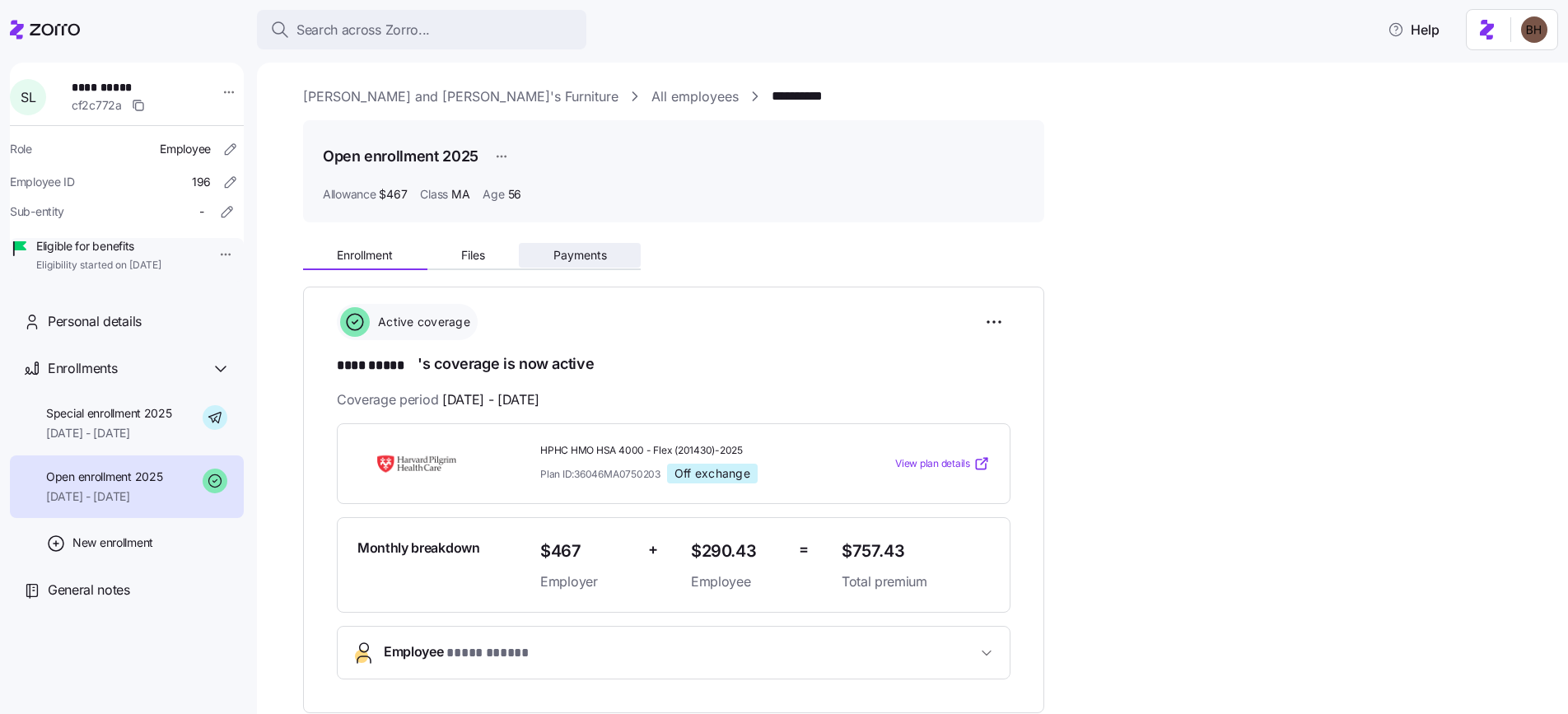
scroll to position [3, 0]
click at [561, 250] on span "Payments" at bounding box center [580, 254] width 53 height 12
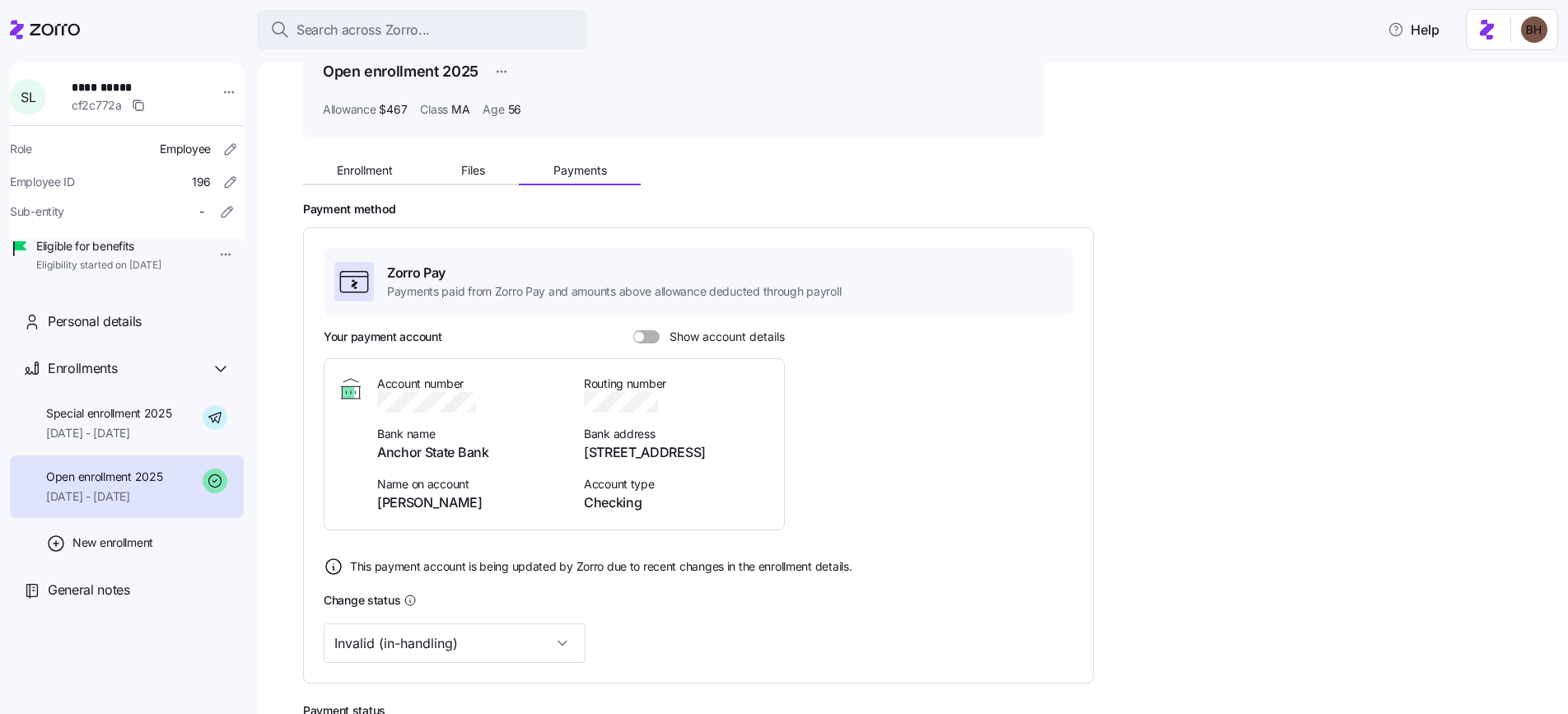
scroll to position [90, 0]
click at [474, 641] on input "Invalid (in-handling)" at bounding box center [455, 641] width 262 height 40
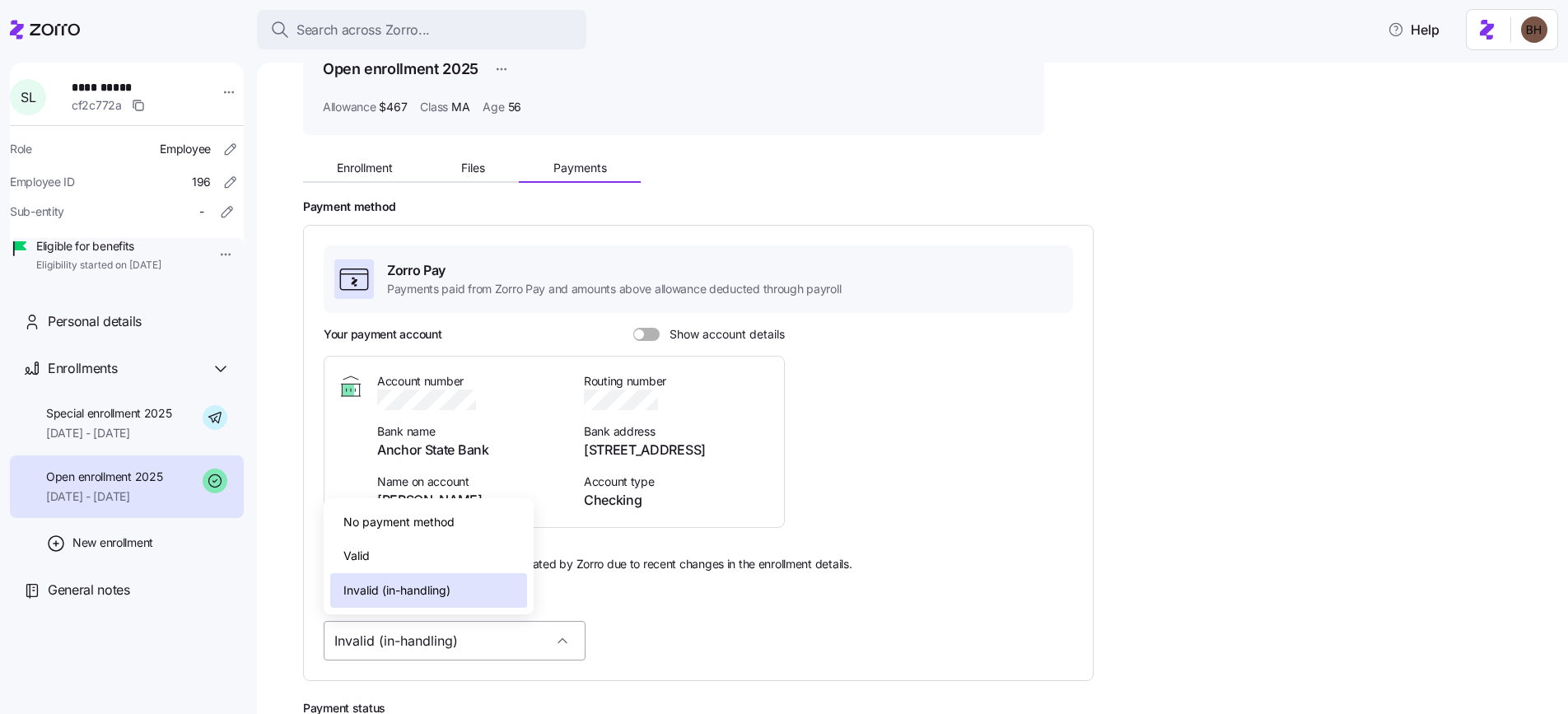
click at [474, 641] on input "Invalid (in-handling)" at bounding box center [455, 641] width 262 height 40
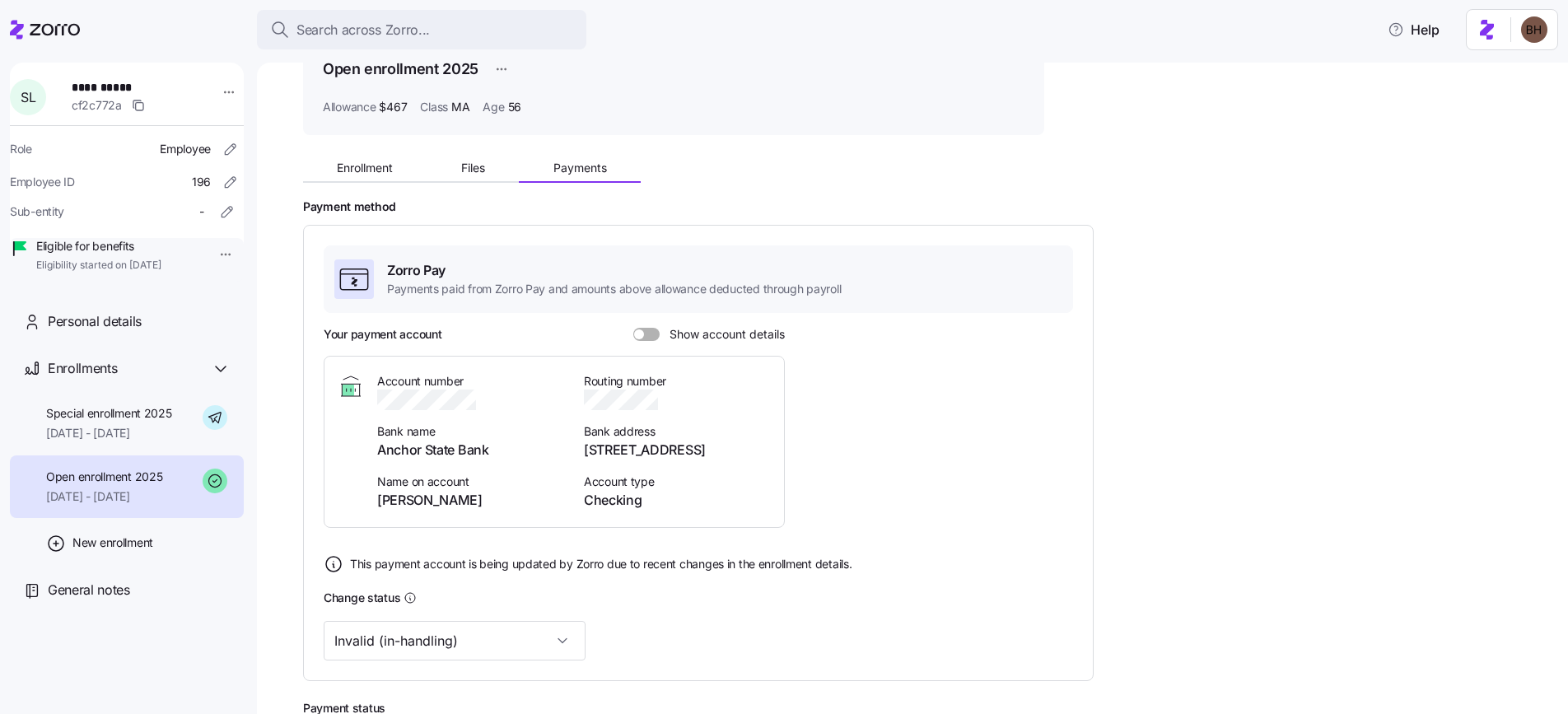
click at [266, 609] on div "**********" at bounding box center [912, 388] width 1311 height 652
click at [347, 29] on span "Search across Zorro..." at bounding box center [363, 30] width 134 height 21
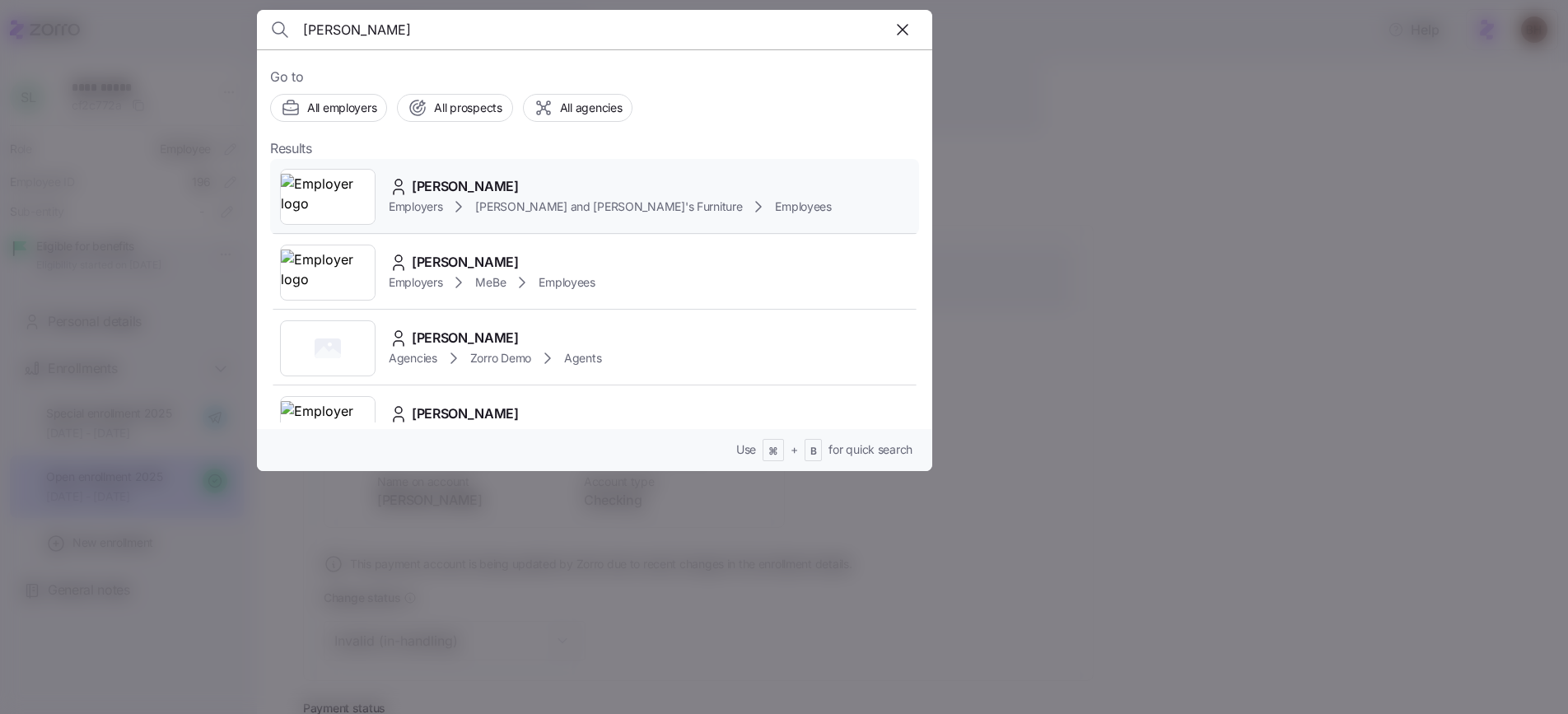
type input "benja barto"
click at [538, 199] on span "Bernie and Phyl's Furniture" at bounding box center [608, 207] width 267 height 17
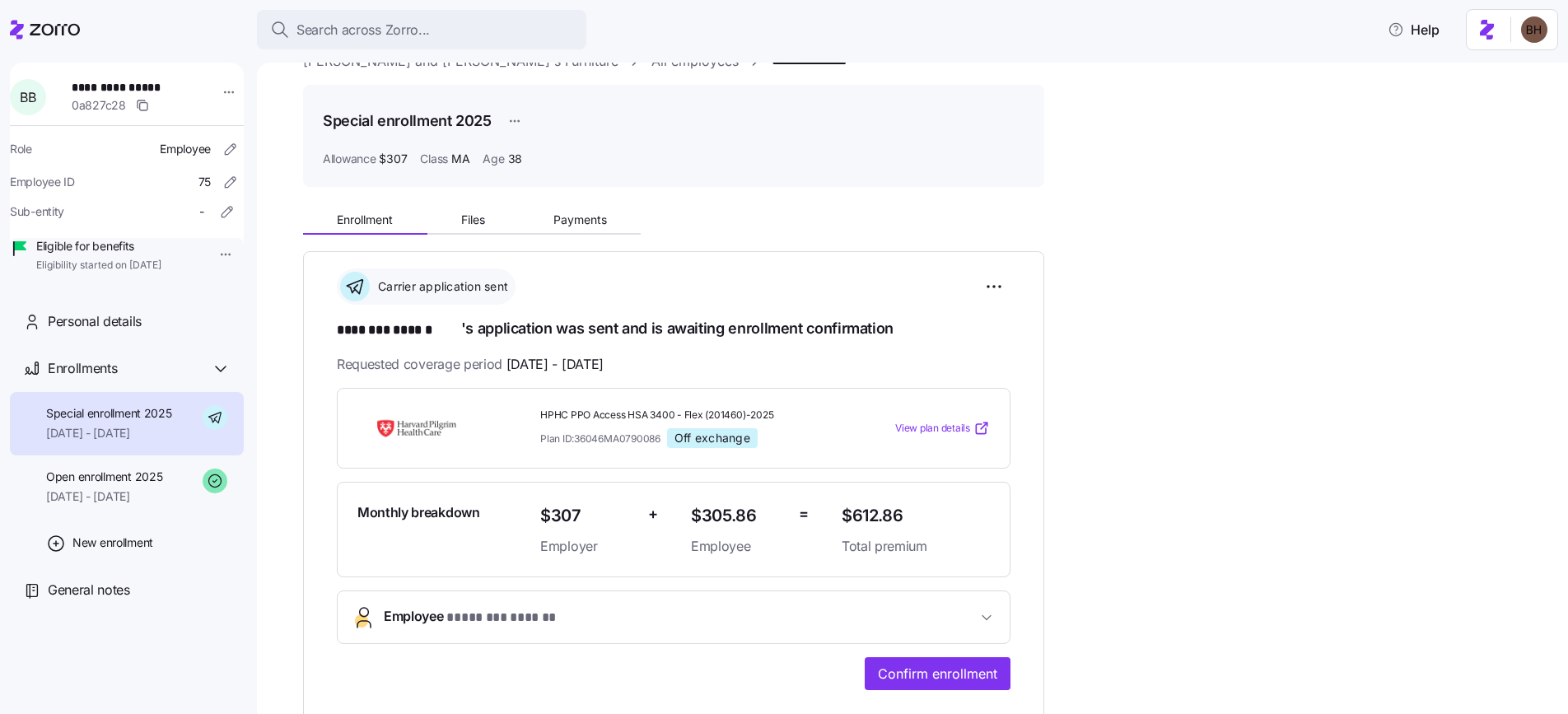
scroll to position [72, 0]
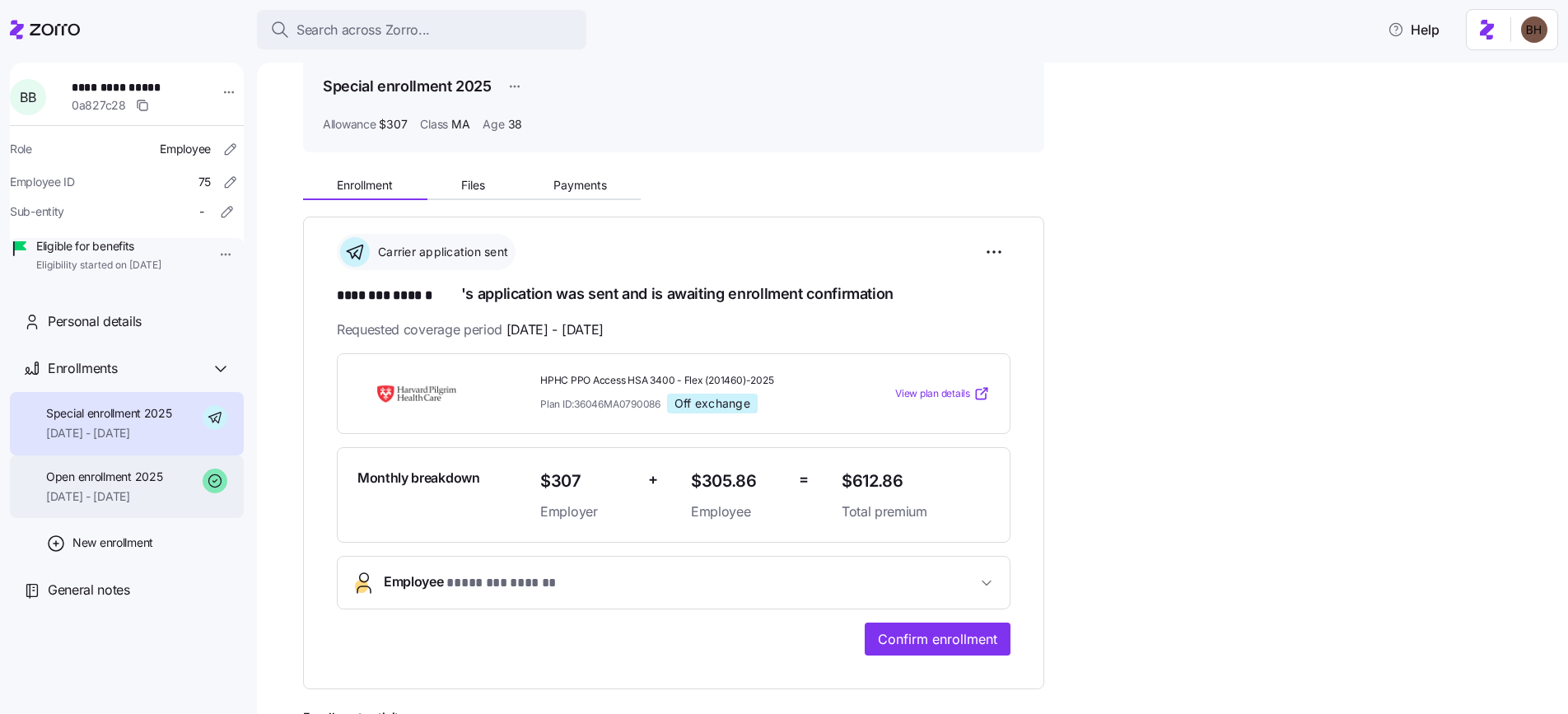
click at [144, 485] on span "Open enrollment 2025" at bounding box center [105, 477] width 116 height 17
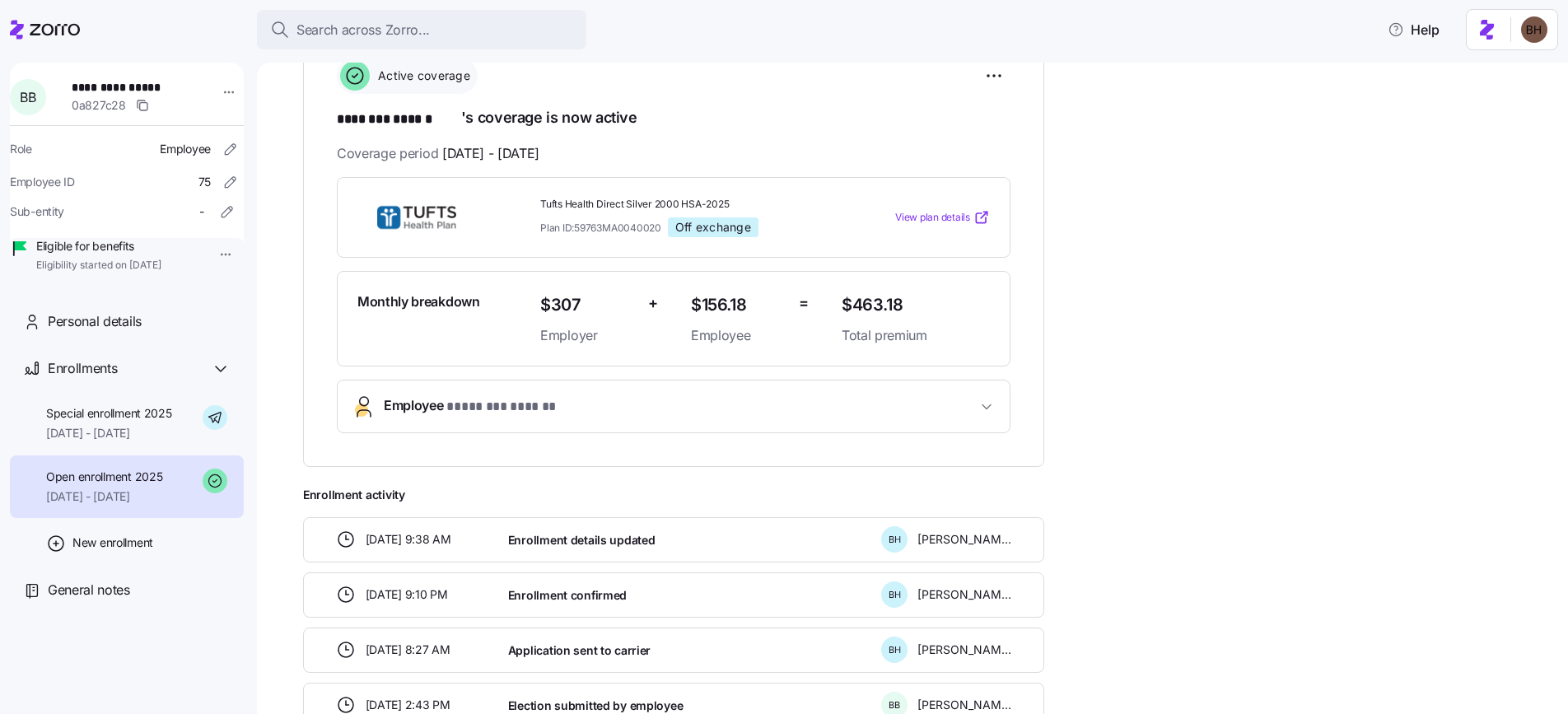
scroll to position [151, 0]
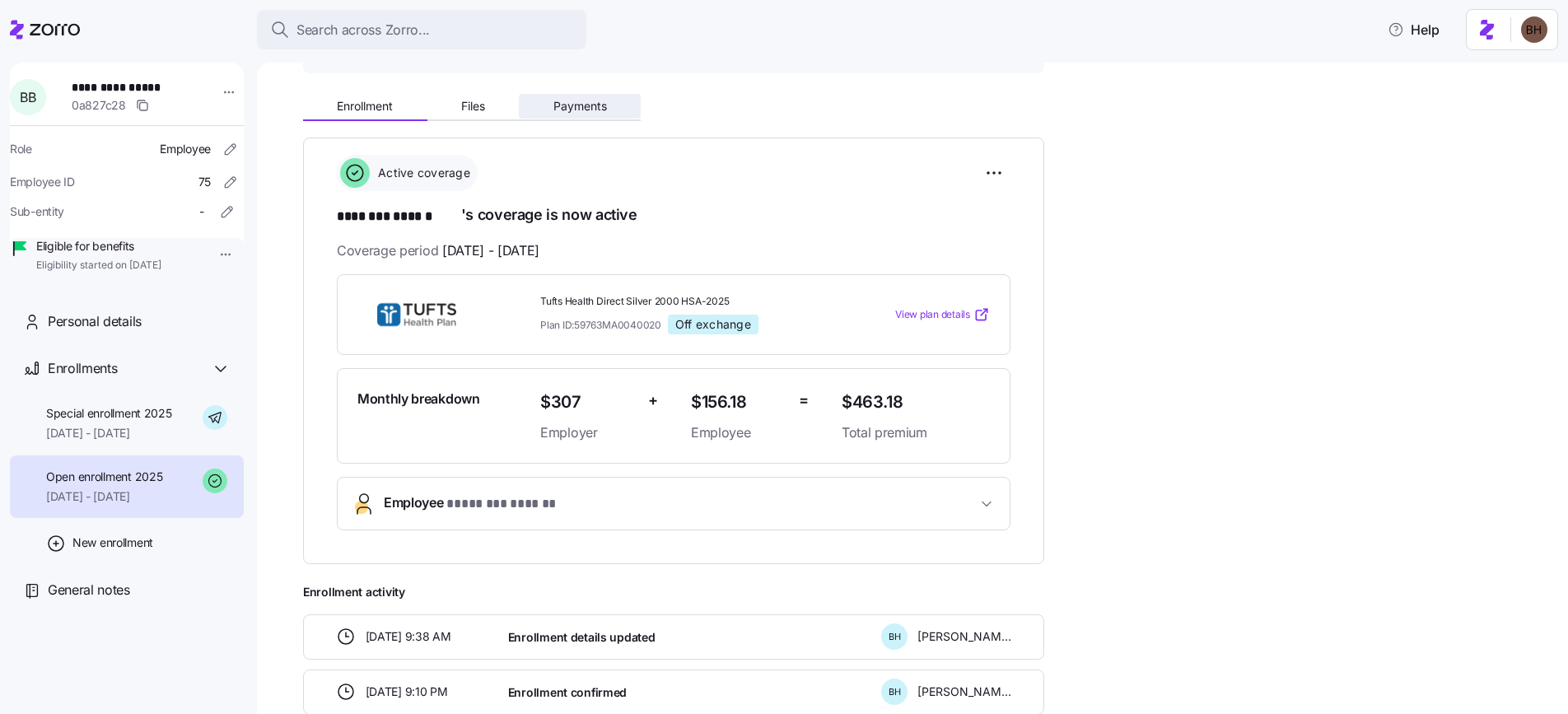
click at [568, 114] on button "Payments" at bounding box center [580, 106] width 122 height 25
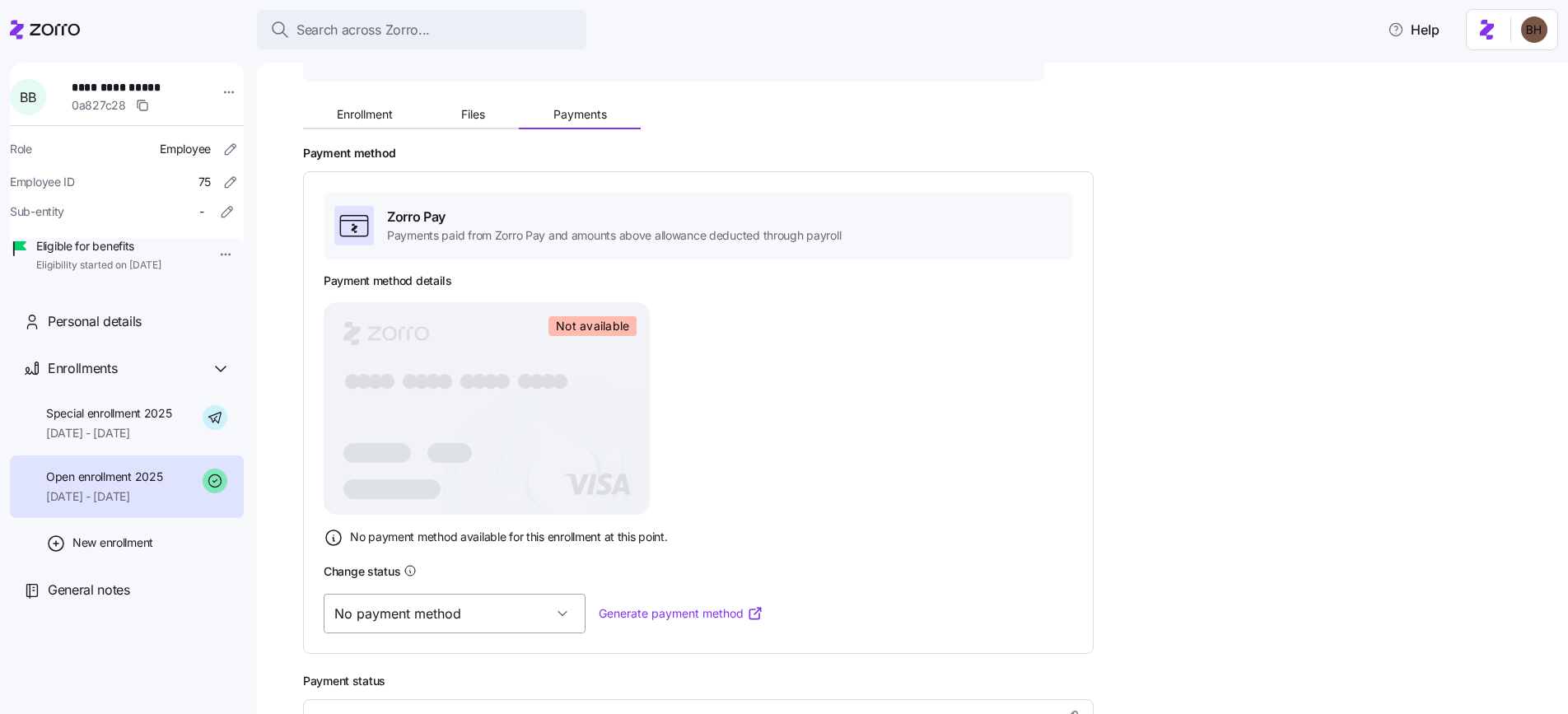
scroll to position [145, 0]
click at [516, 610] on input "No payment method" at bounding box center [455, 612] width 262 height 40
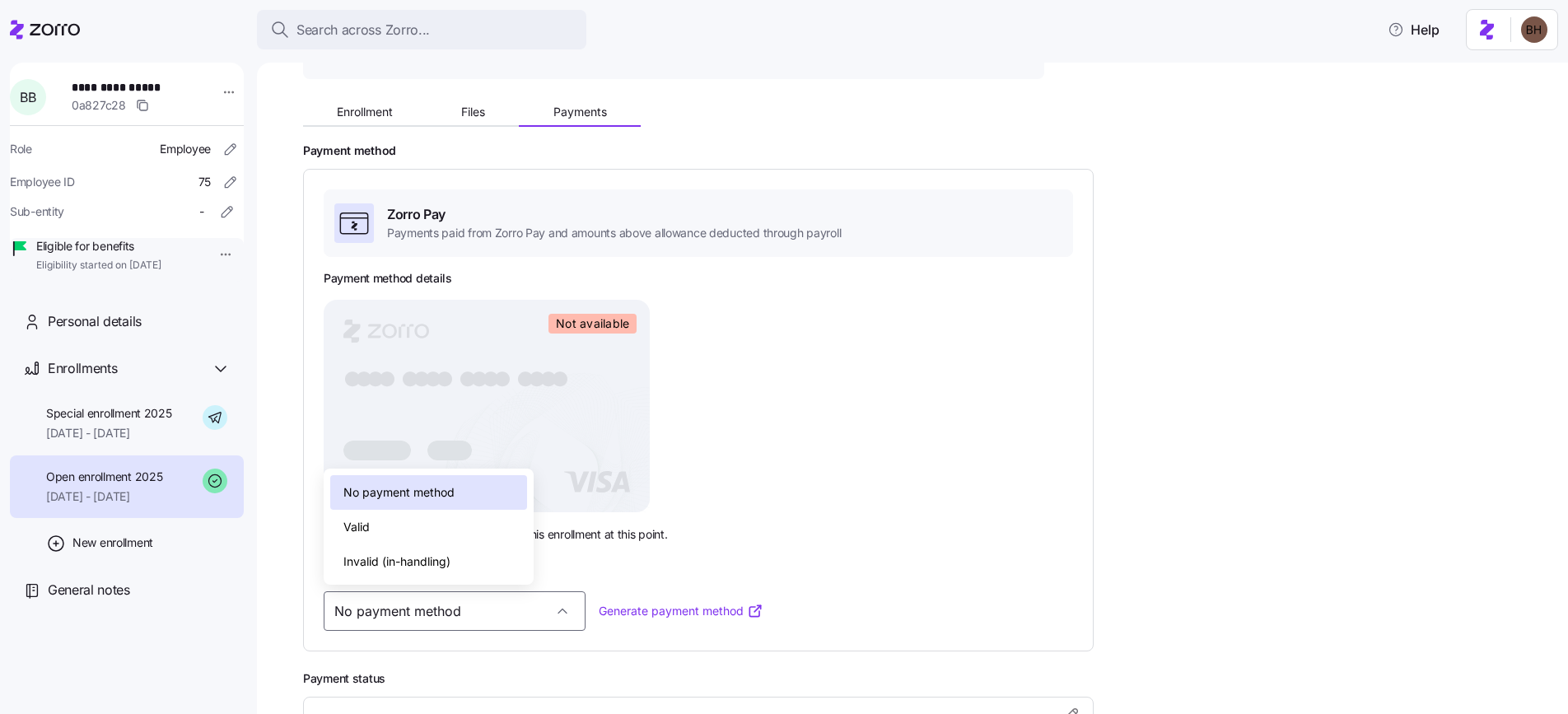
click at [427, 569] on span "Invalid (in-handling)" at bounding box center [396, 562] width 107 height 18
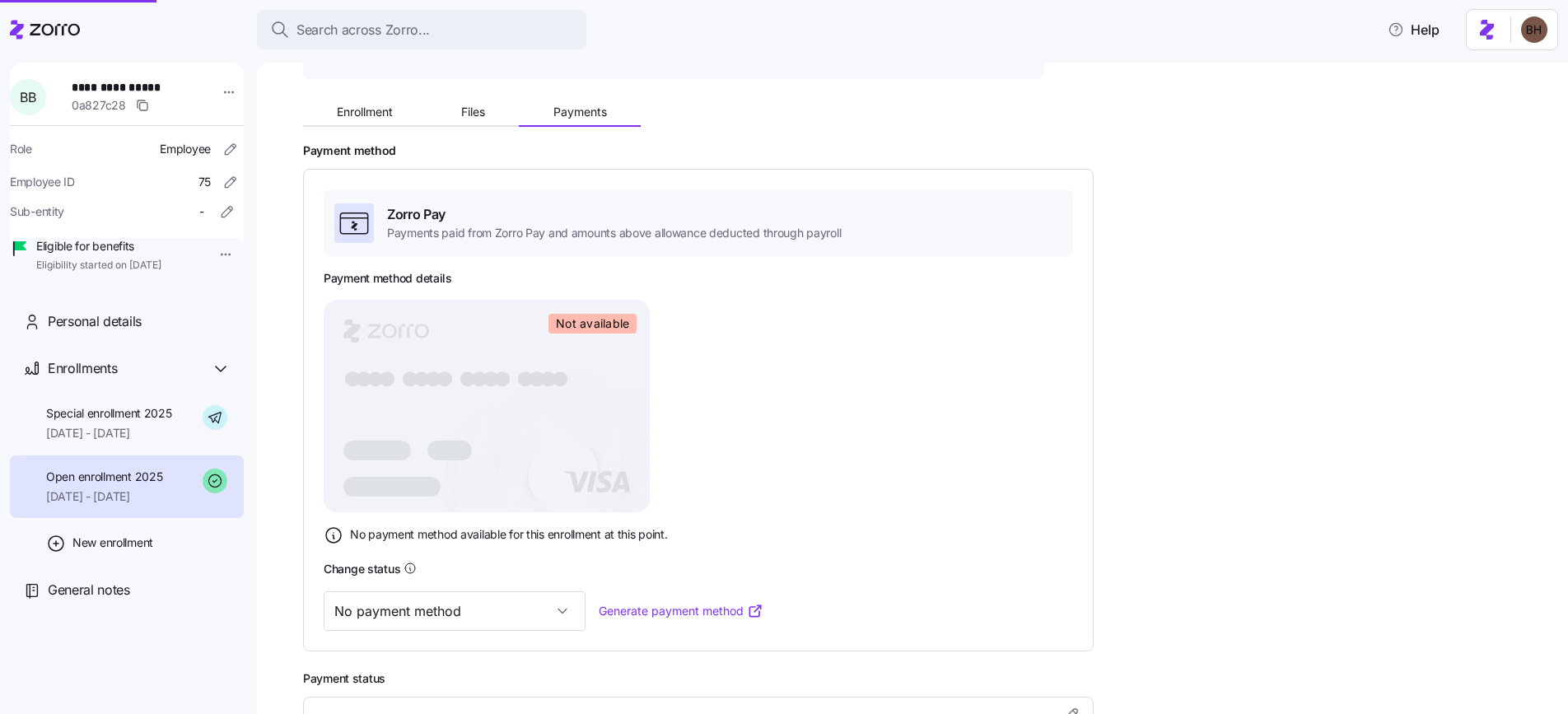
type input "Invalid (in-handling)"
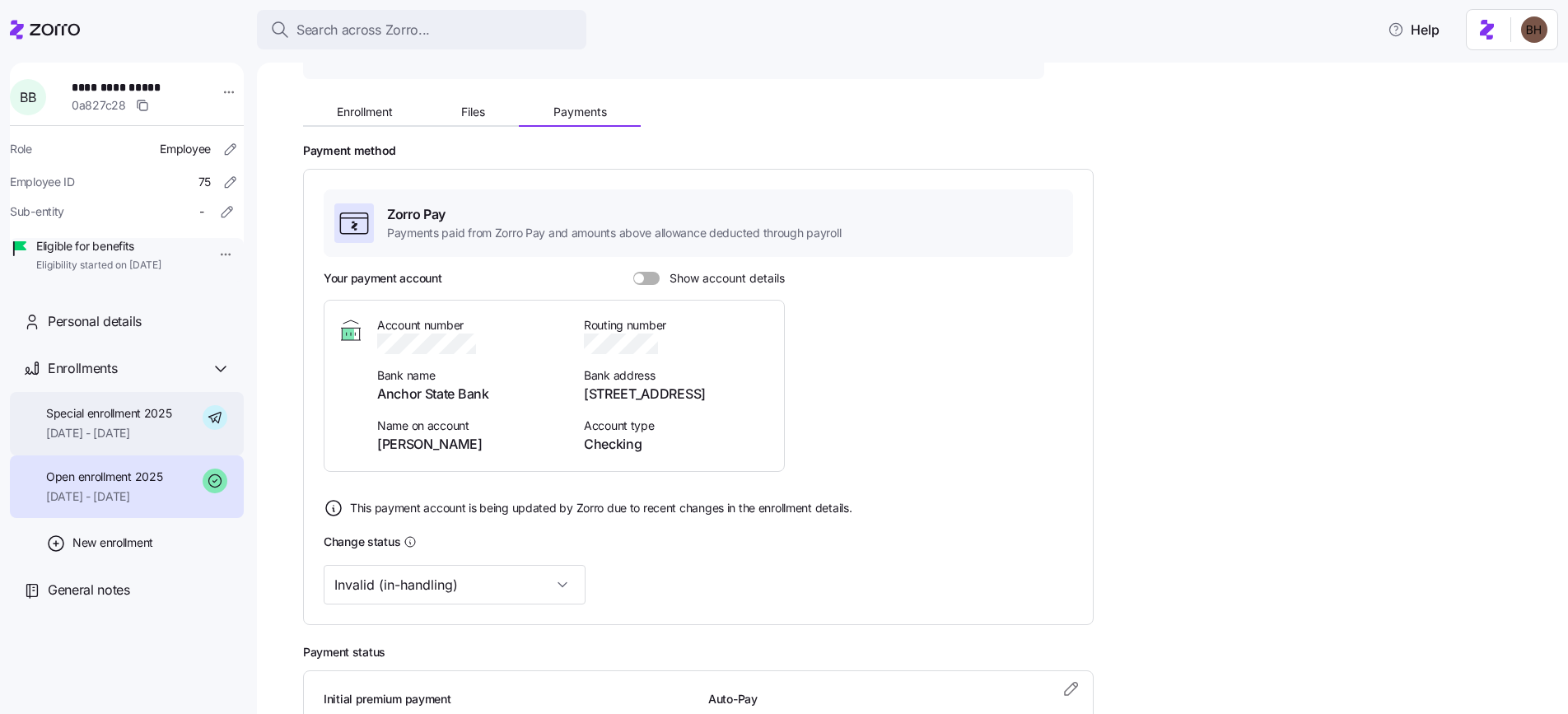
click at [124, 442] on div "Special enrollment 2025 09/01/2025 - 12/31/2025" at bounding box center [110, 424] width 126 height 37
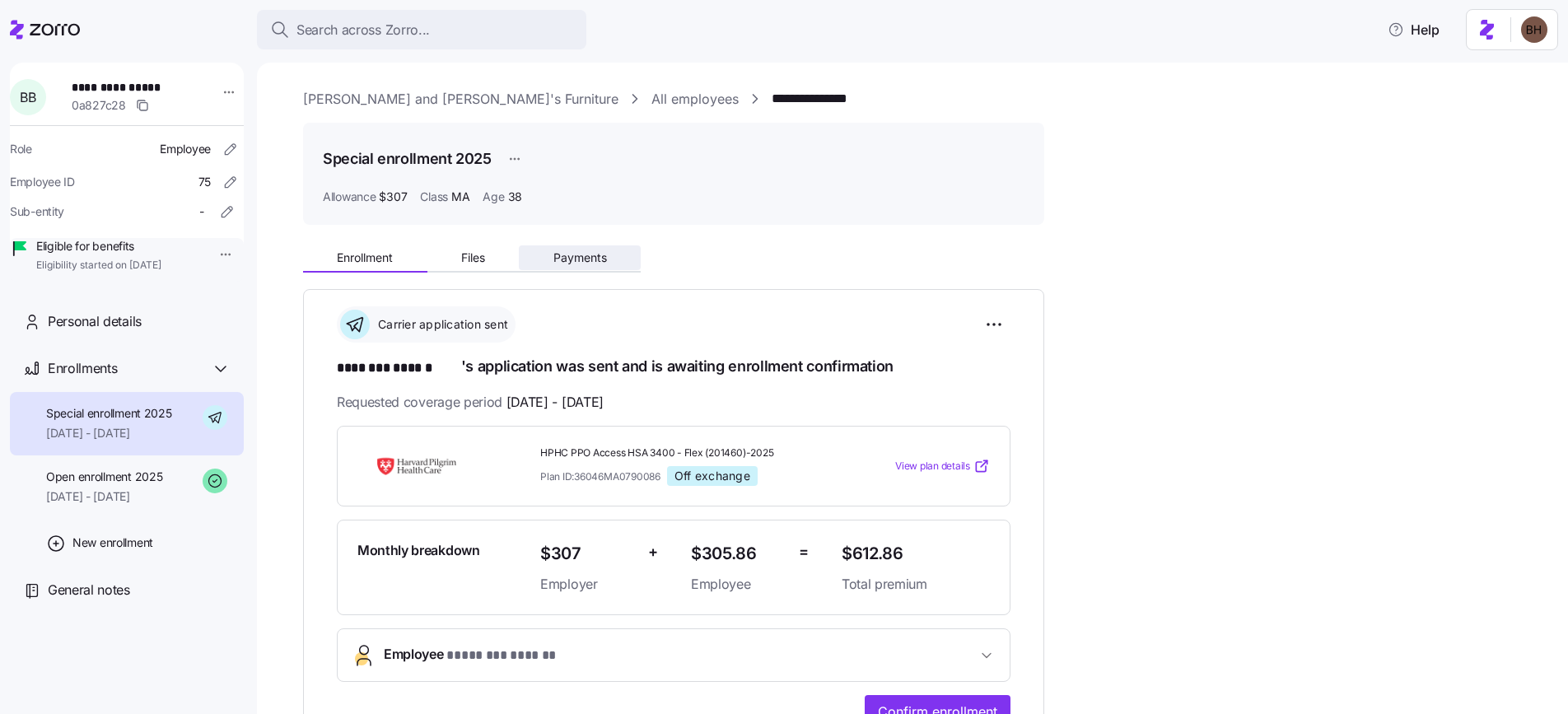
click at [582, 257] on span "Payments" at bounding box center [580, 258] width 53 height 12
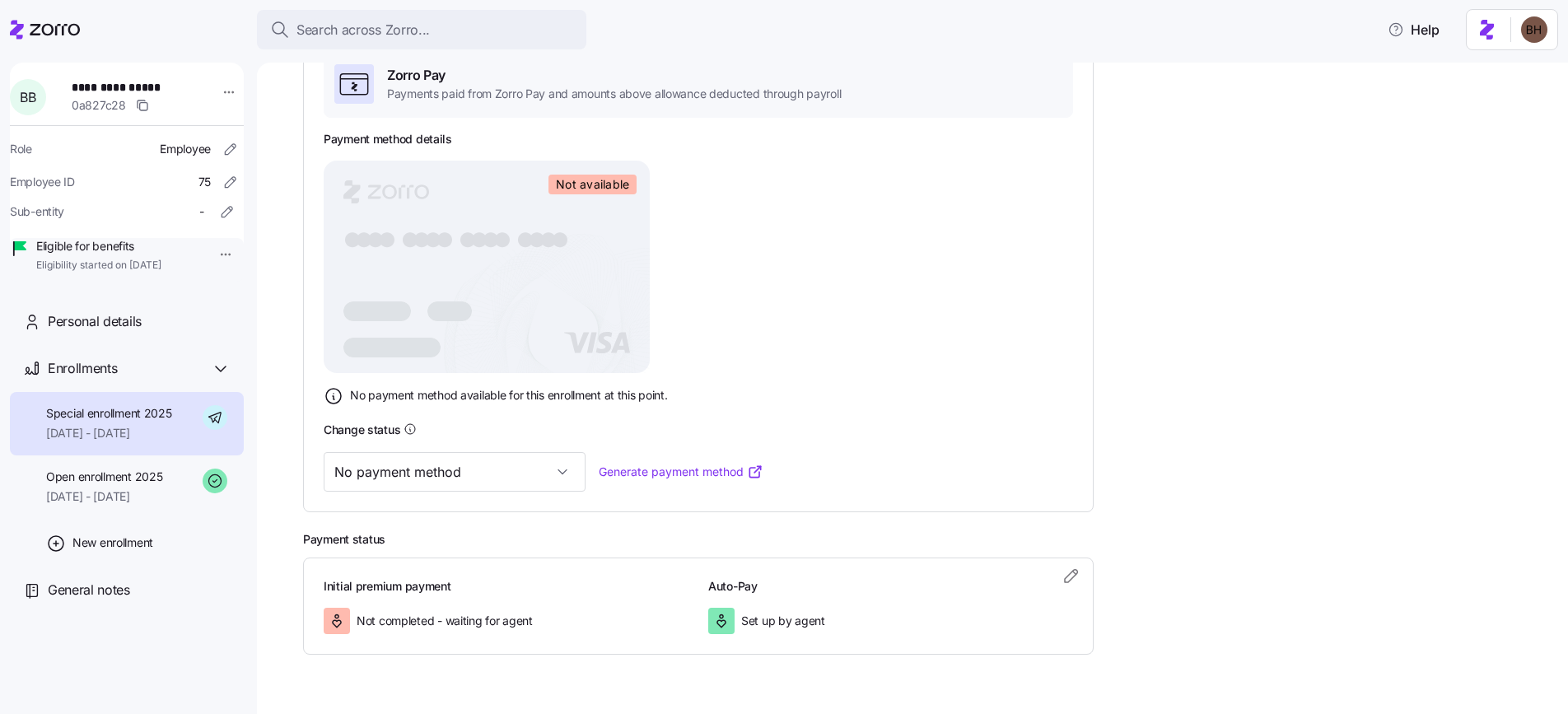
scroll to position [286, 0]
click at [512, 469] on input "No payment method" at bounding box center [455, 471] width 262 height 40
click at [430, 555] on div "Valid" at bounding box center [429, 556] width 197 height 35
type input "Valid"
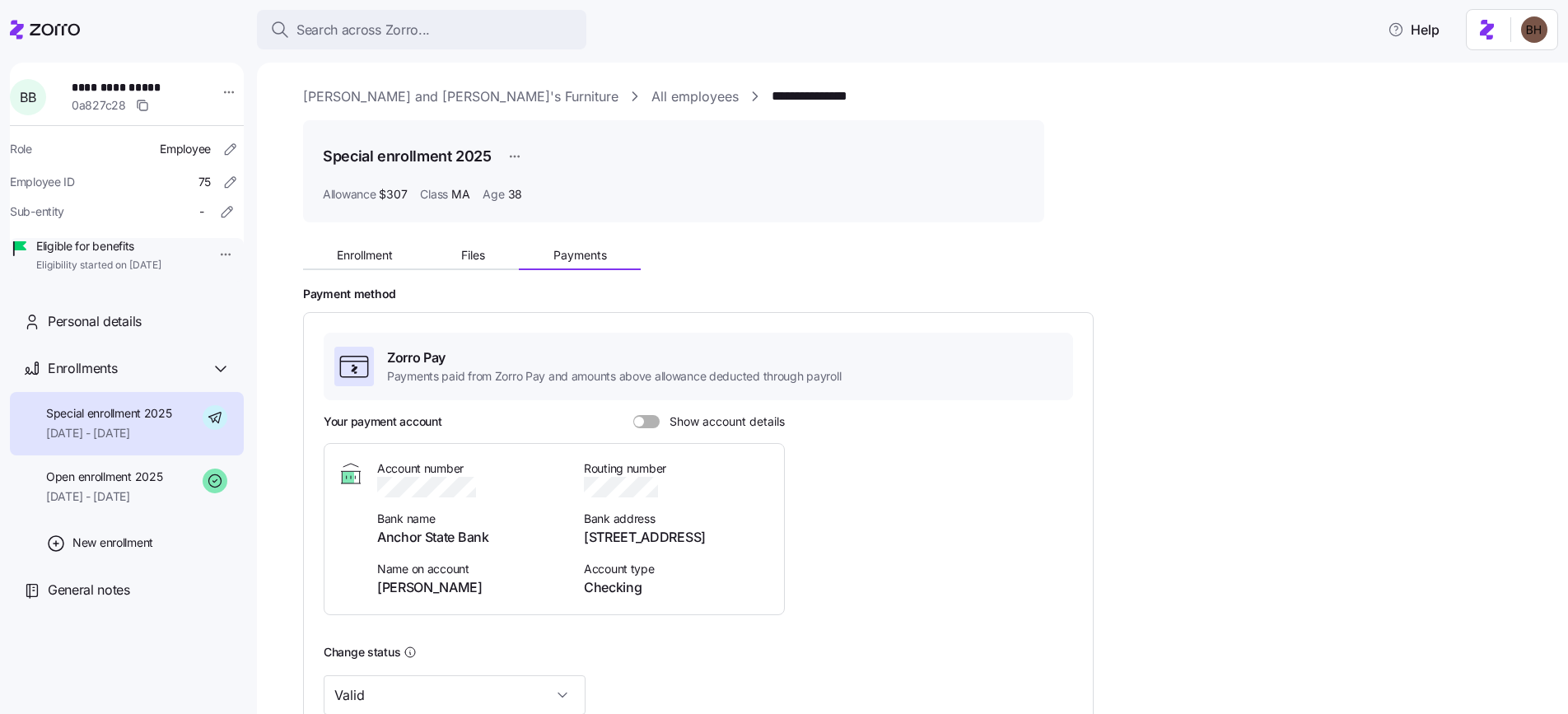
scroll to position [0, 0]
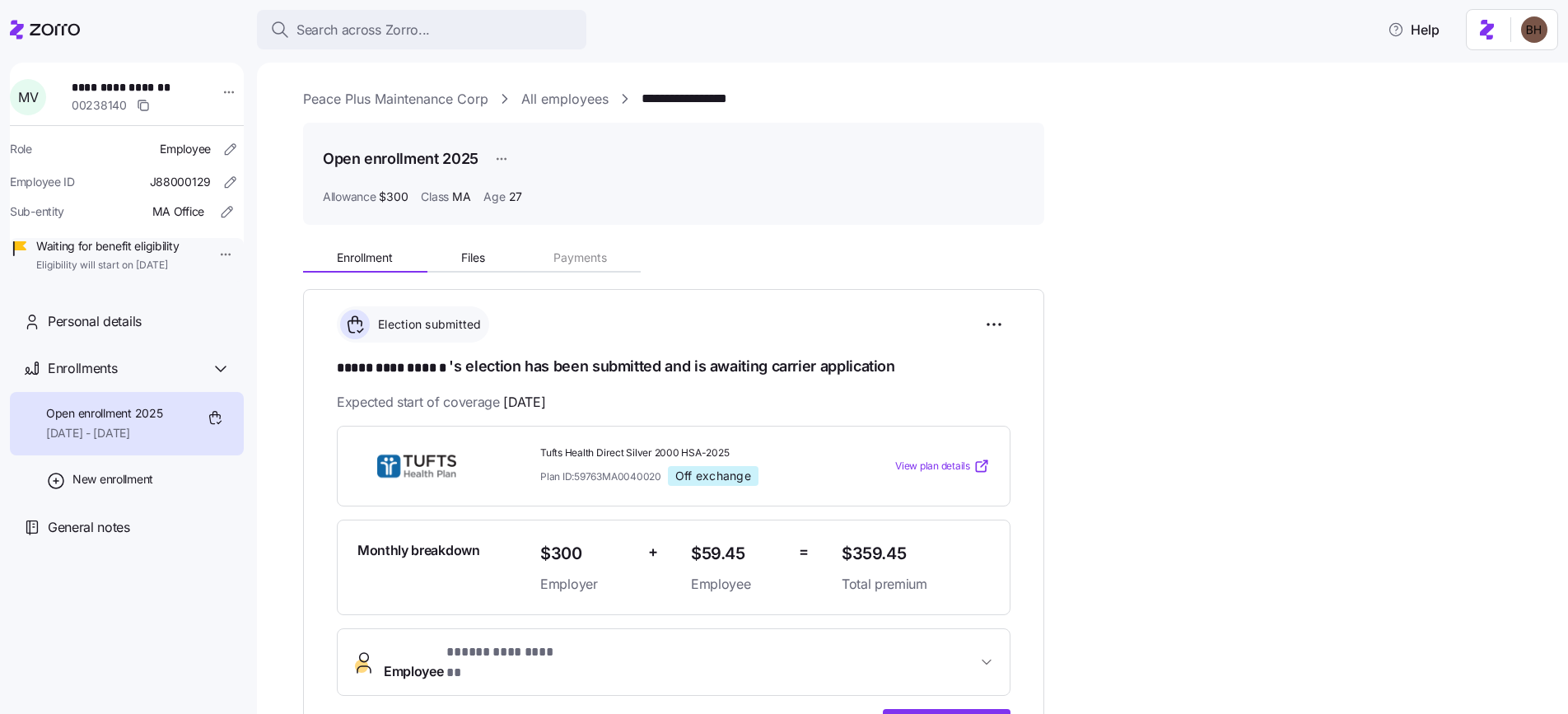
click at [397, 105] on link "Peace Plus Maintenance Corp" at bounding box center [396, 99] width 185 height 21
